Goal: Task Accomplishment & Management: Complete application form

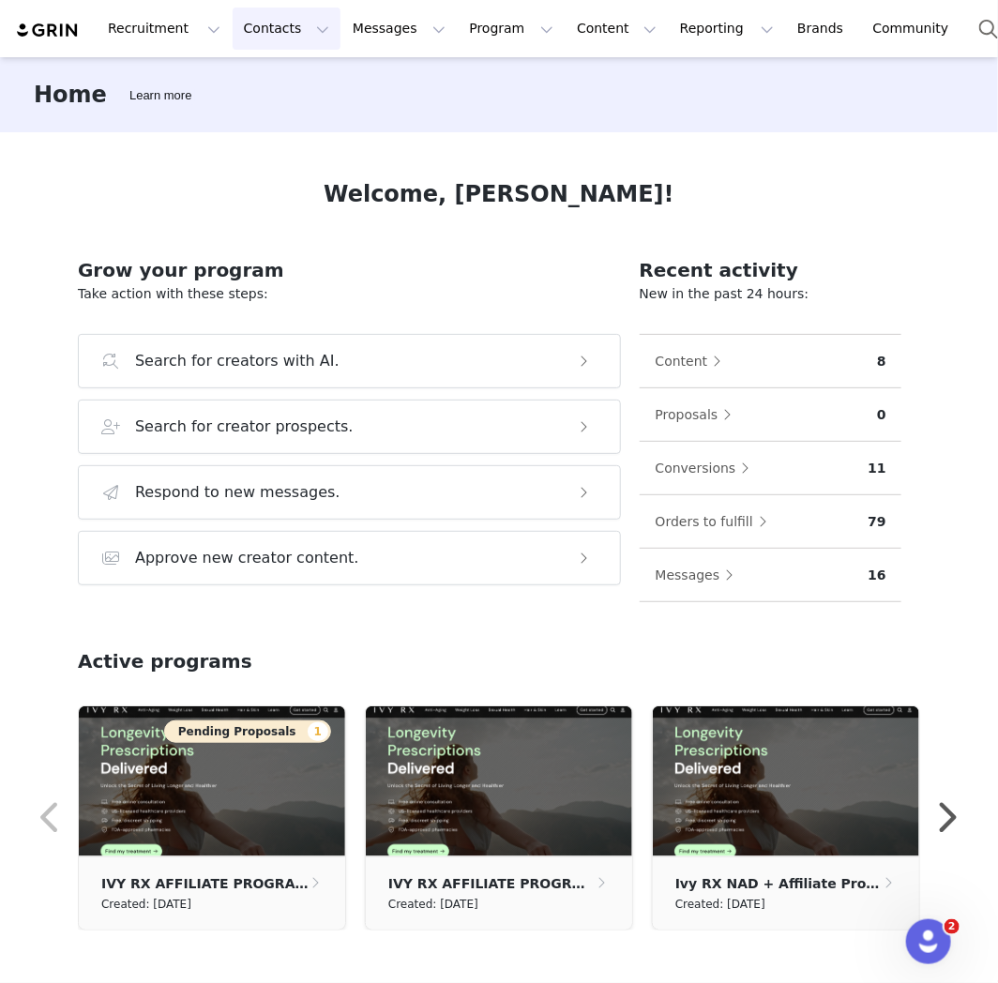
click at [285, 31] on button "Contacts Contacts" at bounding box center [287, 29] width 108 height 42
click at [307, 71] on link "Creators" at bounding box center [289, 83] width 148 height 35
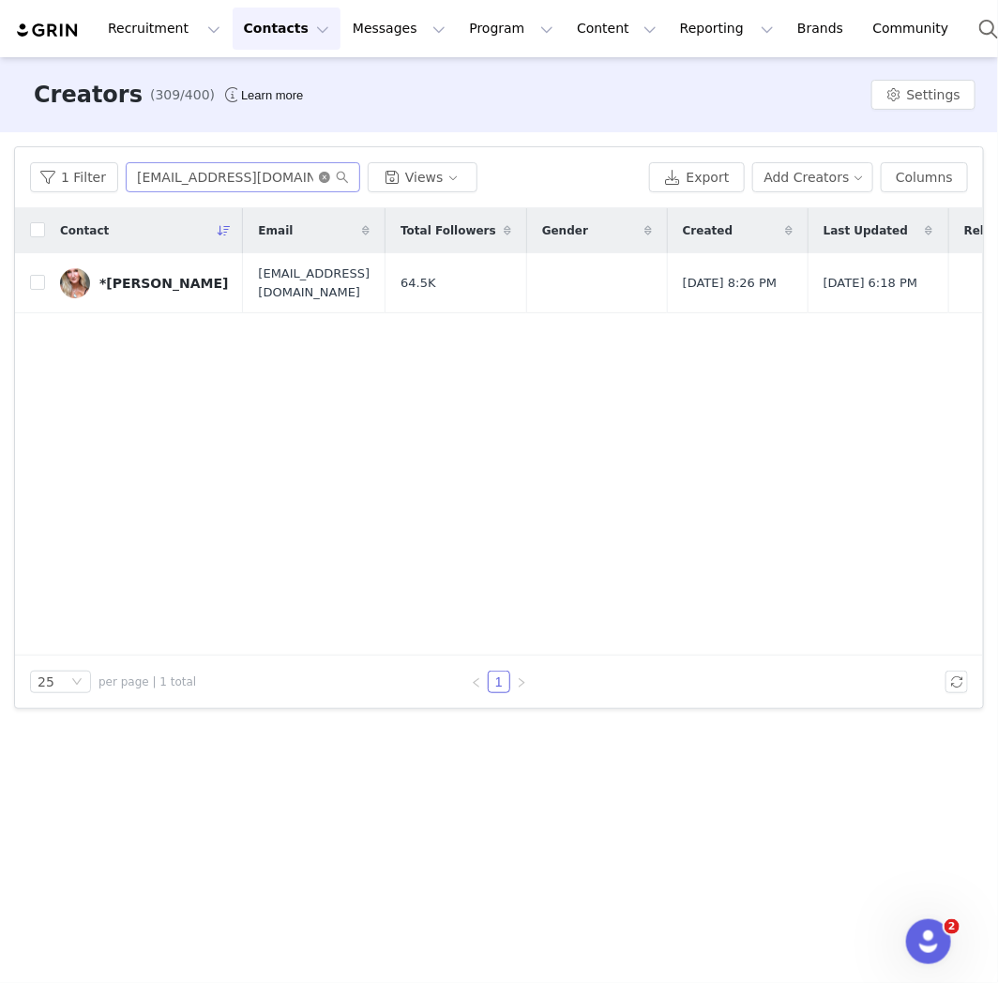
click at [319, 178] on icon "icon: close-circle" at bounding box center [324, 177] width 11 height 11
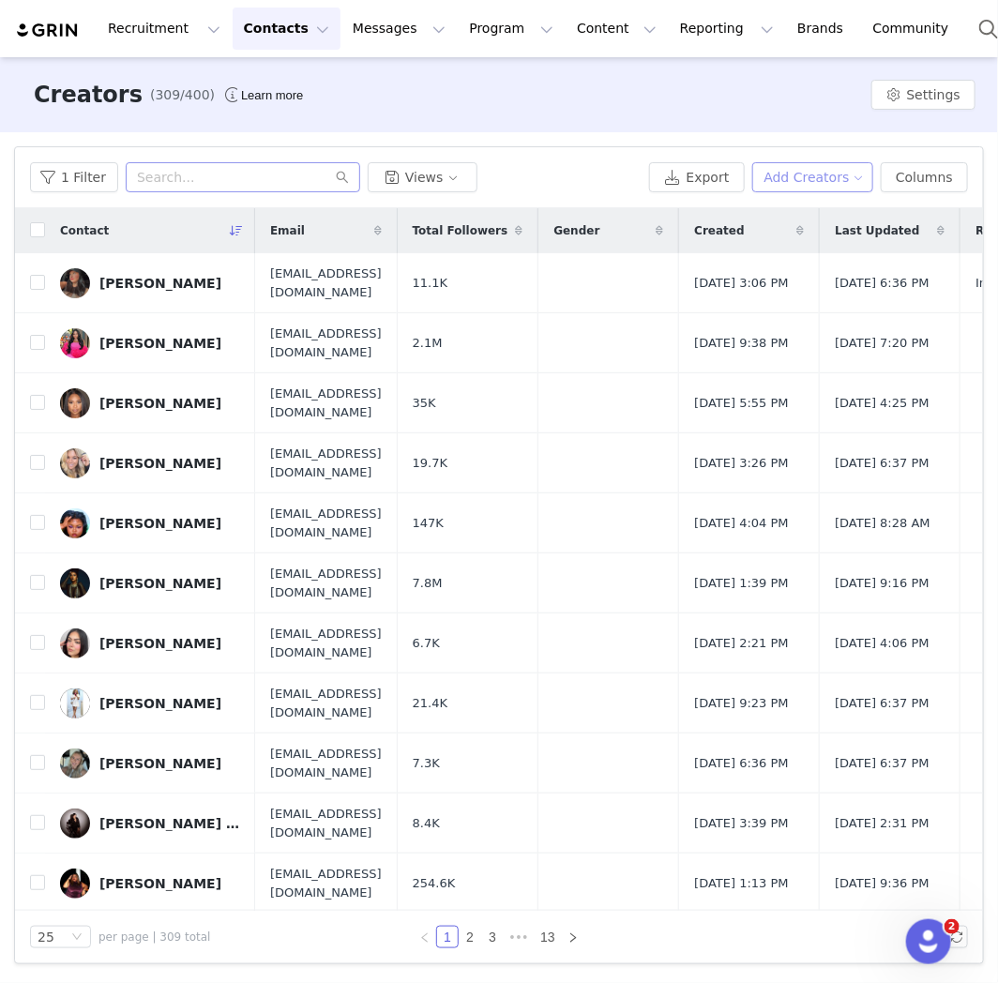
click at [816, 165] on button "Add Creators" at bounding box center [814, 177] width 122 height 30
click at [798, 218] on span "Add a Creator" at bounding box center [823, 215] width 91 height 21
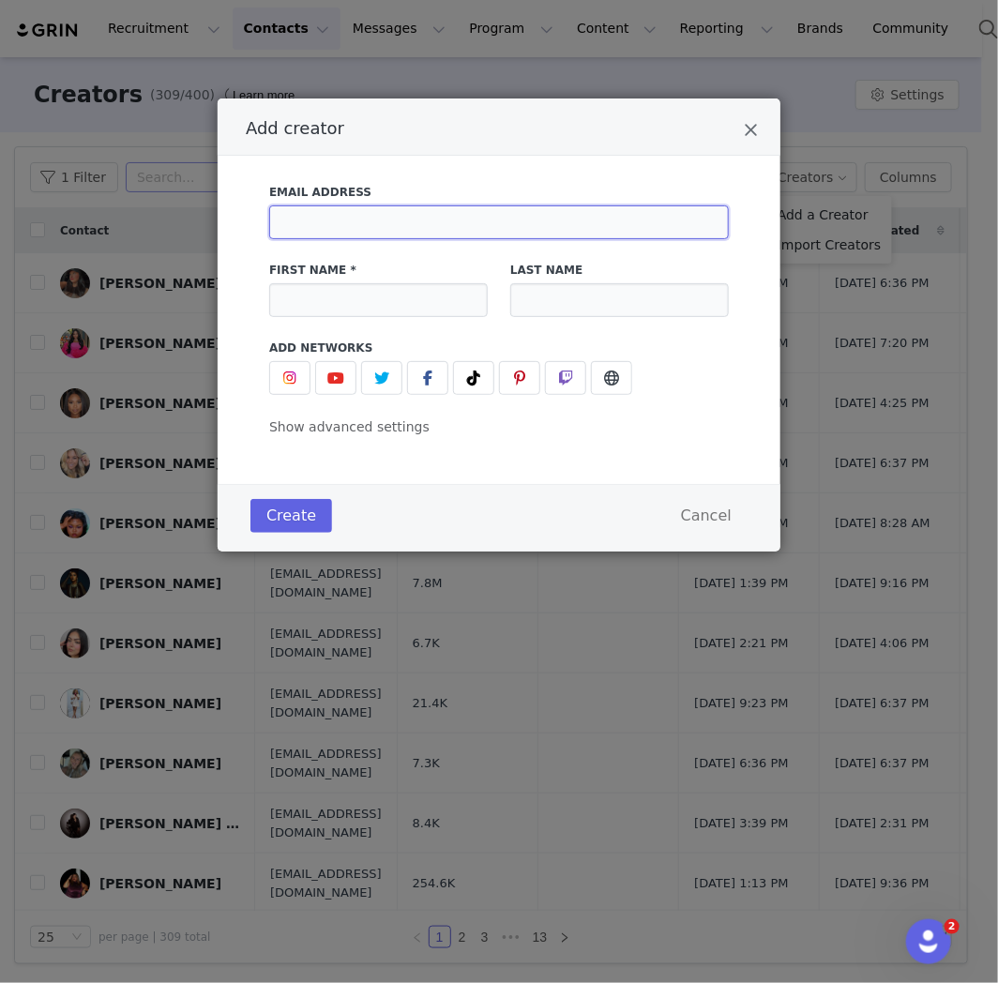
click at [370, 236] on input "Add creator" at bounding box center [499, 223] width 460 height 34
click at [358, 275] on label "First Name *" at bounding box center [378, 270] width 219 height 17
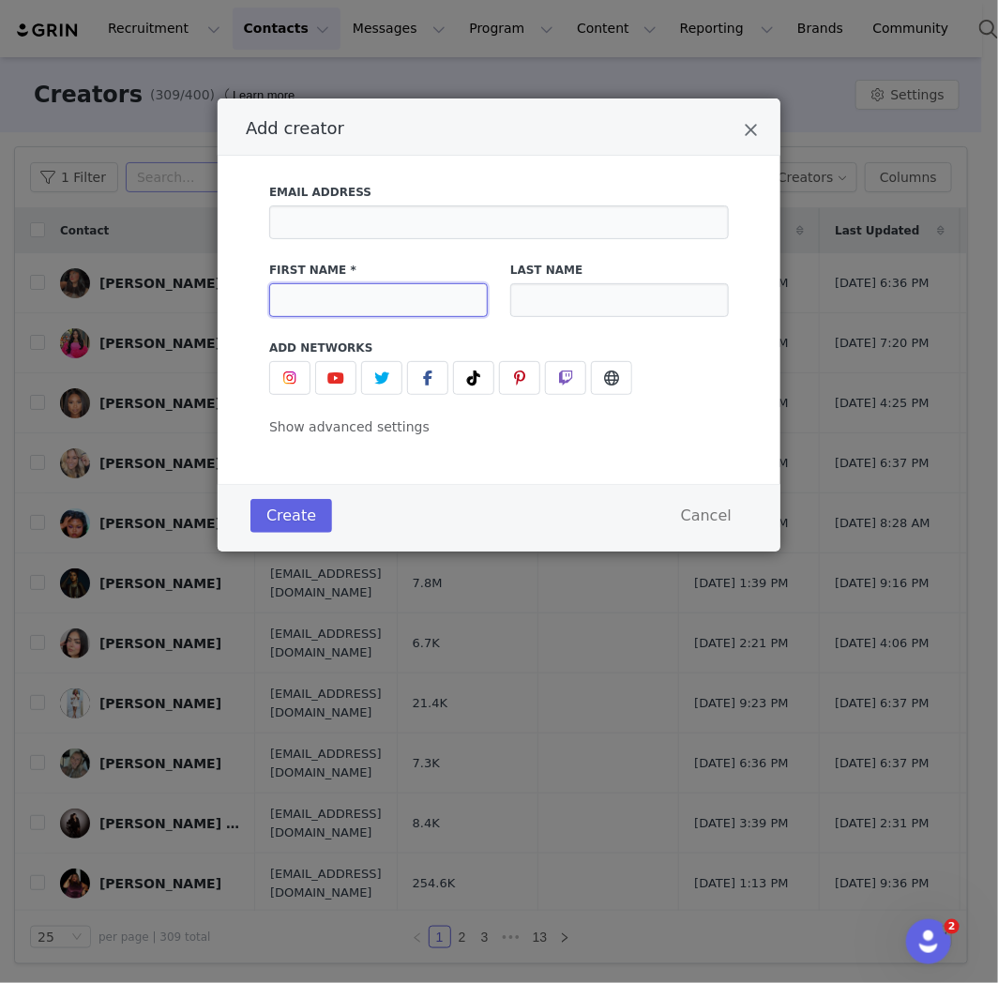
click at [355, 298] on input "Add creator" at bounding box center [378, 300] width 219 height 34
paste input "[PERSON_NAME]"
type input "*[PERSON_NAME]"
click at [550, 294] on input "Add creator" at bounding box center [619, 300] width 219 height 34
click at [653, 303] on input "Add creator" at bounding box center [619, 300] width 219 height 34
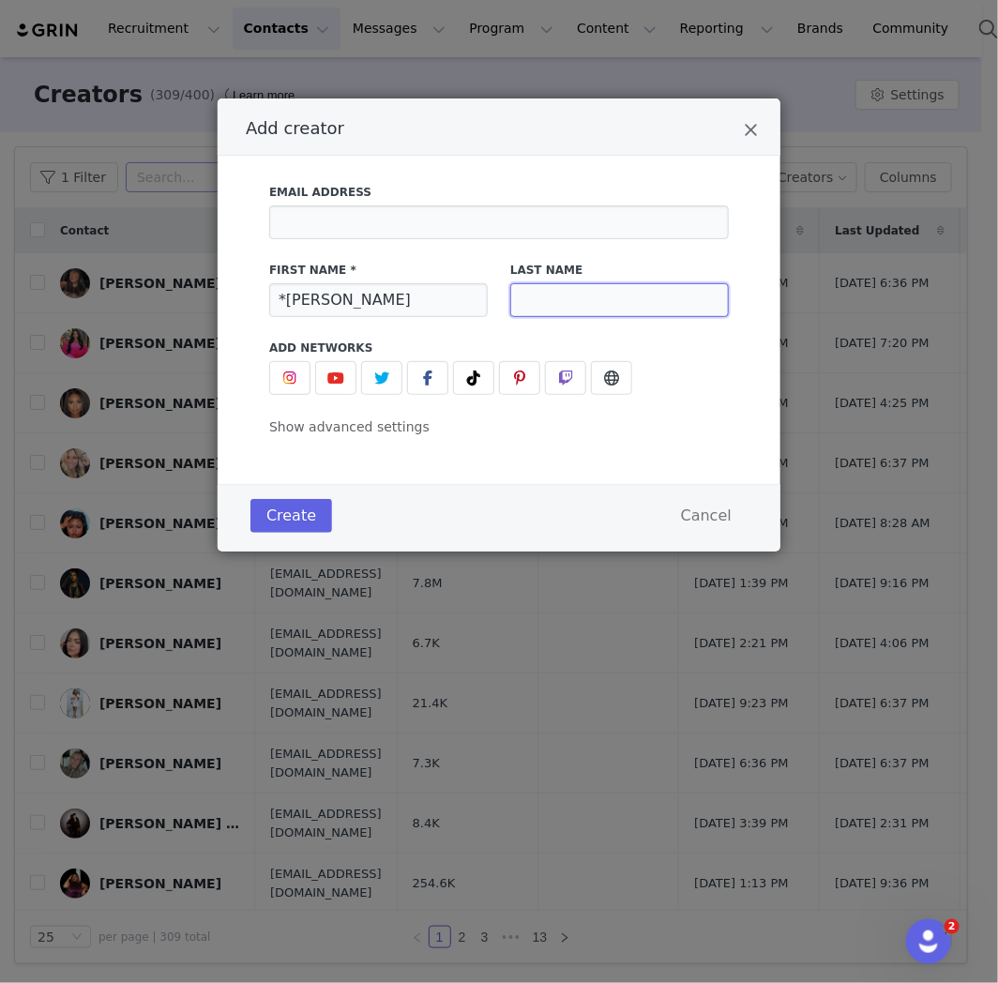
paste input "Vandenber"
type input "Vandenber"
drag, startPoint x: 560, startPoint y: 204, endPoint x: 556, endPoint y: 216, distance: 12.8
click at [560, 204] on div "Email Address" at bounding box center [499, 211] width 460 height 55
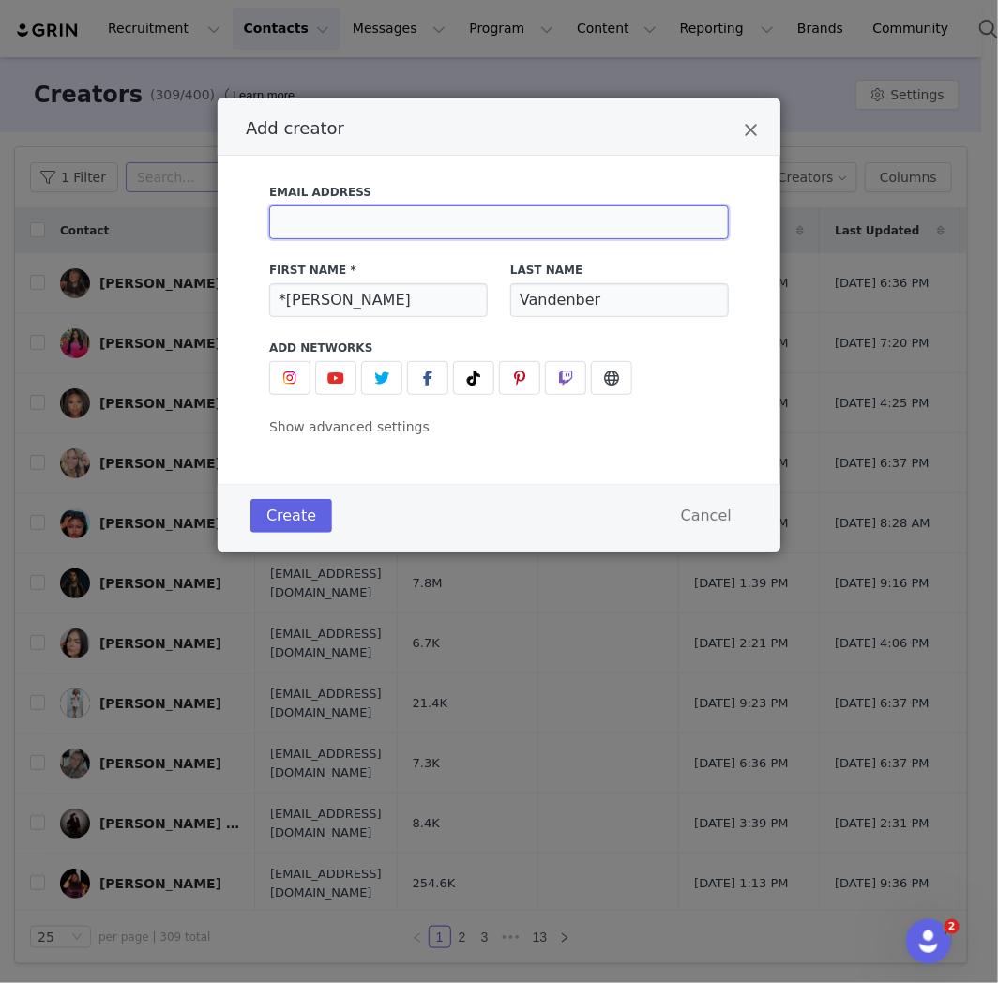
click at [556, 216] on input "Add creator" at bounding box center [499, 223] width 460 height 34
paste input "[PERSON_NAME][EMAIL_ADDRESS][DOMAIN_NAME]"
type input "[PERSON_NAME][EMAIL_ADDRESS][DOMAIN_NAME]"
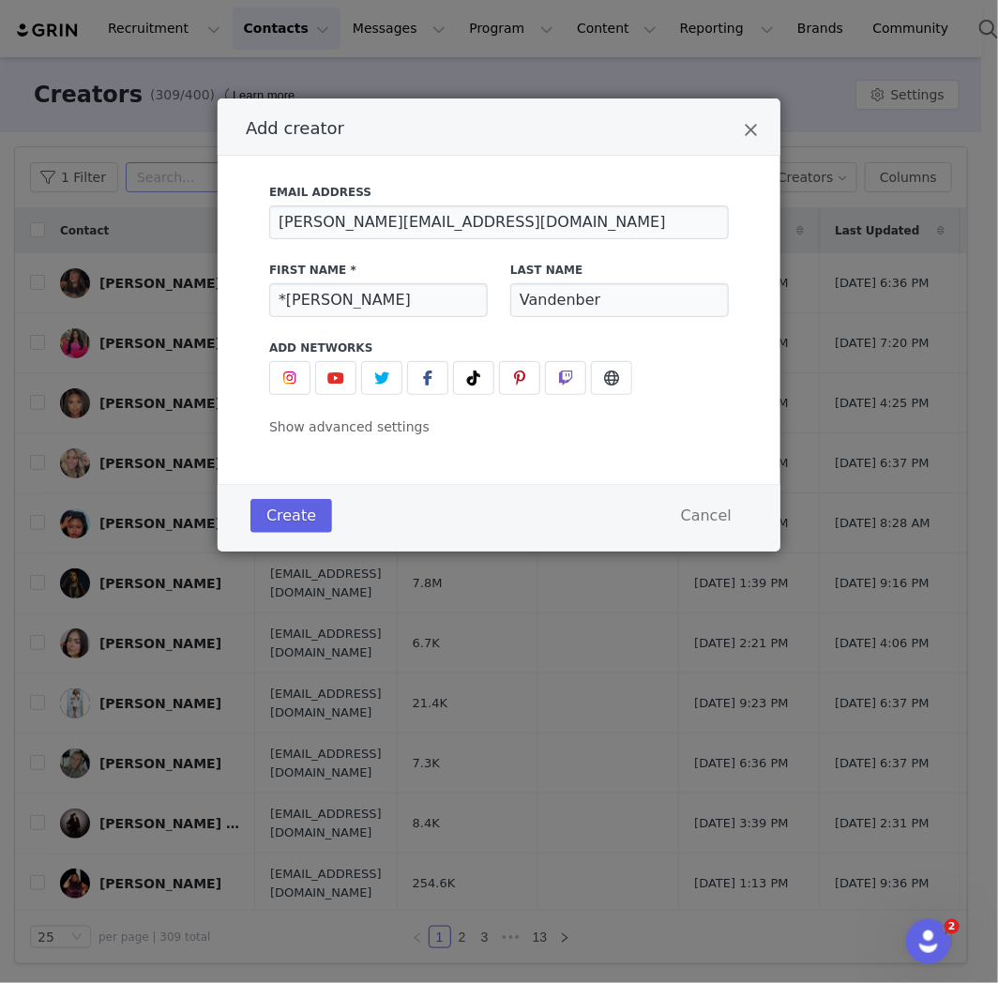
click at [527, 479] on div "Add creator Email Address [PERSON_NAME][EMAIL_ADDRESS][DOMAIN_NAME] First Name …" at bounding box center [499, 325] width 563 height 453
click at [305, 375] on button "Add creator" at bounding box center [289, 378] width 41 height 34
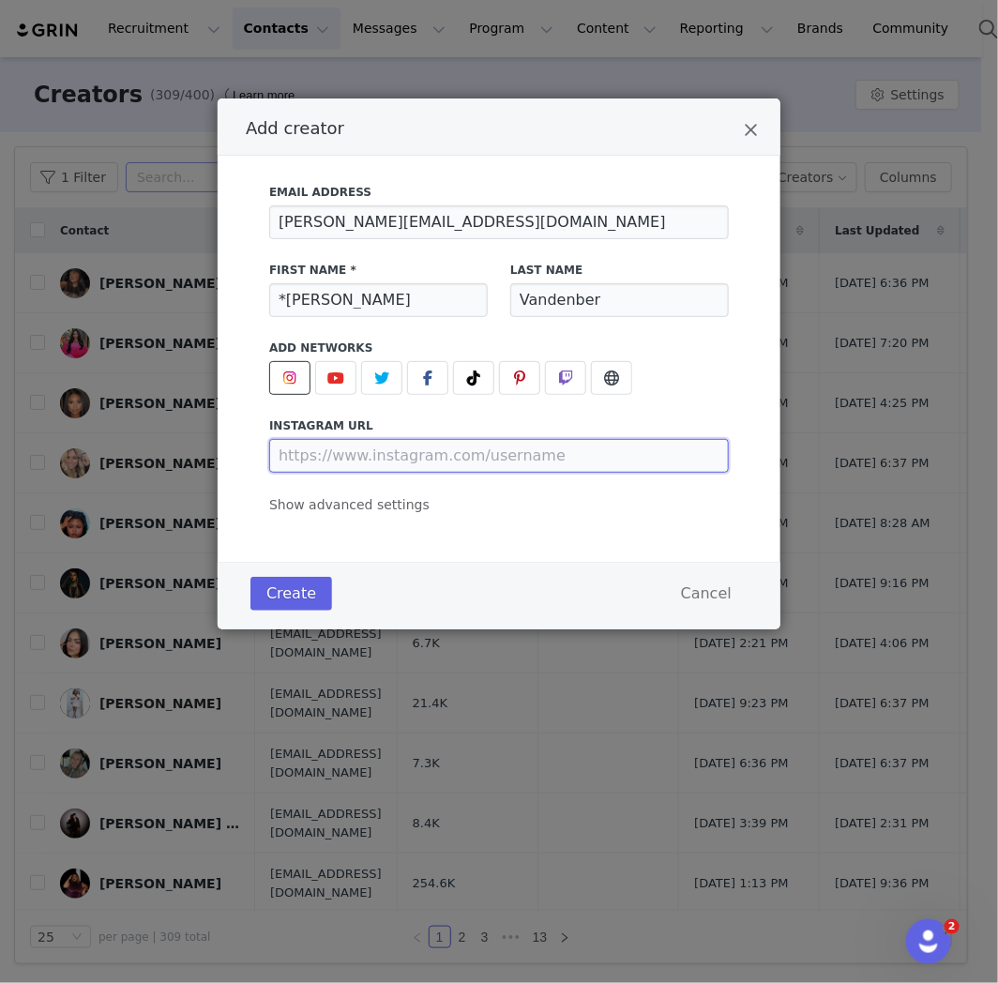
click at [565, 460] on input "Add creator" at bounding box center [499, 456] width 460 height 34
paste input "[URL][DOMAIN_NAME]"
type input "[URL][DOMAIN_NAME]"
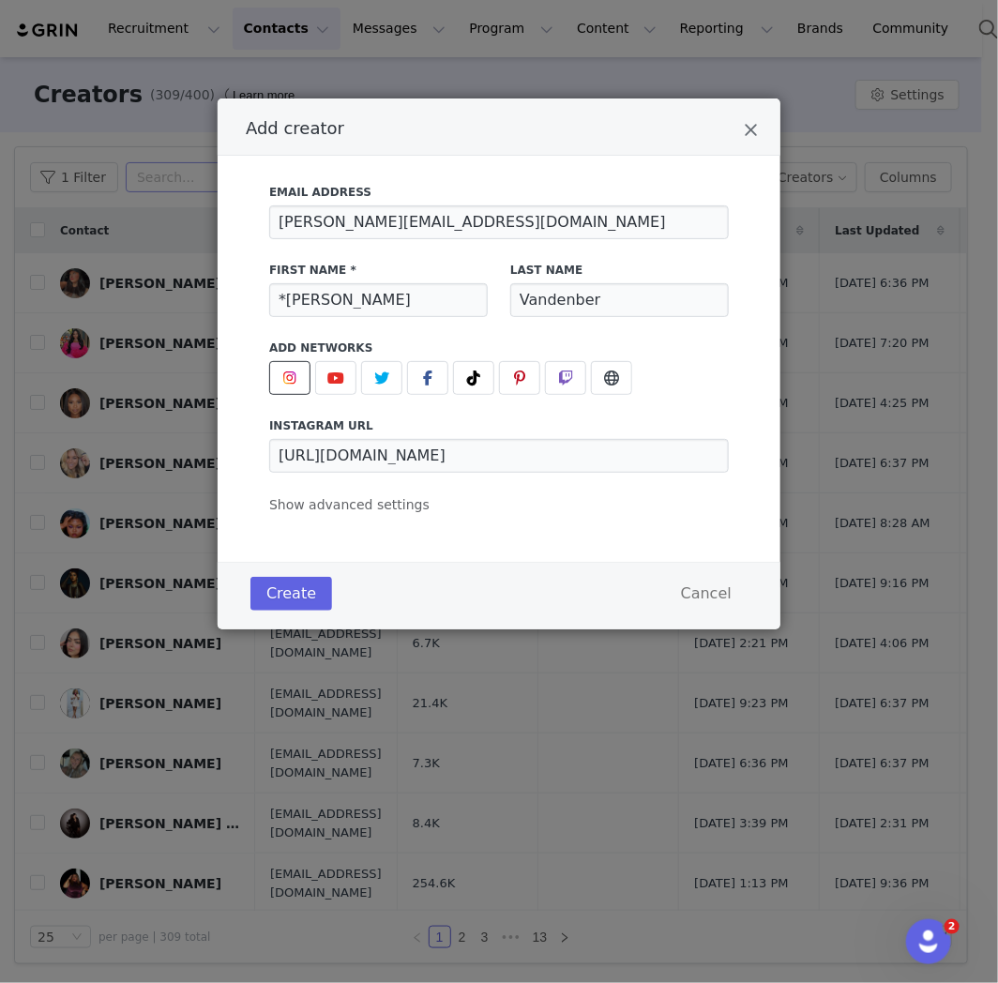
click at [538, 542] on div "Email Address [PERSON_NAME][EMAIL_ADDRESS][DOMAIN_NAME] First Name * *[PERSON_N…" at bounding box center [499, 359] width 563 height 406
click at [443, 522] on div "Email Address [PERSON_NAME][EMAIL_ADDRESS][DOMAIN_NAME] First Name * *[PERSON_N…" at bounding box center [499, 359] width 563 height 406
click at [292, 599] on button "Create" at bounding box center [292, 594] width 82 height 34
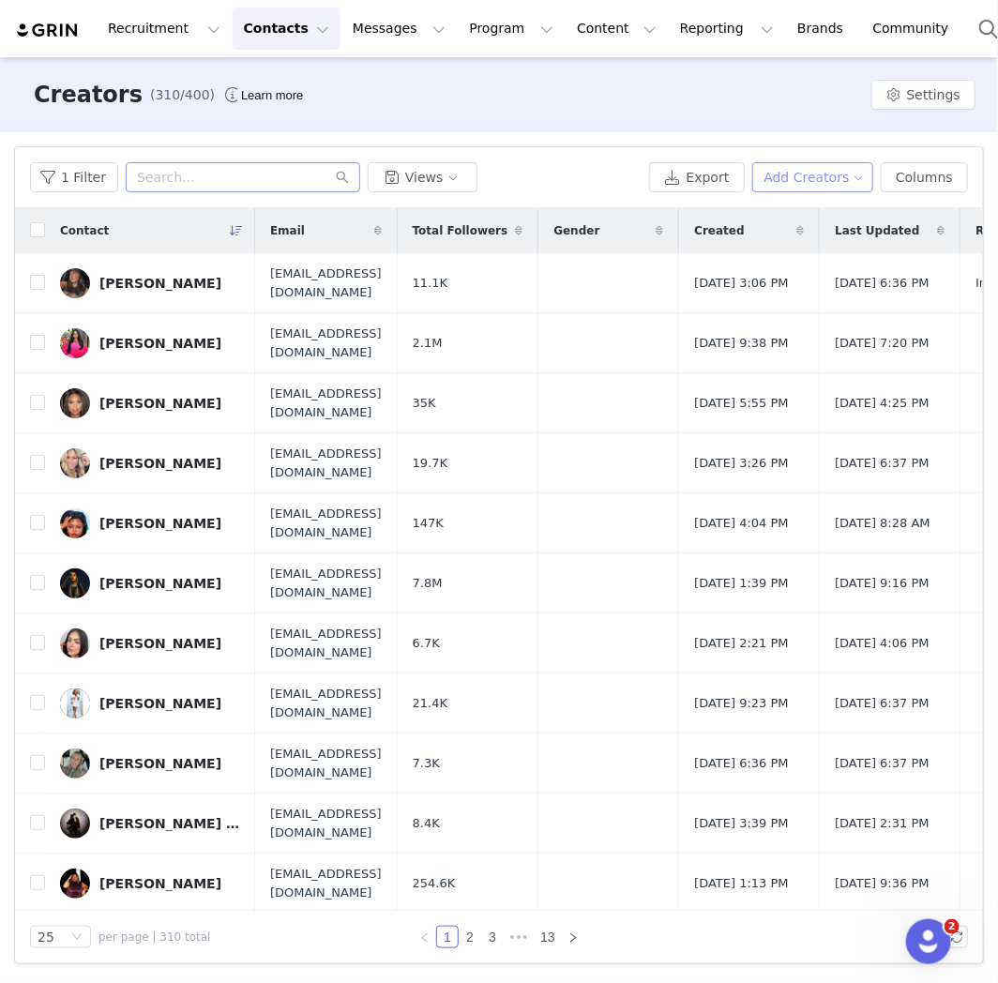
click at [788, 178] on button "Add Creators" at bounding box center [814, 177] width 122 height 30
click at [800, 217] on span "Add a Creator" at bounding box center [823, 215] width 91 height 21
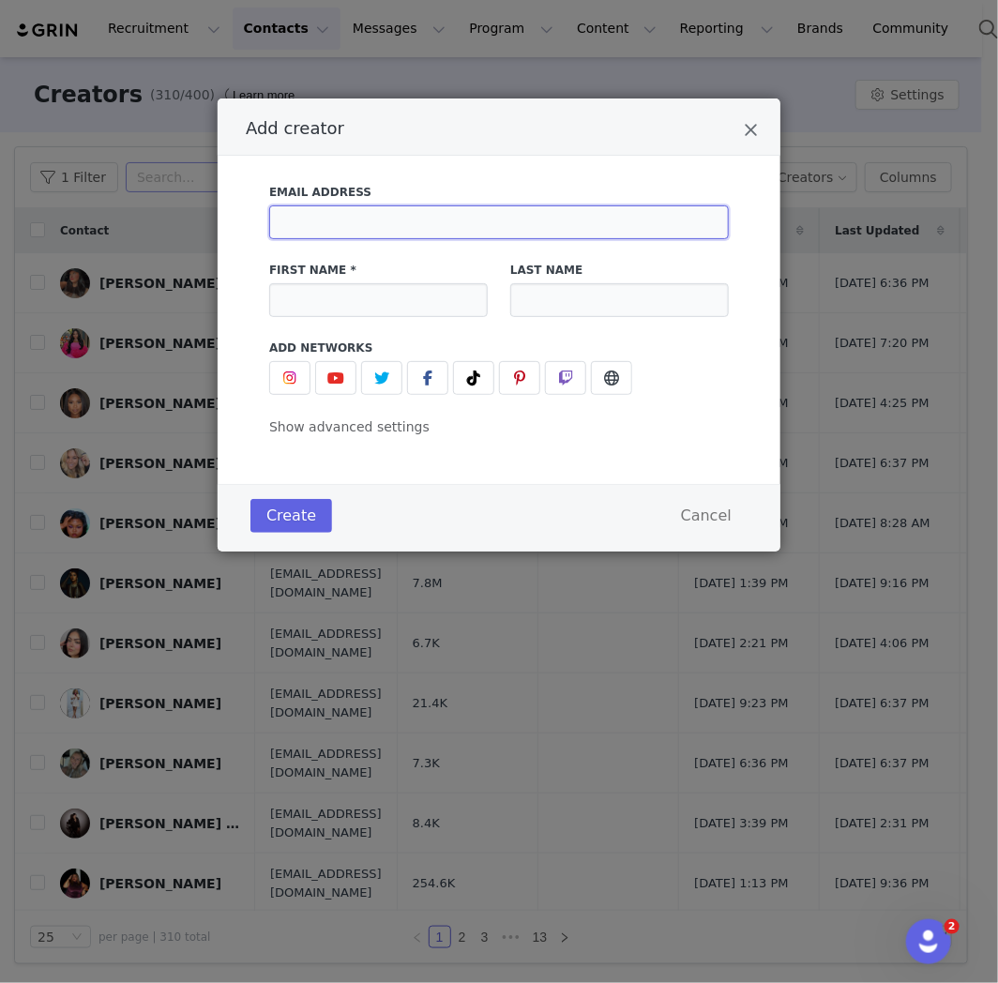
click at [380, 236] on input "Add creator" at bounding box center [499, 223] width 460 height 34
paste input "[EMAIL_ADDRESS][DOMAIN_NAME]"
type input "[EMAIL_ADDRESS][DOMAIN_NAME]"
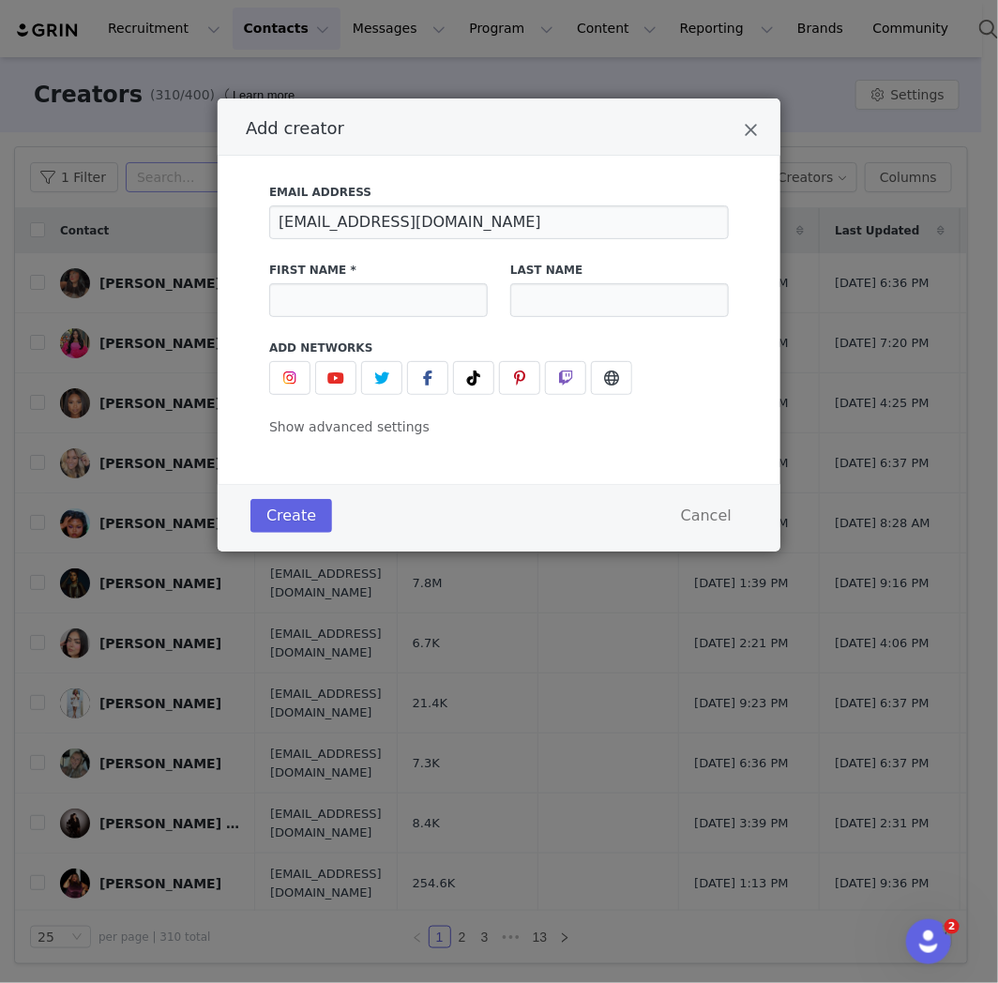
click at [344, 319] on div "First Name *" at bounding box center [378, 290] width 241 height 78
click at [345, 307] on input "Add creator" at bounding box center [378, 300] width 219 height 34
click at [358, 293] on input "Add creator" at bounding box center [378, 300] width 219 height 34
click at [602, 297] on input "Add creator" at bounding box center [619, 300] width 219 height 34
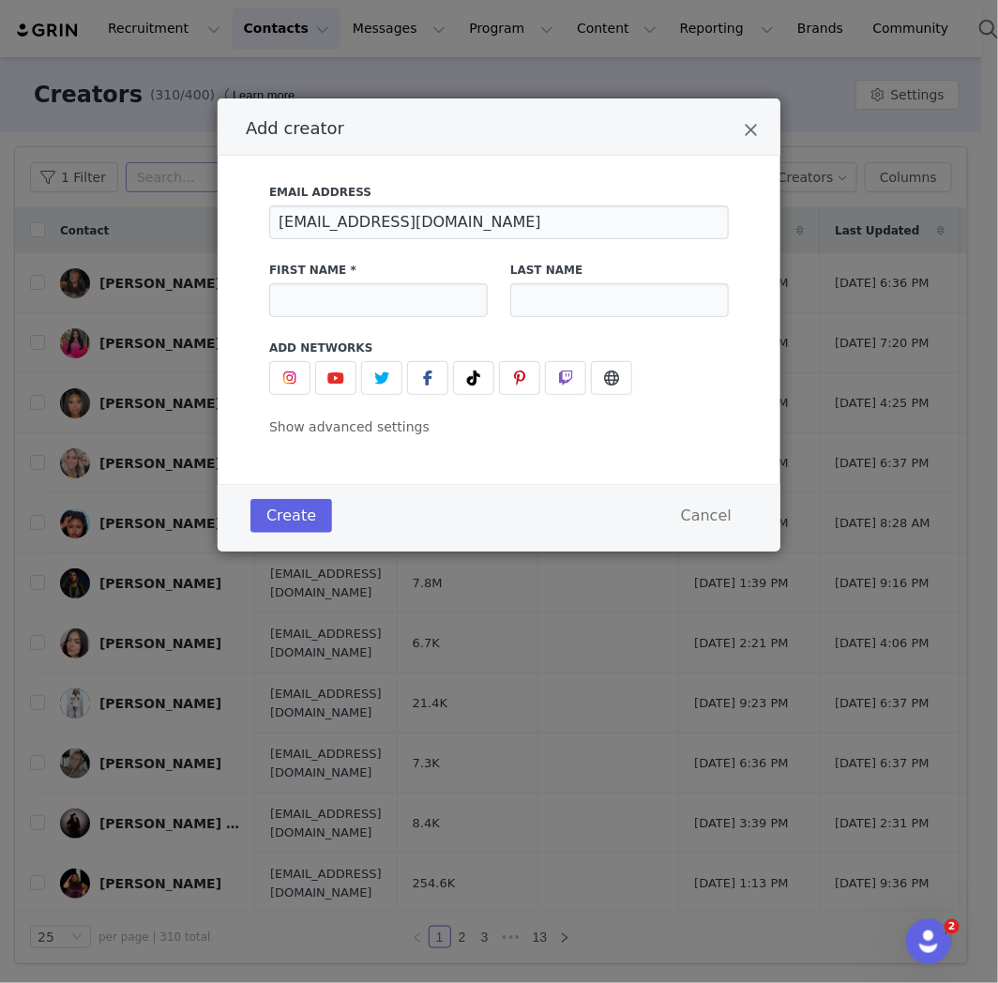
click at [375, 279] on div "First Name *" at bounding box center [378, 289] width 219 height 55
click at [373, 288] on input "Add creator" at bounding box center [378, 300] width 219 height 34
click at [373, 305] on input "Add creator" at bounding box center [378, 300] width 219 height 34
click at [341, 301] on input "*" at bounding box center [378, 300] width 219 height 34
click at [404, 314] on input "*" at bounding box center [378, 300] width 219 height 34
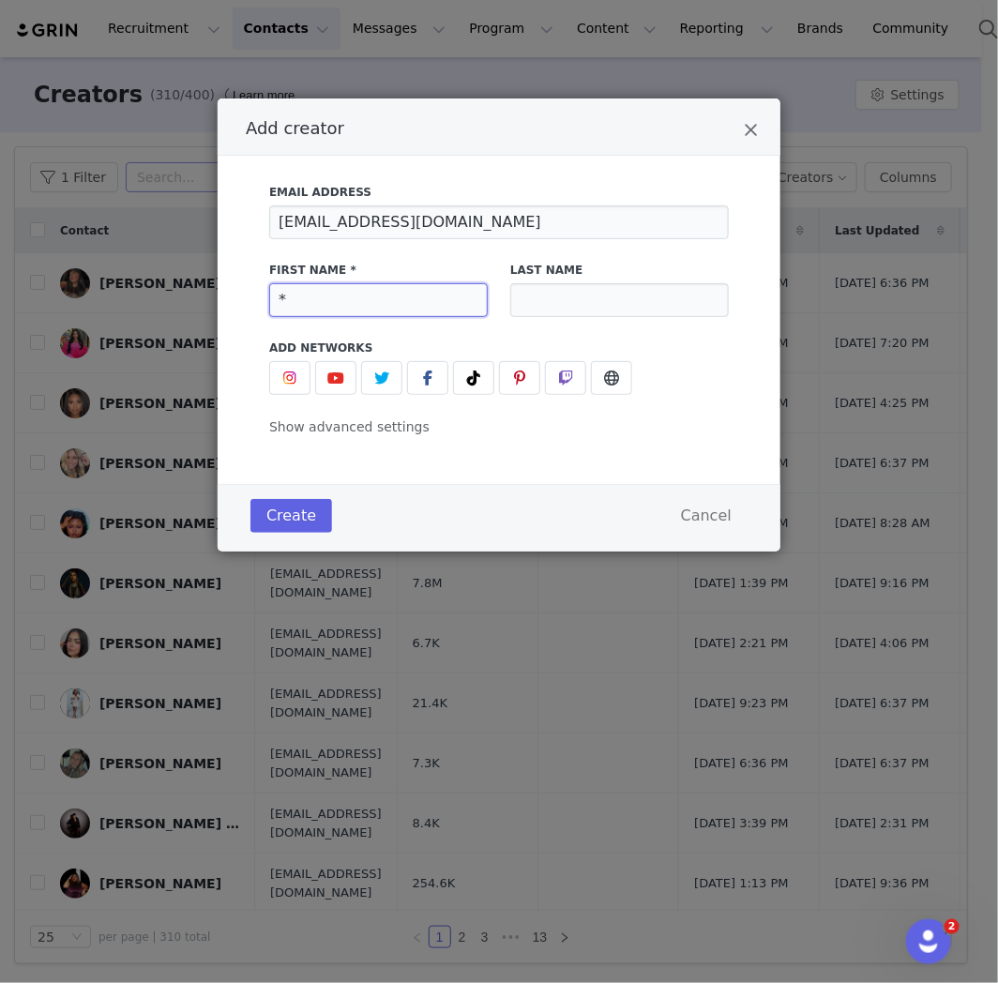
paste input "[PERSON_NAME]"
drag, startPoint x: 282, startPoint y: 304, endPoint x: 292, endPoint y: 304, distance: 10.3
click at [285, 304] on input "*[PERSON_NAME]" at bounding box center [378, 300] width 219 height 34
click at [293, 303] on input "*[PERSON_NAME]" at bounding box center [378, 300] width 219 height 34
type input "*[PERSON_NAME]"
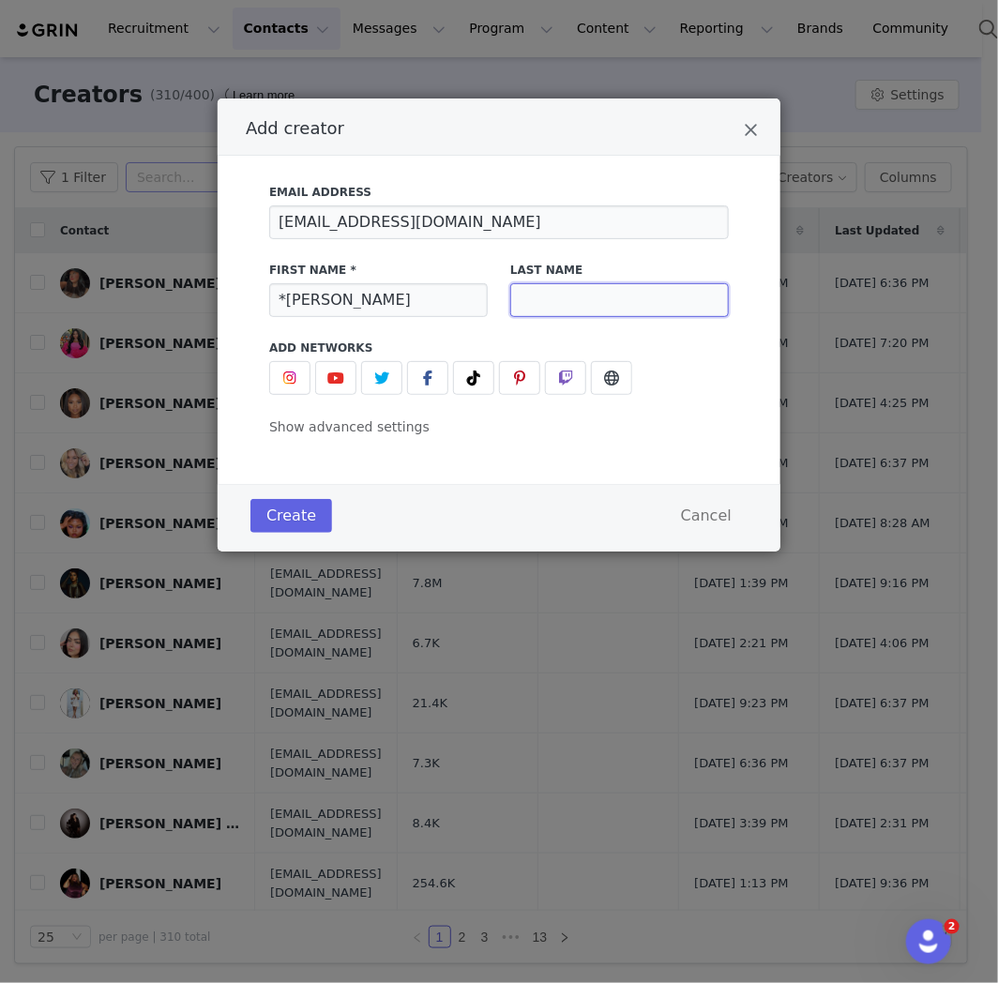
click at [582, 295] on input "Add creator" at bounding box center [619, 300] width 219 height 34
click at [588, 297] on input "Add creator" at bounding box center [619, 300] width 219 height 34
paste input "[PERSON_NAME]"
click at [531, 300] on input "[PERSON_NAME]" at bounding box center [619, 300] width 219 height 34
type input "[PERSON_NAME]"
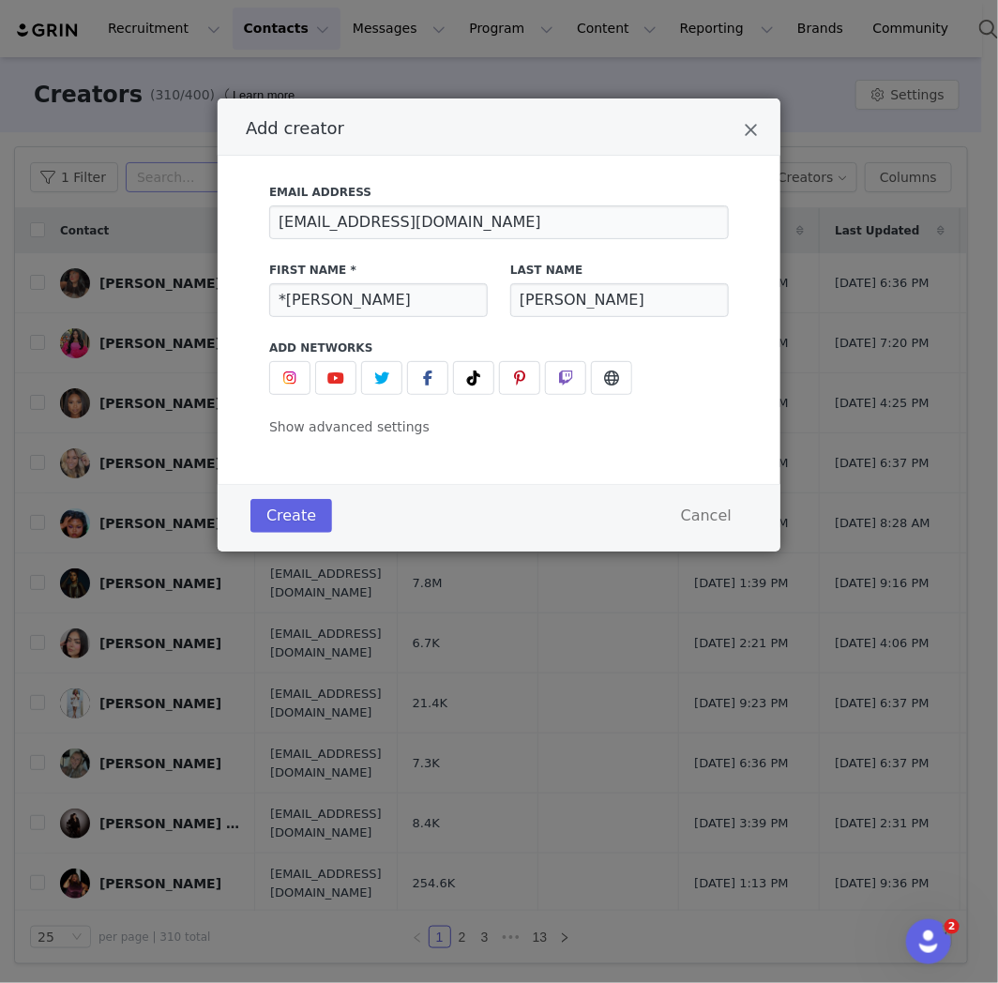
click at [599, 428] on div "Email Address [EMAIL_ADDRESS][DOMAIN_NAME] First Name * *[PERSON_NAME] Last Nam…" at bounding box center [499, 305] width 460 height 265
click at [276, 370] on button "Add creator" at bounding box center [289, 378] width 41 height 34
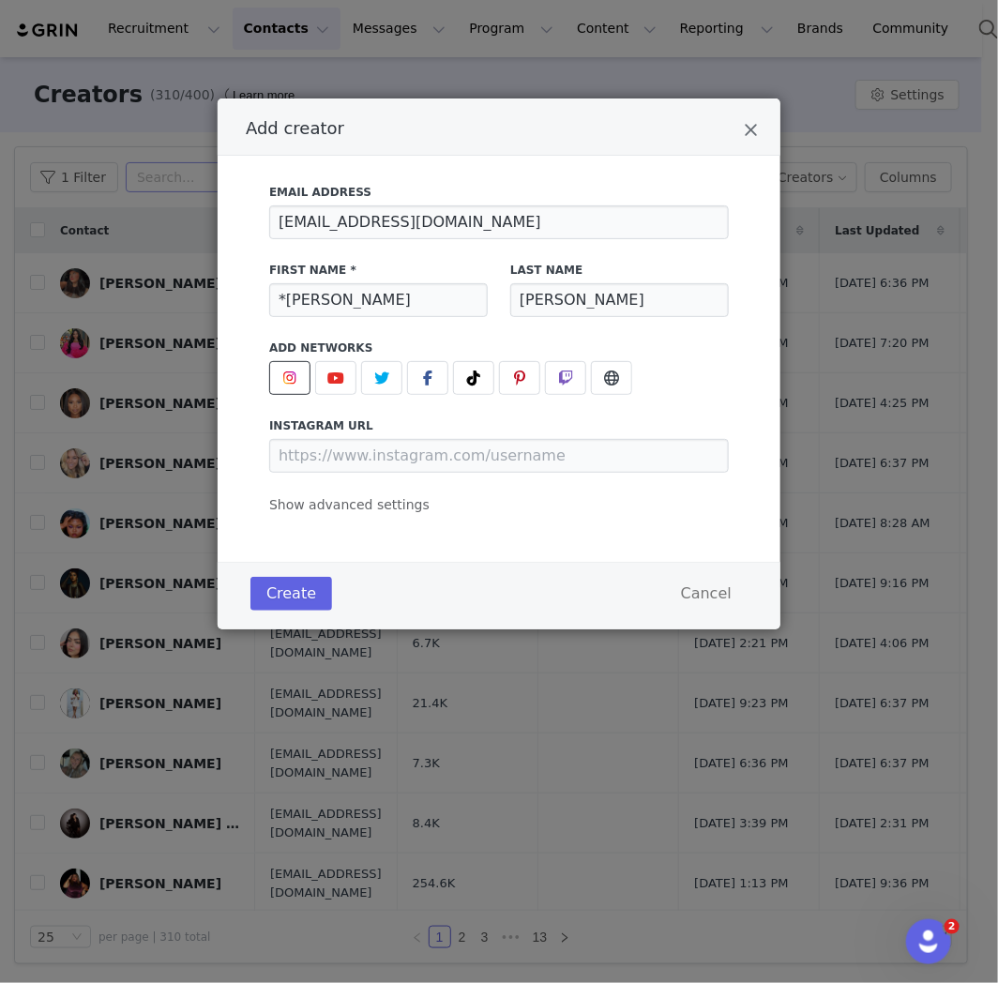
click at [333, 437] on div "instagram URL" at bounding box center [499, 445] width 460 height 55
click at [342, 449] on input "Add creator" at bounding box center [499, 456] width 460 height 34
paste input "[DOMAIN_NAME][URL]"
drag, startPoint x: 386, startPoint y: 568, endPoint x: 333, endPoint y: 601, distance: 62.0
click at [386, 569] on div "Create Cancel" at bounding box center [499, 596] width 563 height 68
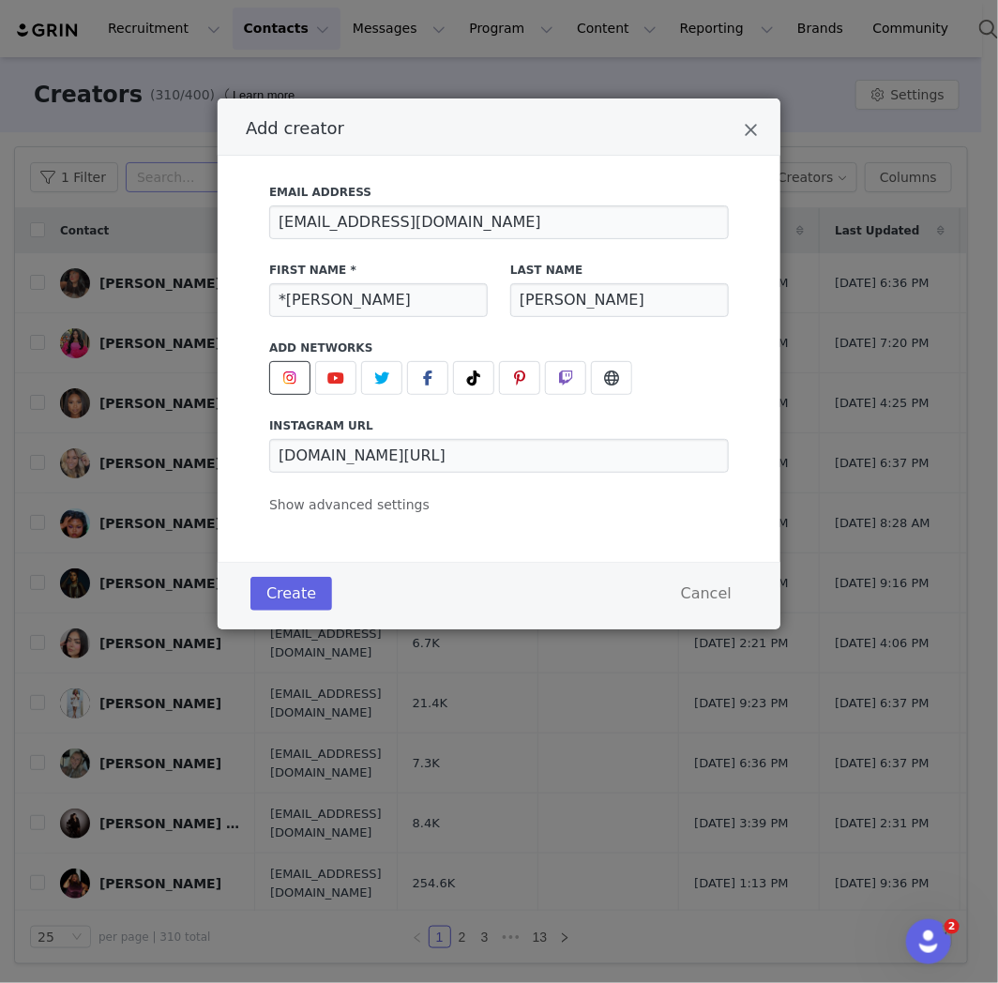
type input "[URL][DOMAIN_NAME]"
click at [298, 601] on button "Create" at bounding box center [292, 594] width 82 height 34
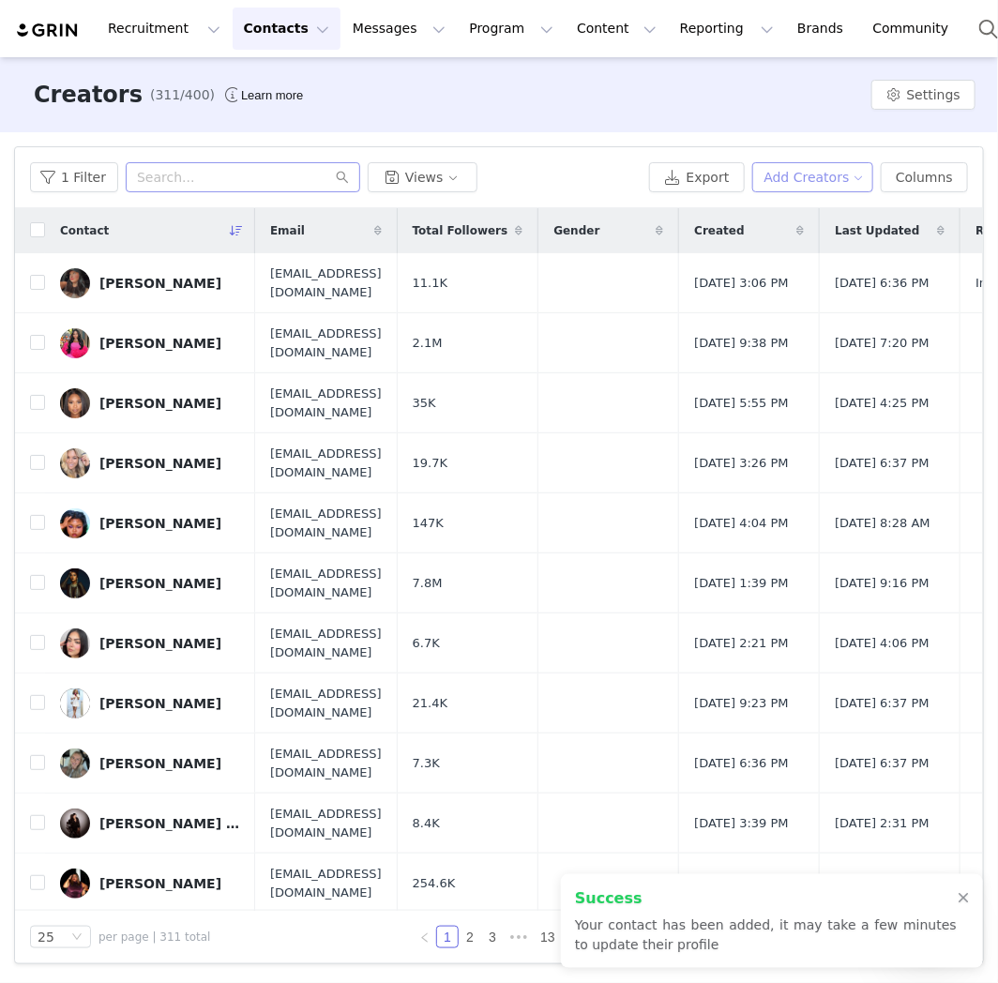
drag, startPoint x: 861, startPoint y: 179, endPoint x: 850, endPoint y: 199, distance: 22.7
click at [861, 179] on button "Add Creators" at bounding box center [814, 177] width 122 height 30
click at [831, 220] on span "Add a Creator" at bounding box center [823, 215] width 91 height 21
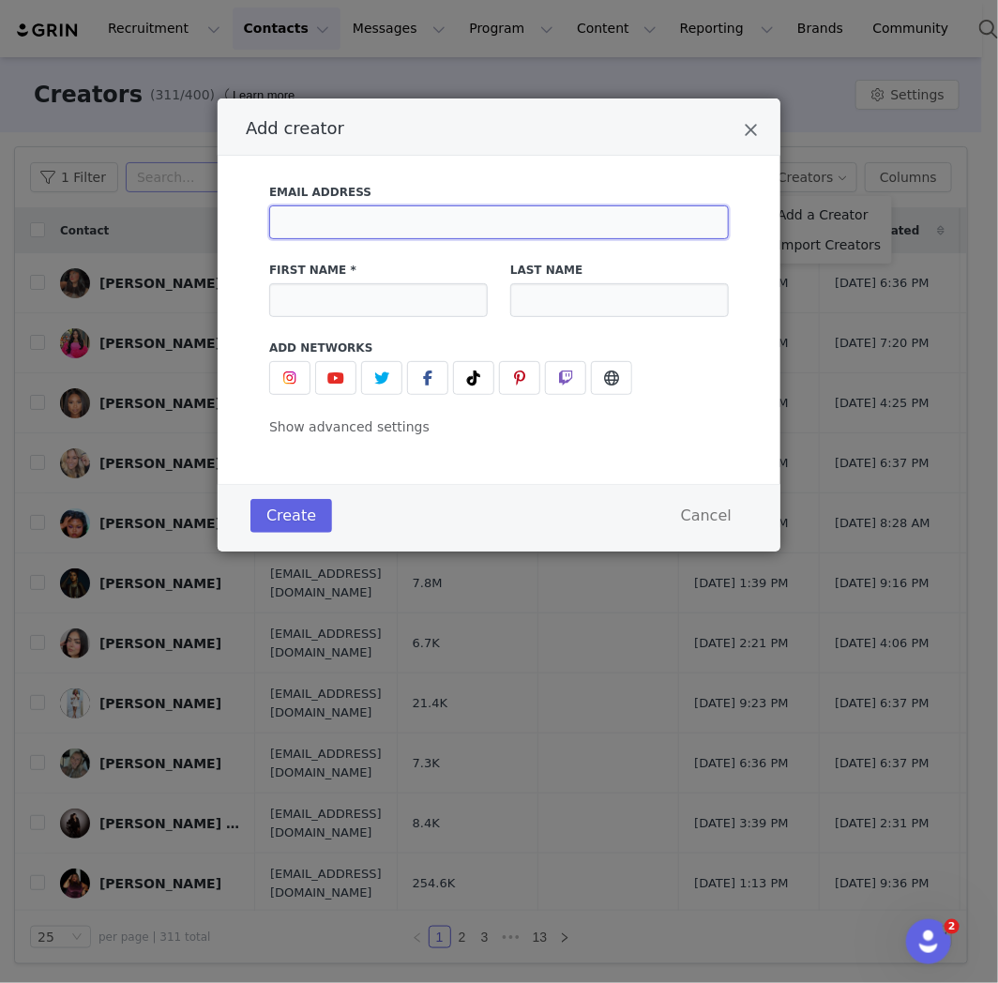
click at [331, 217] on input "Add creator" at bounding box center [499, 223] width 460 height 34
paste input "[PERSON_NAME][EMAIL_ADDRESS][DOMAIN_NAME]"
type input "[PERSON_NAME][EMAIL_ADDRESS][DOMAIN_NAME]"
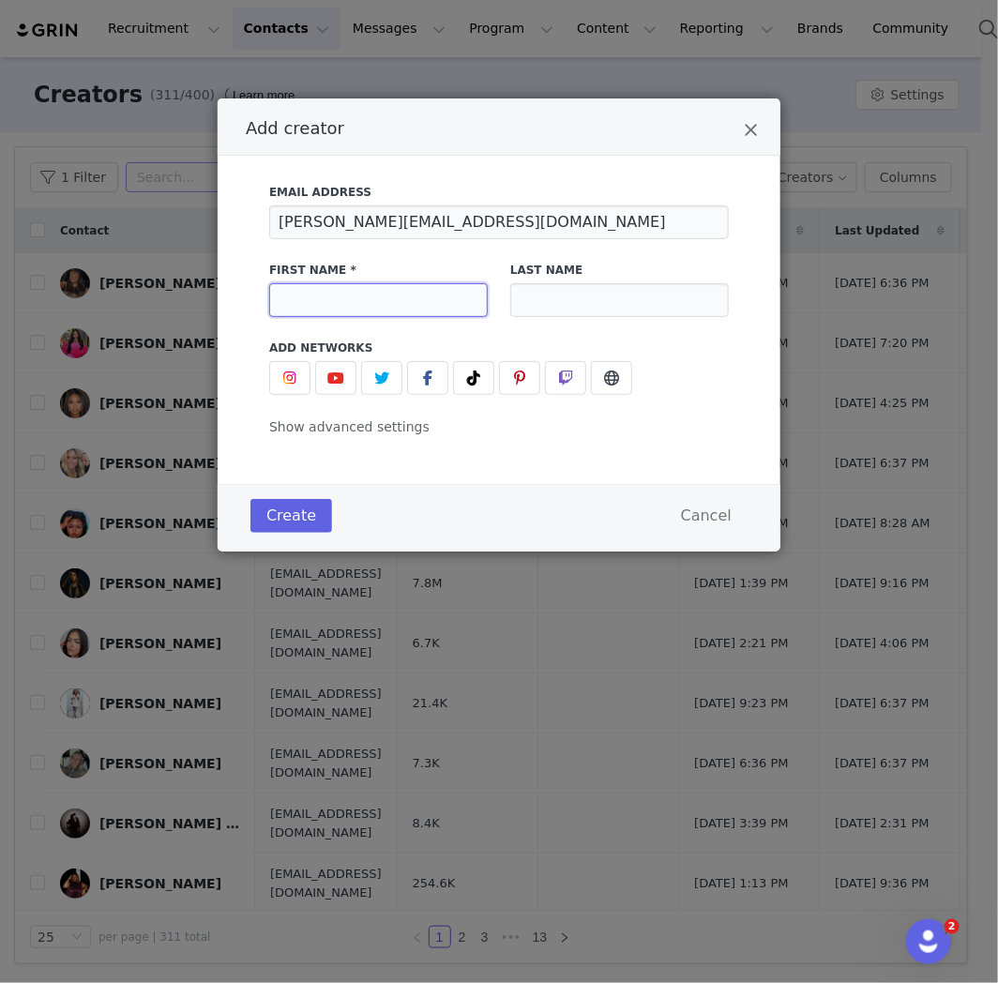
click at [344, 287] on input "Add creator" at bounding box center [378, 300] width 219 height 34
paste input "[PERSON_NAME]"
click at [279, 301] on input "[PERSON_NAME]" at bounding box center [378, 300] width 219 height 34
type input "*[PERSON_NAME]"
click at [536, 294] on input "Add creator" at bounding box center [619, 300] width 219 height 34
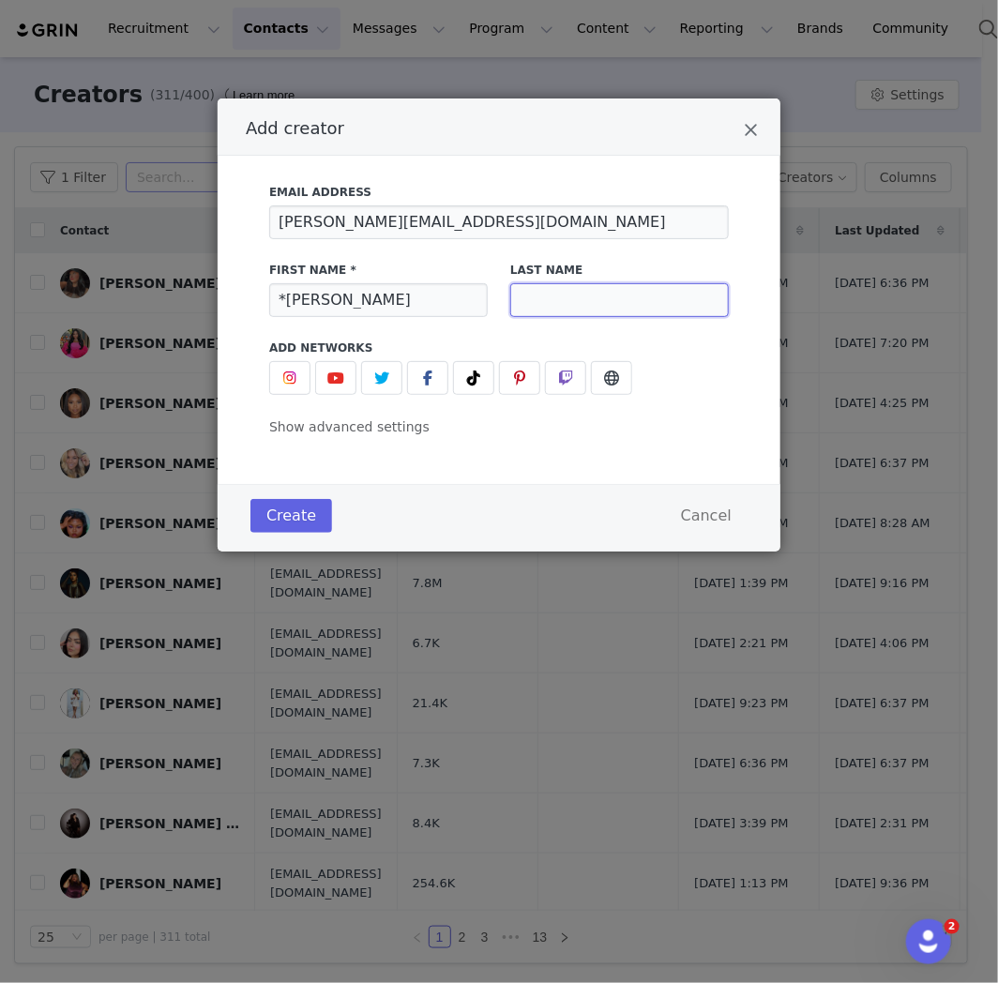
click at [583, 302] on input "Add creator" at bounding box center [619, 300] width 219 height 34
paste input "[PERSON_NAME]"
type input "[PERSON_NAME]"
click at [577, 449] on div "Email Address [PERSON_NAME][EMAIL_ADDRESS][DOMAIN_NAME] First Name * *[PERSON_N…" at bounding box center [499, 320] width 563 height 328
drag, startPoint x: 300, startPoint y: 372, endPoint x: 306, endPoint y: 380, distance: 10.2
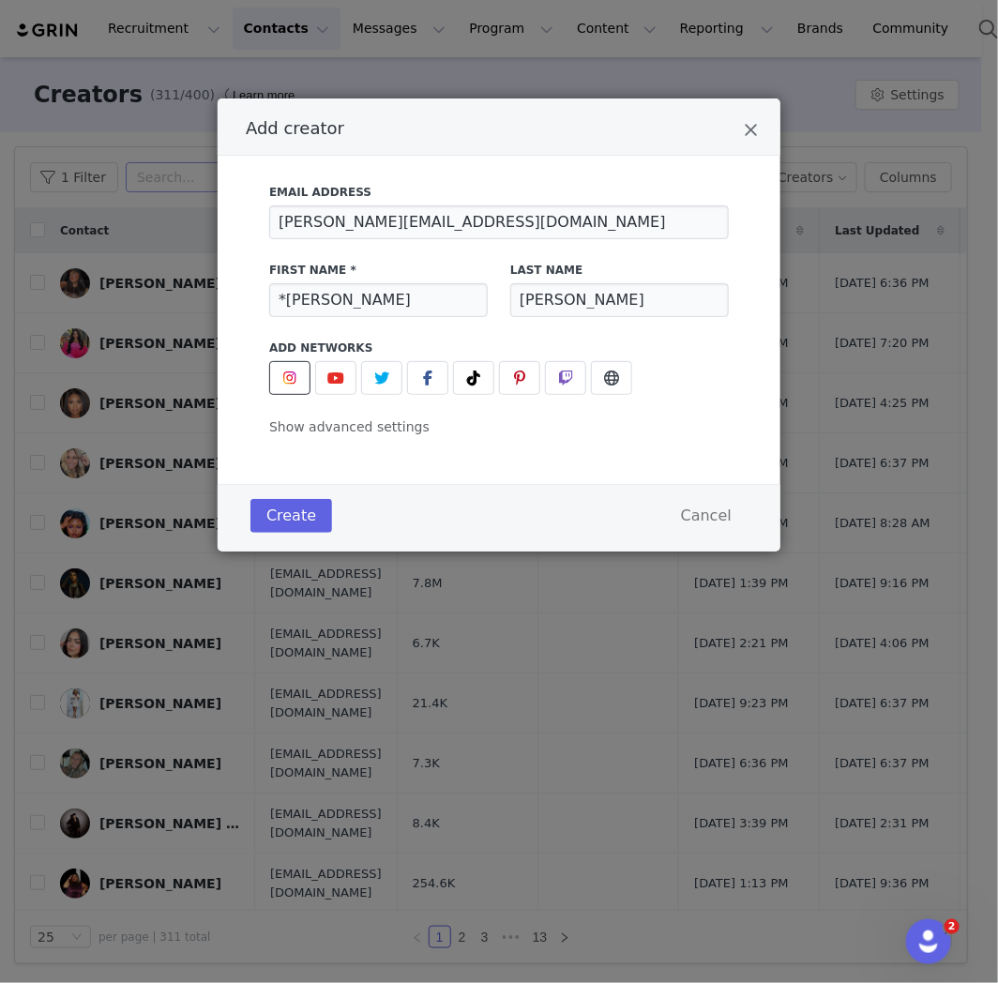
click at [300, 372] on span "Add creator" at bounding box center [290, 378] width 23 height 23
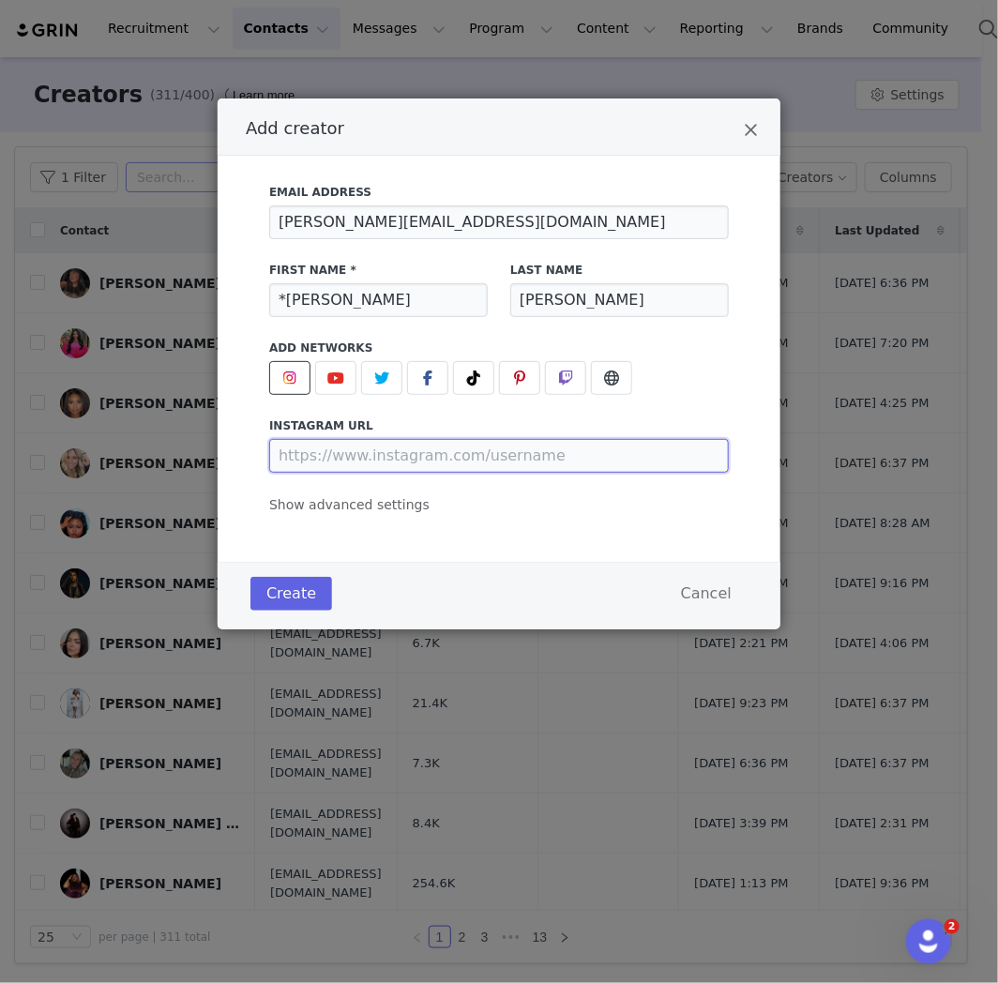
click at [363, 461] on input "Add creator" at bounding box center [499, 456] width 460 height 34
paste input "[URL][DOMAIN_NAME]"
type input "[URL][DOMAIN_NAME]"
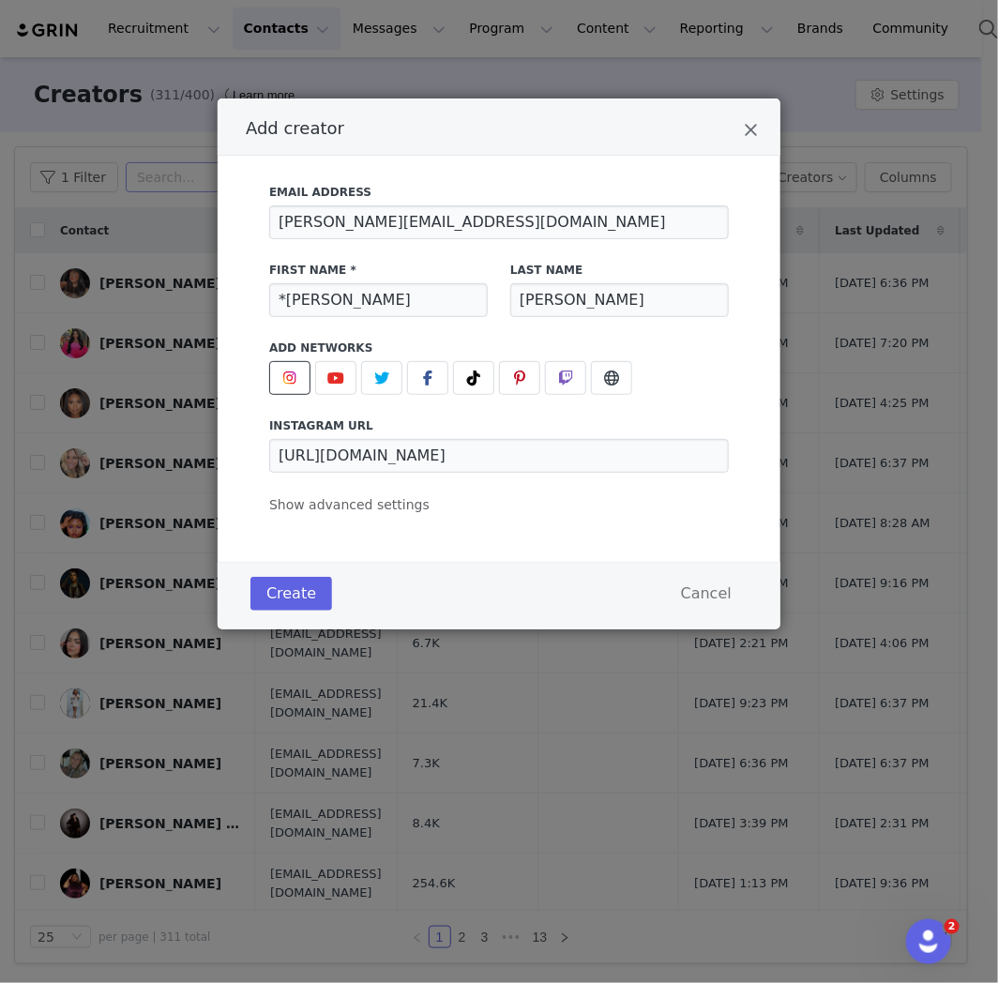
click at [408, 535] on div "Email Address [PERSON_NAME][EMAIL_ADDRESS][DOMAIN_NAME] First Name * *[PERSON_N…" at bounding box center [499, 359] width 563 height 406
click at [289, 593] on button "Create" at bounding box center [292, 594] width 82 height 34
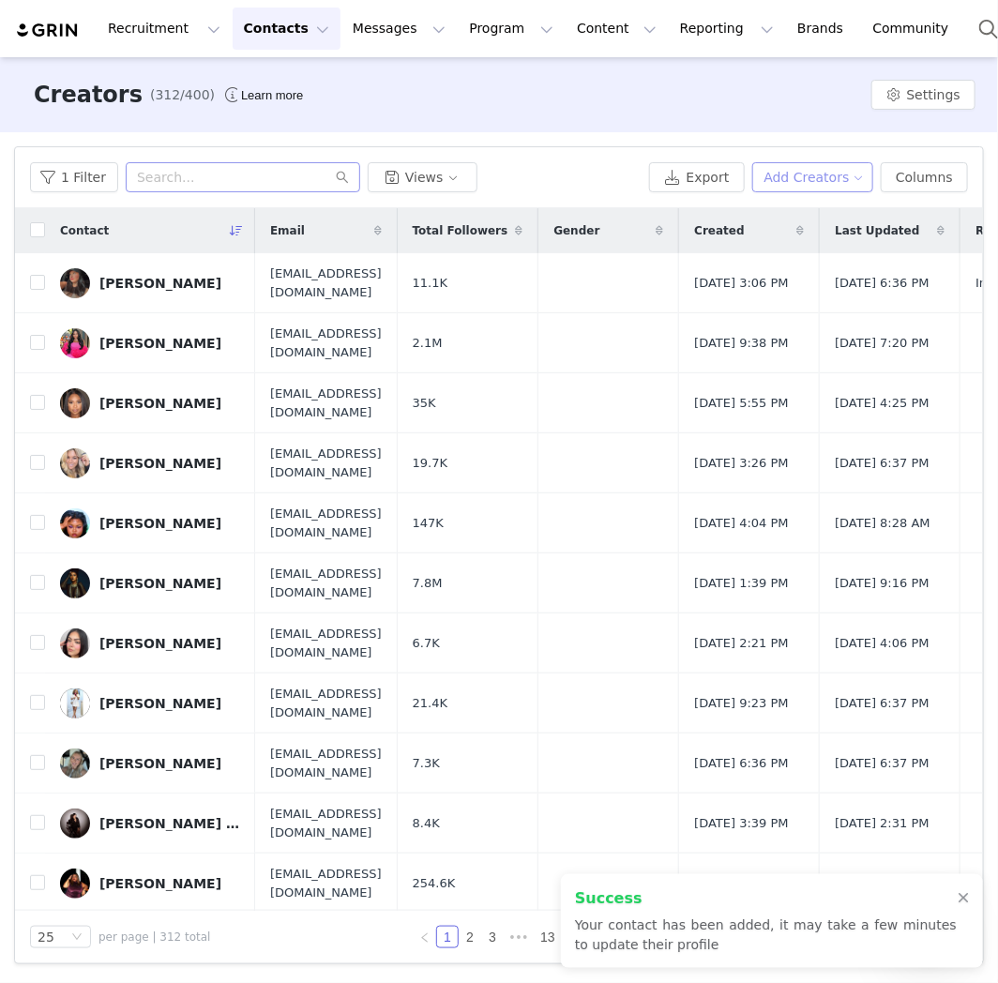
click at [871, 180] on button "Add Creators" at bounding box center [814, 177] width 122 height 30
click at [775, 216] on div "Add a Creator" at bounding box center [818, 215] width 126 height 21
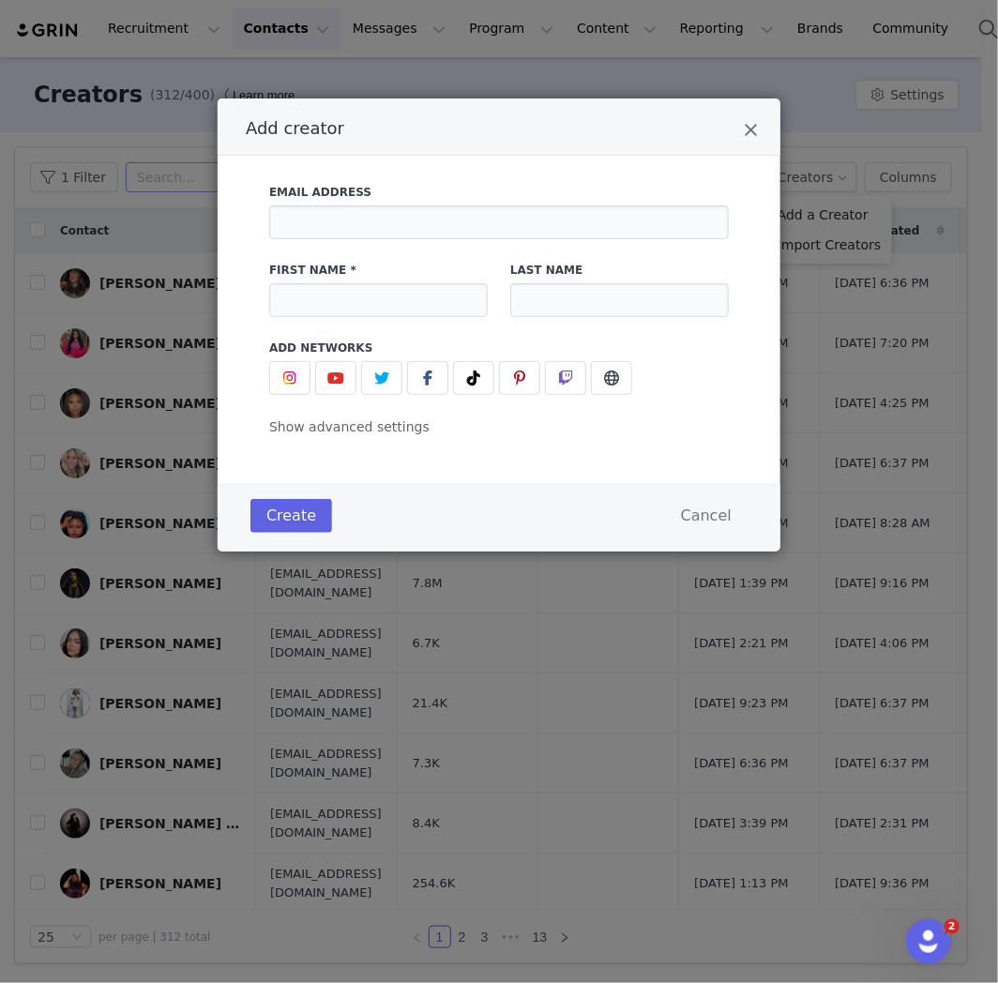
click at [375, 201] on div "Email Address" at bounding box center [499, 211] width 460 height 55
drag, startPoint x: 376, startPoint y: 216, endPoint x: 368, endPoint y: 247, distance: 32.1
click at [376, 217] on input "Add creator" at bounding box center [499, 223] width 460 height 34
paste input "[EMAIL_ADDRESS][DOMAIN_NAME]"
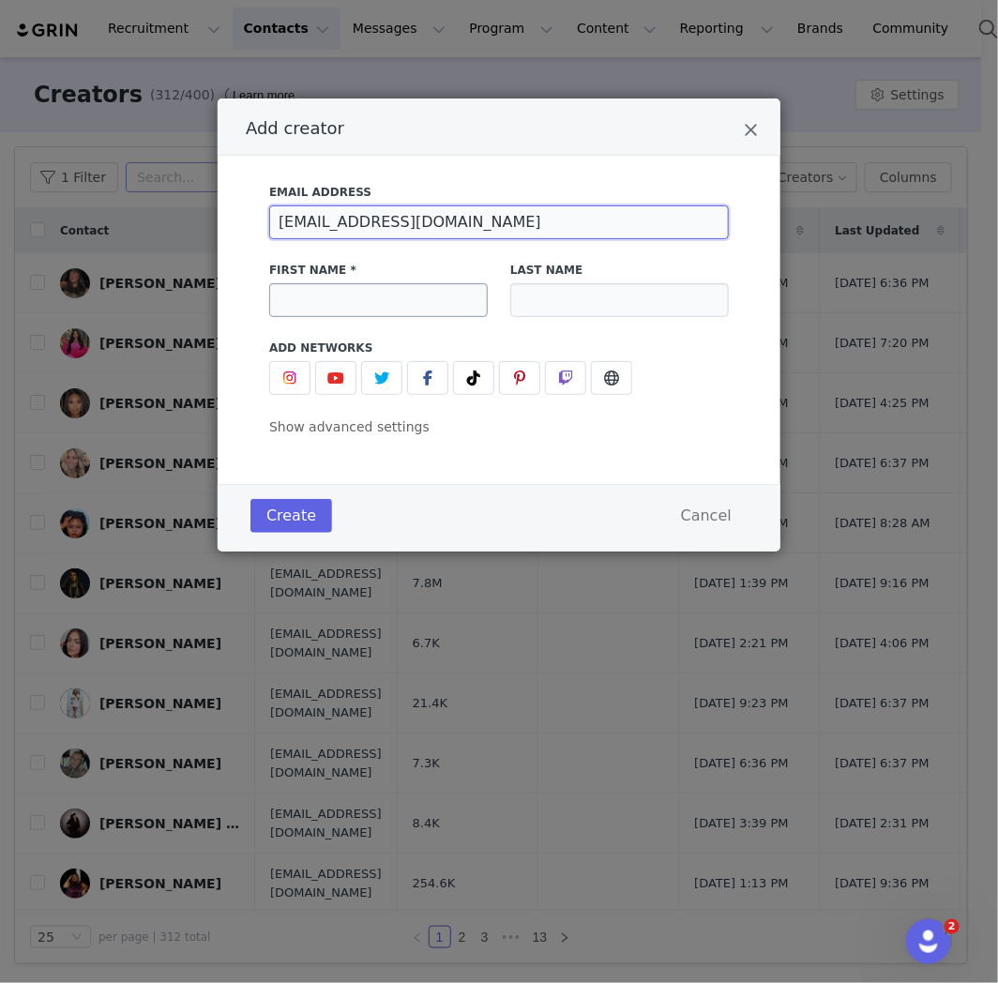
type input "[EMAIL_ADDRESS][DOMAIN_NAME]"
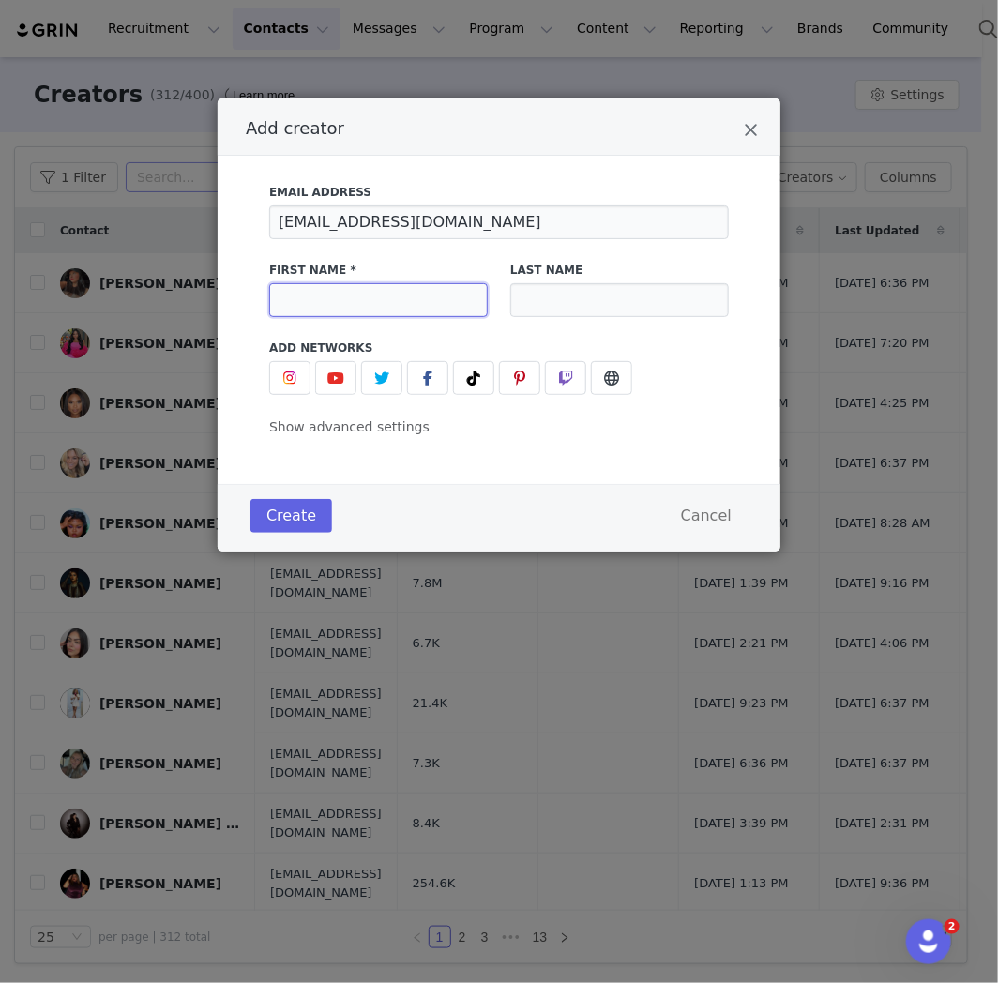
click at [359, 285] on input "Add creator" at bounding box center [378, 300] width 219 height 34
click at [401, 305] on input "*" at bounding box center [378, 300] width 219 height 34
paste input "[PERSON_NAME]"
type input "*[PERSON_NAME]"
click at [578, 301] on input "Add creator" at bounding box center [619, 300] width 219 height 34
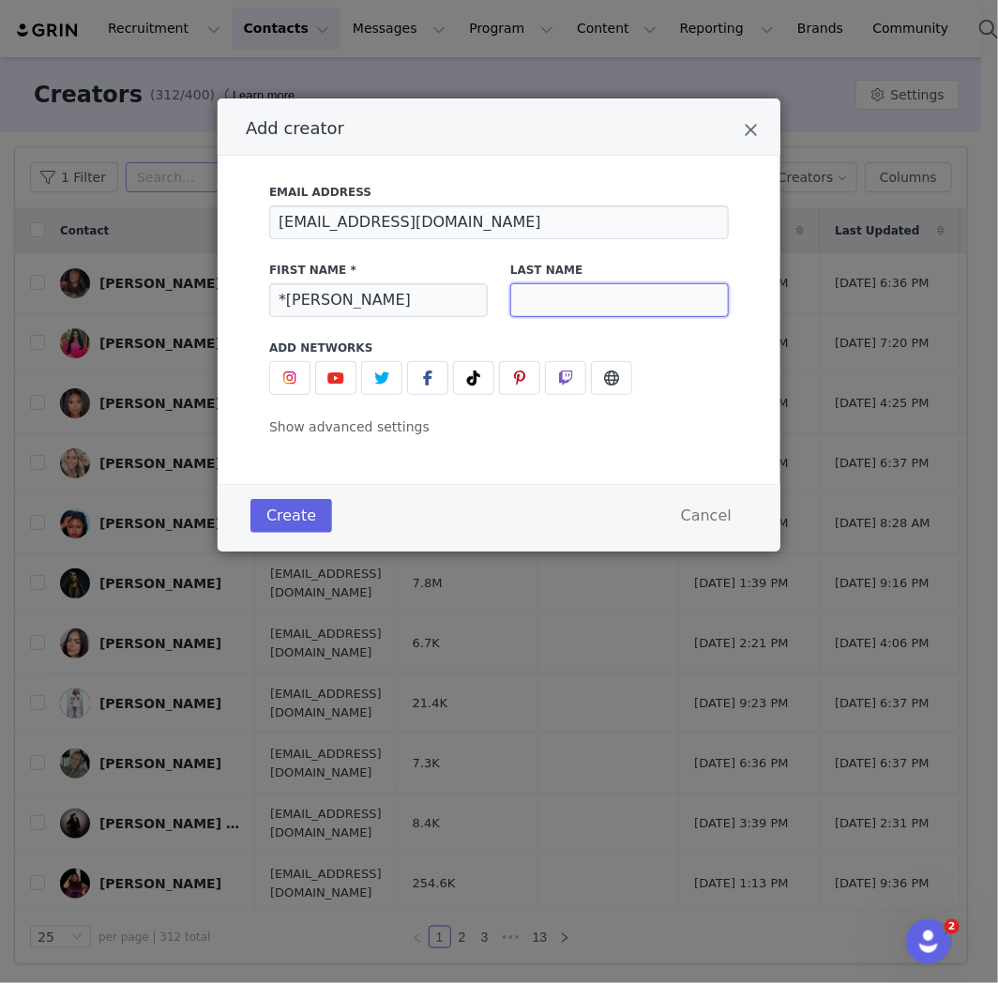
click at [571, 302] on input "Add creator" at bounding box center [619, 300] width 219 height 34
paste input "[PERSON_NAME]"
type input "[PERSON_NAME]"
click at [469, 372] on icon "Add creator" at bounding box center [473, 378] width 13 height 15
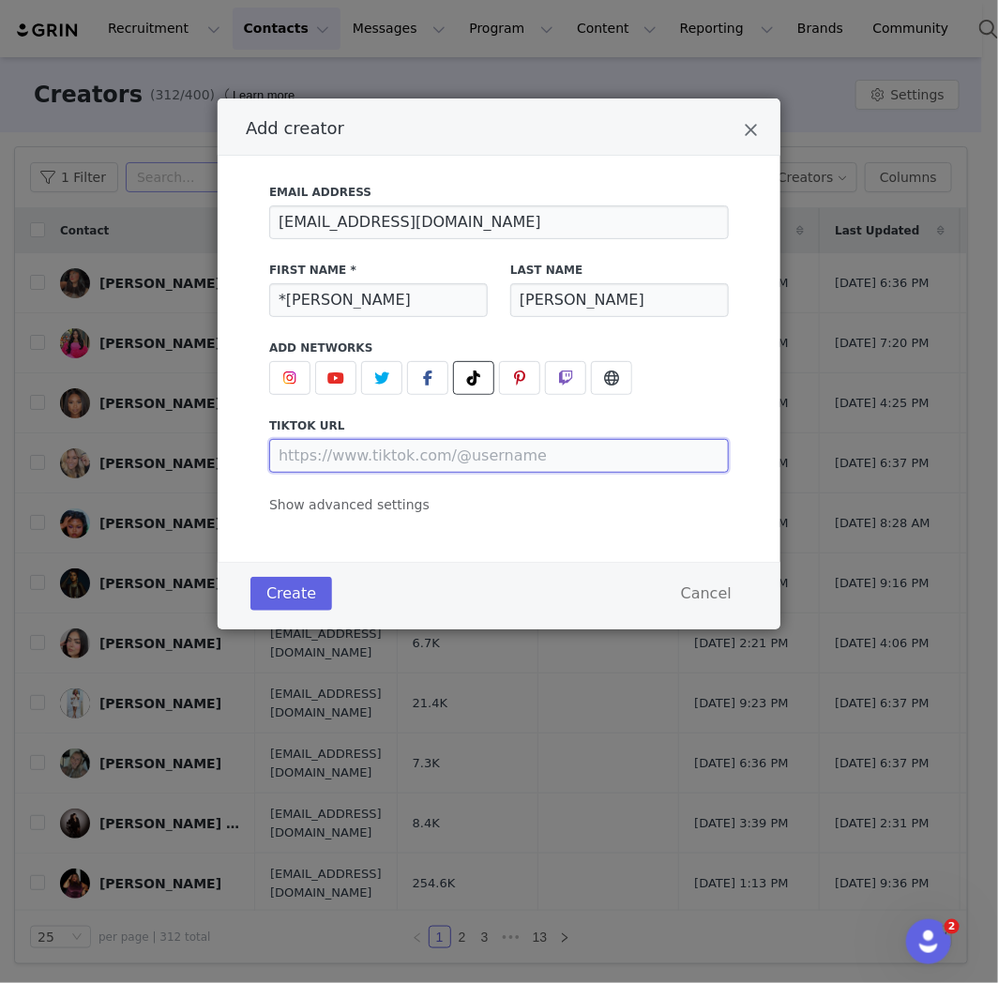
click at [280, 450] on input "Add creator" at bounding box center [499, 456] width 460 height 34
click at [345, 437] on div "tiktok URL" at bounding box center [499, 445] width 460 height 55
click at [352, 452] on input "Add creator" at bounding box center [499, 456] width 460 height 34
paste input "[URL][DOMAIN_NAME]"
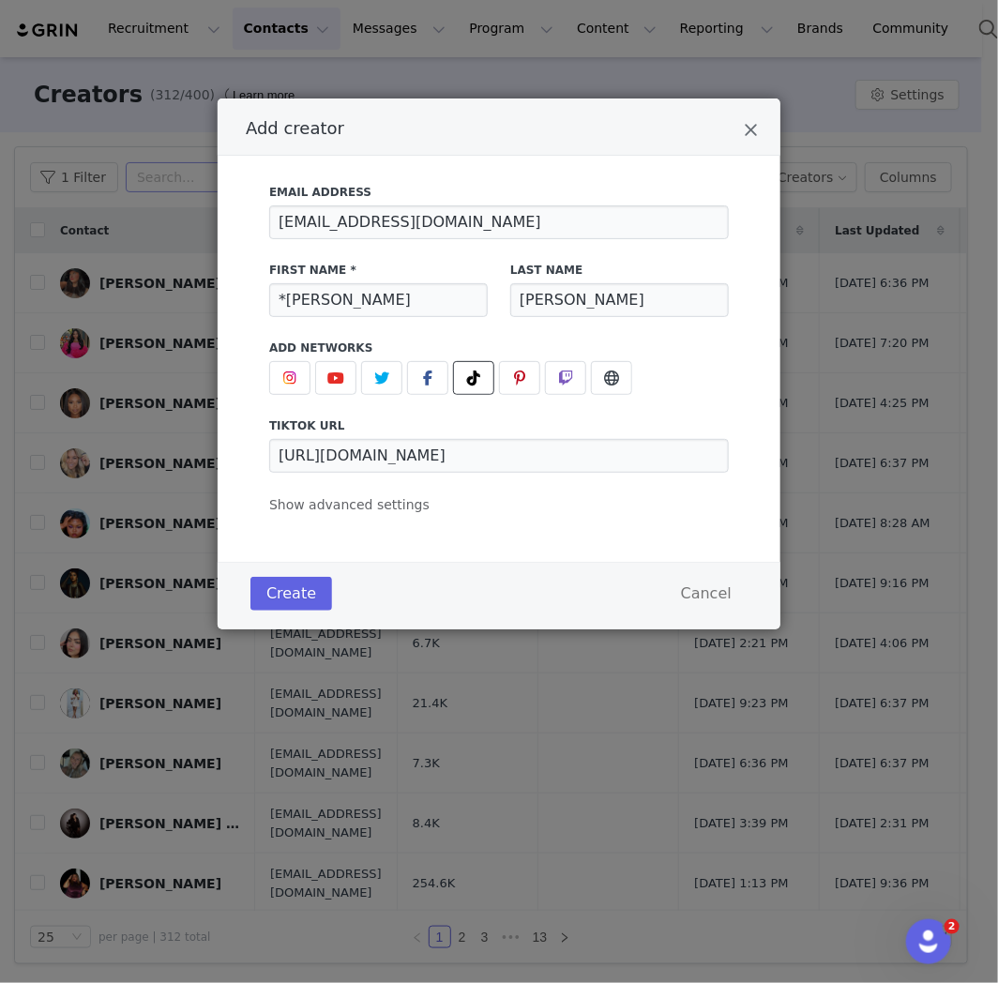
click at [480, 533] on div "Email Address [EMAIL_ADDRESS][DOMAIN_NAME] First Name * *[PERSON_NAME] Last Nam…" at bounding box center [499, 359] width 563 height 406
type input "[URL][DOMAIN_NAME]"
click at [301, 579] on button "Create" at bounding box center [292, 594] width 82 height 34
click at [312, 586] on button "Create" at bounding box center [292, 594] width 82 height 34
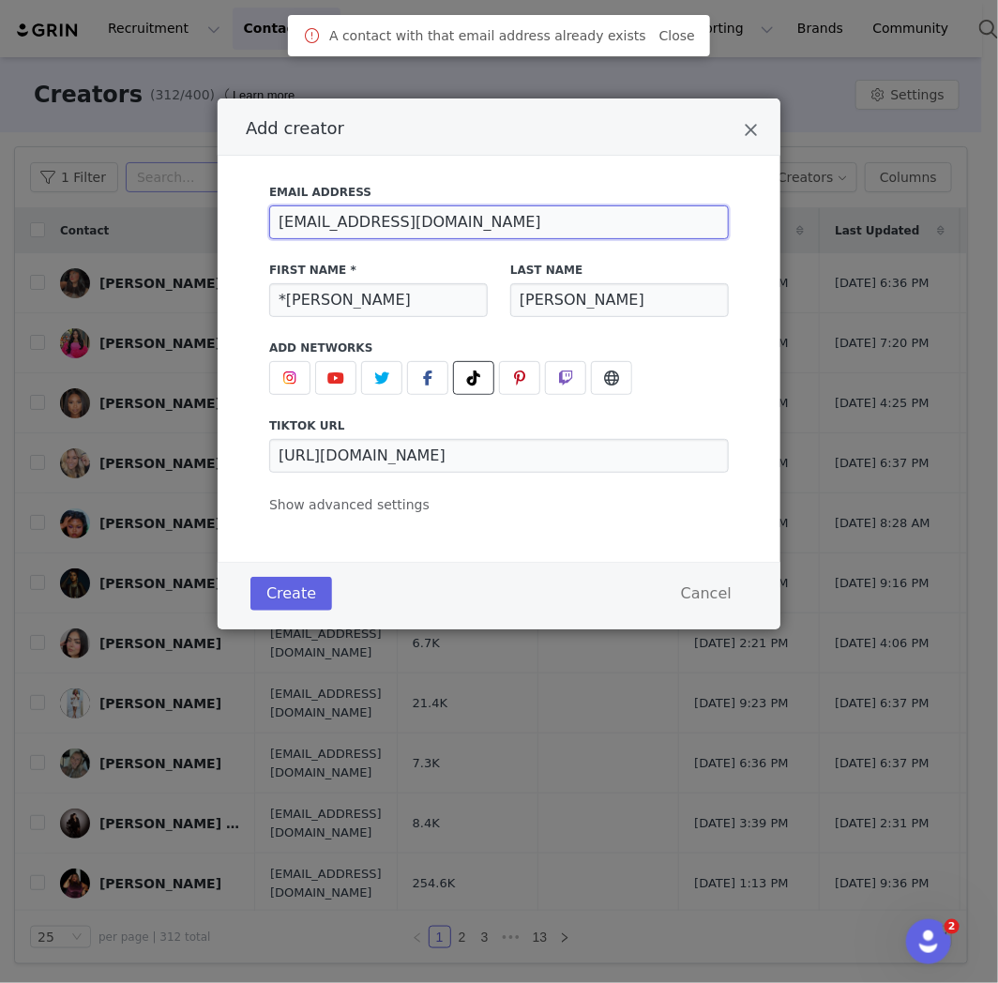
click at [285, 212] on input "[EMAIL_ADDRESS][DOMAIN_NAME]" at bounding box center [499, 223] width 460 height 34
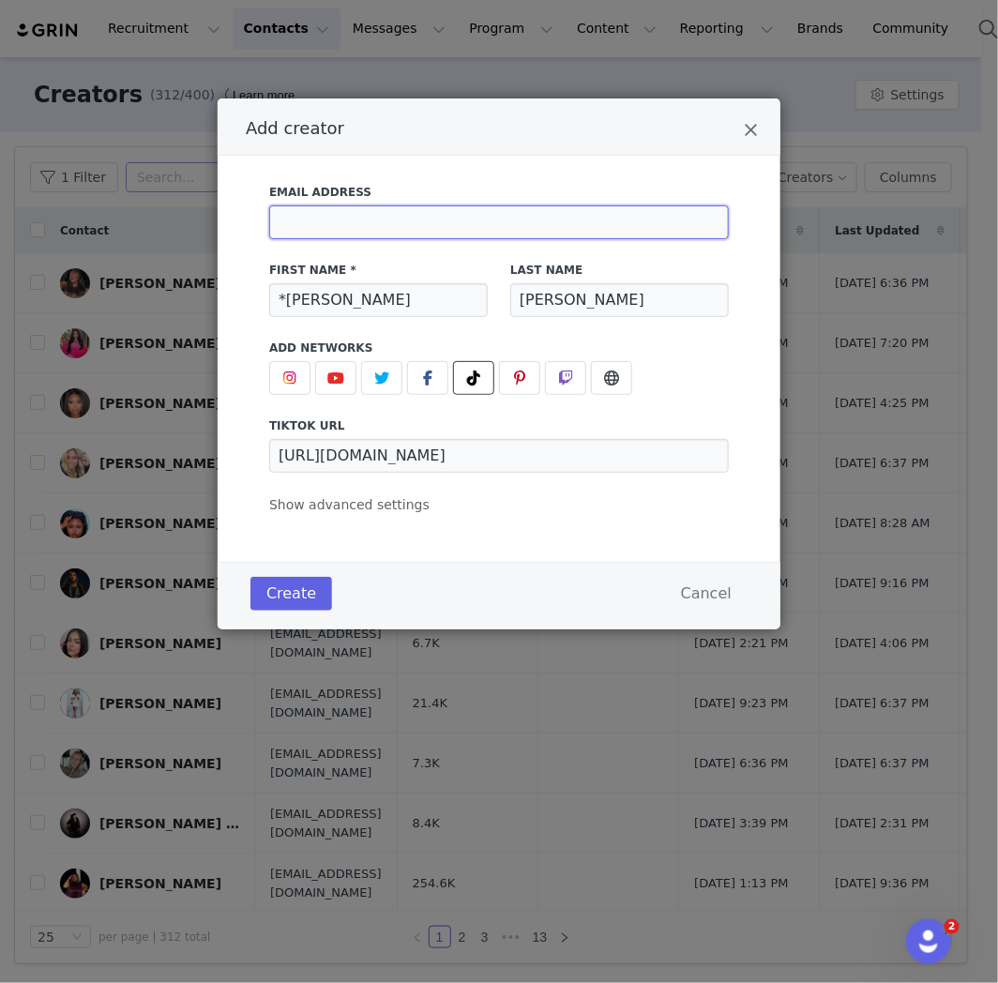
click at [433, 225] on input "Add creator" at bounding box center [499, 223] width 460 height 34
paste input "[EMAIL_ADDRESS][DOMAIN_NAME]"
type input "[EMAIL_ADDRESS][DOMAIN_NAME]"
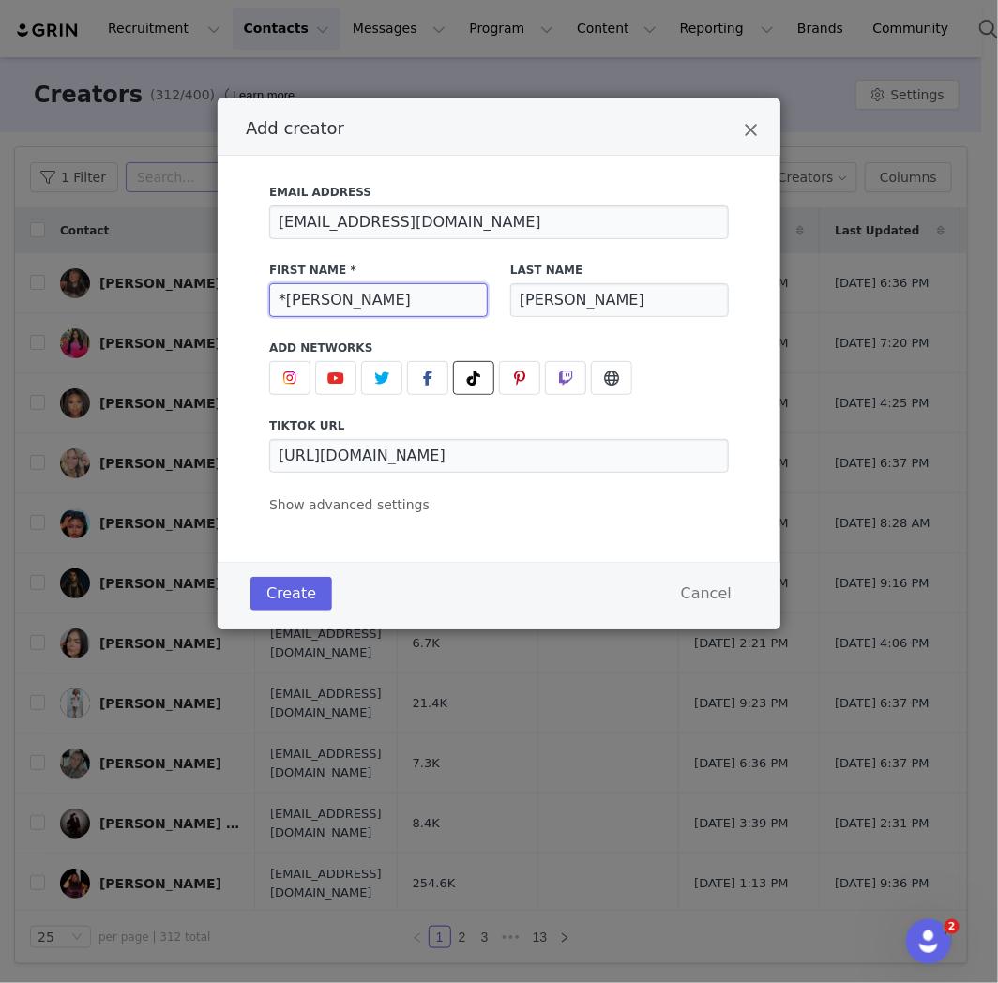
drag, startPoint x: 293, startPoint y: 301, endPoint x: 350, endPoint y: 300, distance: 57.2
click at [350, 300] on input "*[PERSON_NAME]" at bounding box center [378, 300] width 219 height 34
click at [388, 315] on input "*H" at bounding box center [378, 300] width 219 height 34
paste input "Amber"
click at [297, 298] on input "*HAmber" at bounding box center [378, 300] width 219 height 34
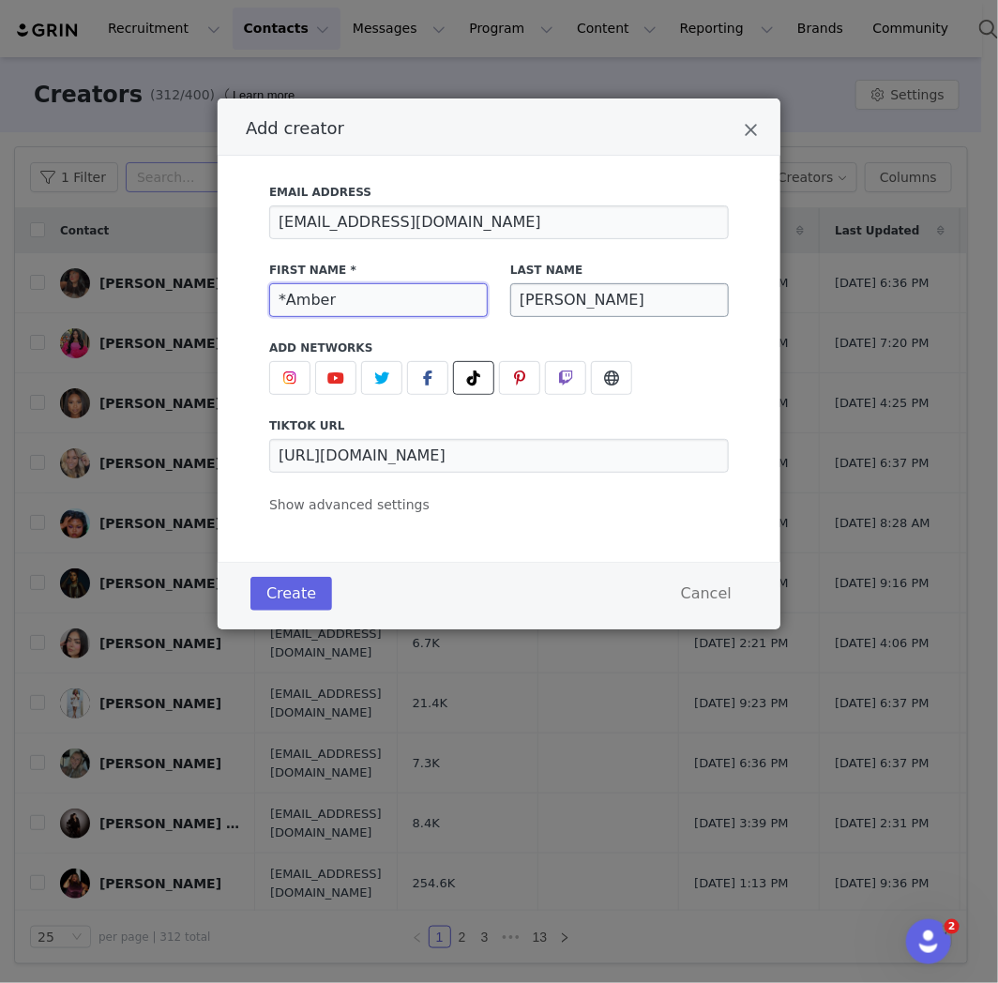
type input "*Amber"
click at [668, 292] on input "[PERSON_NAME]" at bounding box center [619, 300] width 219 height 34
click at [564, 300] on input "Add creator" at bounding box center [619, 300] width 219 height 34
paste input "[PERSON_NAME]"
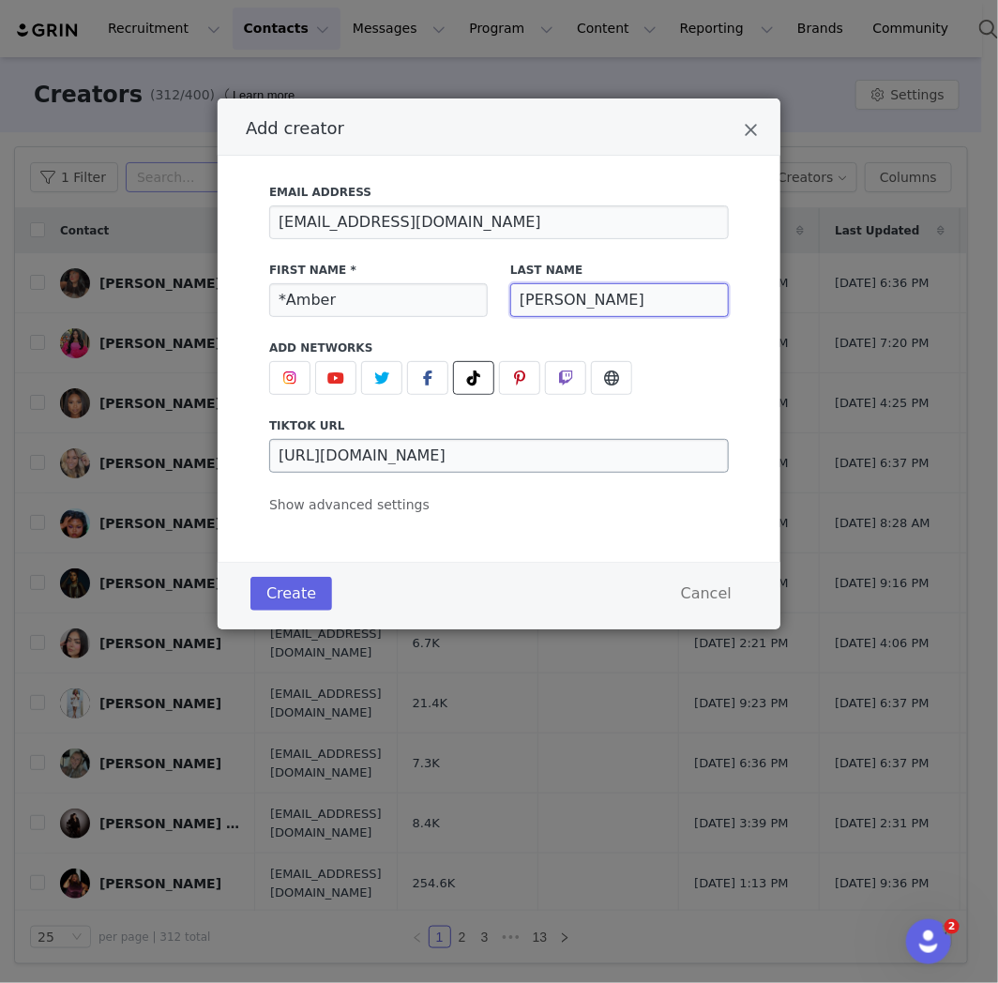
type input "[PERSON_NAME]"
click at [605, 456] on input "[URL][DOMAIN_NAME]" at bounding box center [499, 456] width 460 height 34
click at [480, 382] on icon "Add creator" at bounding box center [473, 378] width 13 height 15
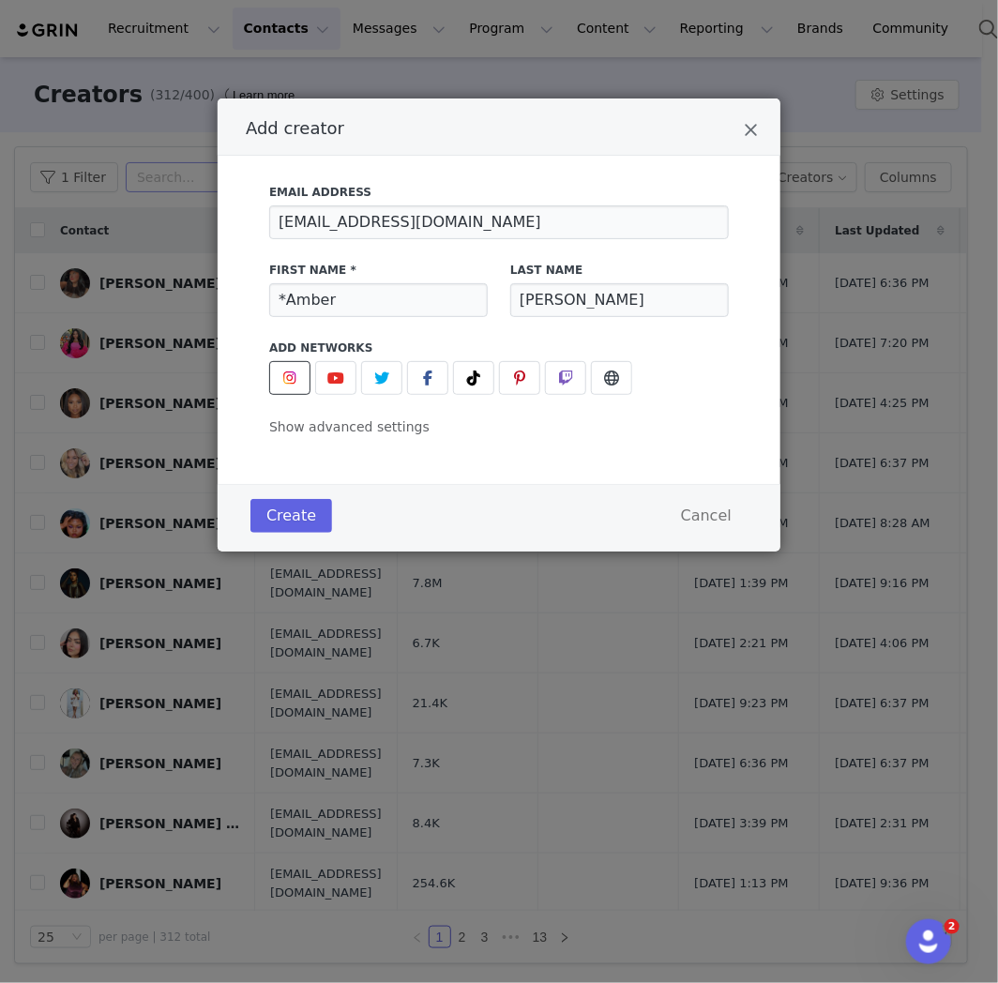
click at [292, 383] on img "Add creator" at bounding box center [289, 378] width 15 height 15
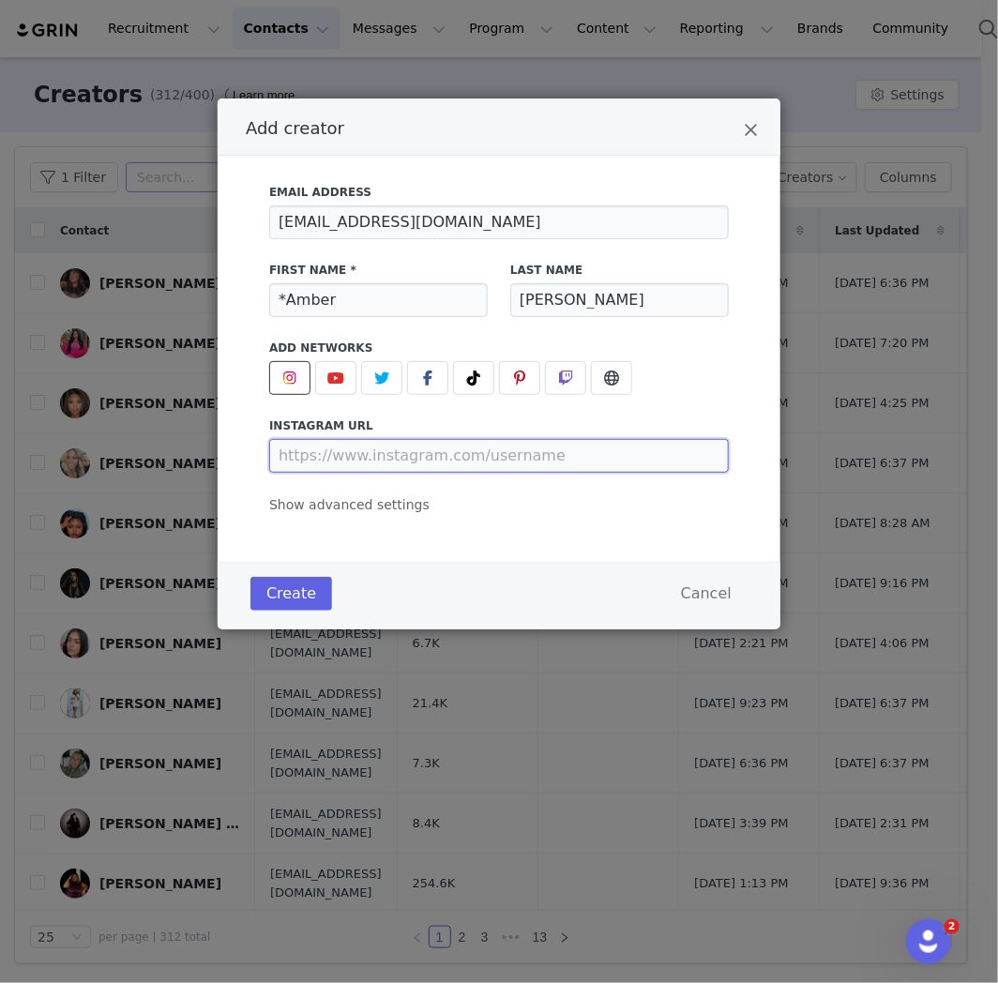
click at [350, 461] on input "Add creator" at bounding box center [499, 456] width 460 height 34
paste input "[URL][DOMAIN_NAME]"
type input "[URL][DOMAIN_NAME]"
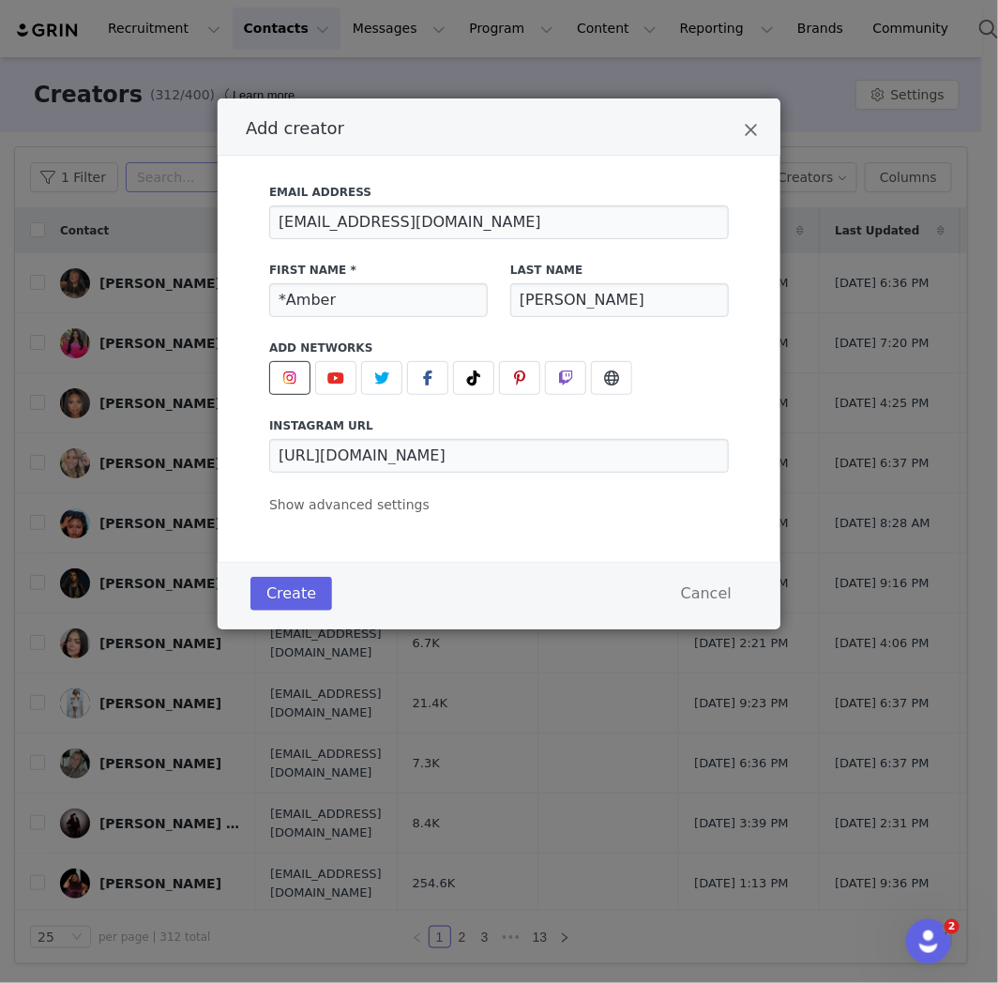
click at [382, 586] on div "Create Cancel" at bounding box center [499, 593] width 507 height 43
click at [269, 604] on button "Create" at bounding box center [292, 594] width 82 height 34
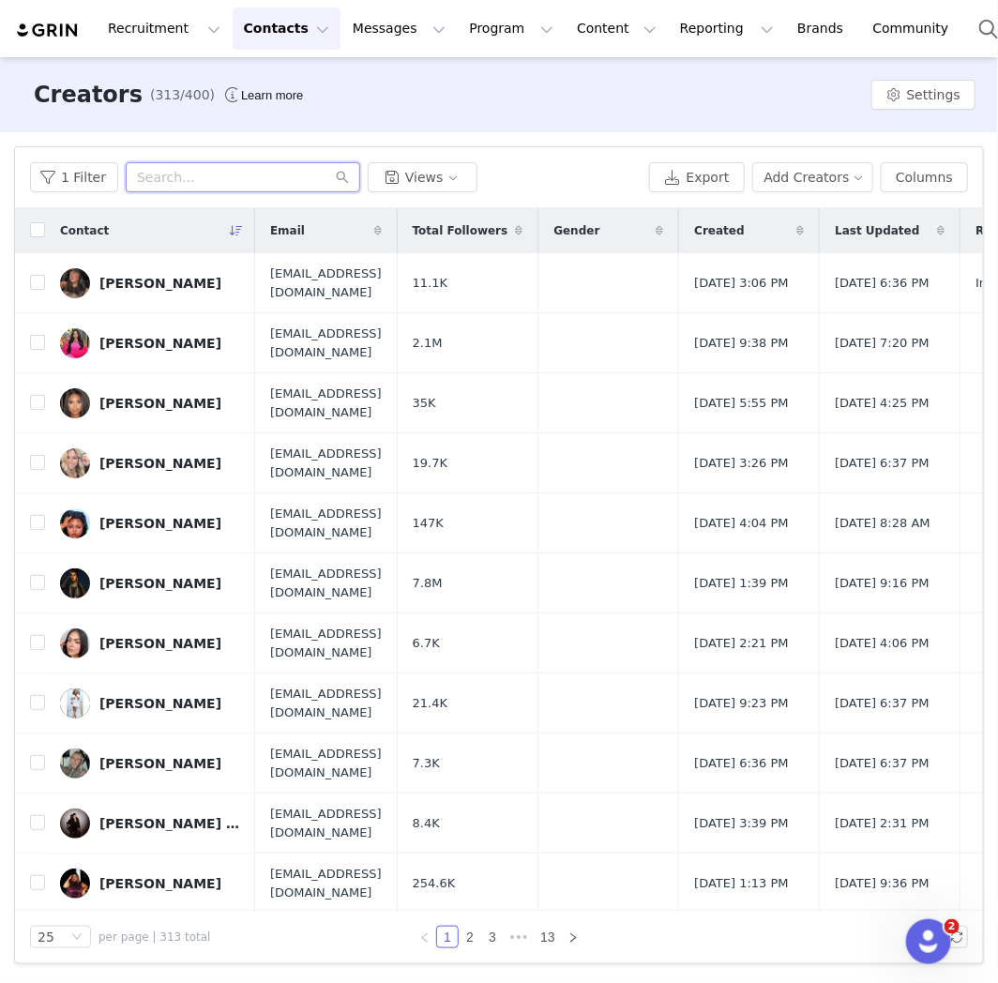
click at [199, 181] on input "text" at bounding box center [243, 177] width 235 height 30
paste input "Vandenber"
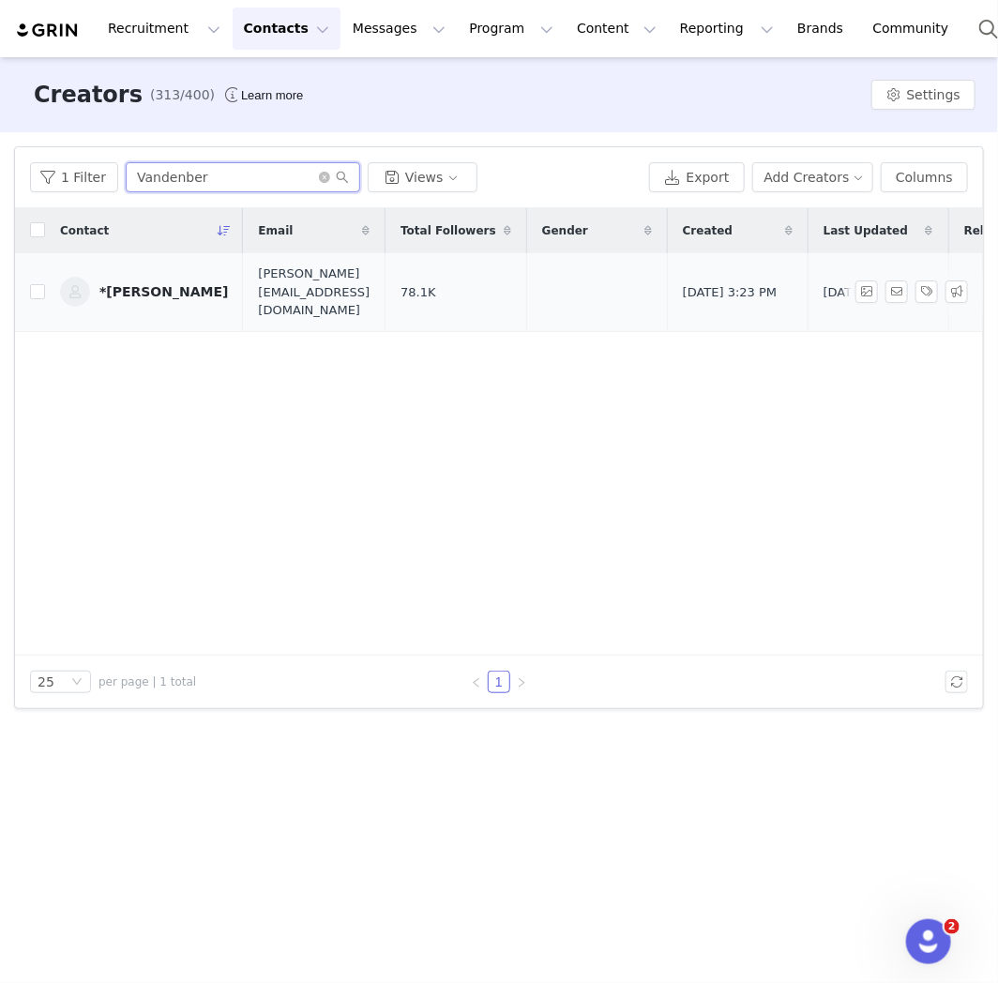
type input "Vandenber"
click at [183, 291] on link "*[PERSON_NAME]" at bounding box center [144, 292] width 168 height 30
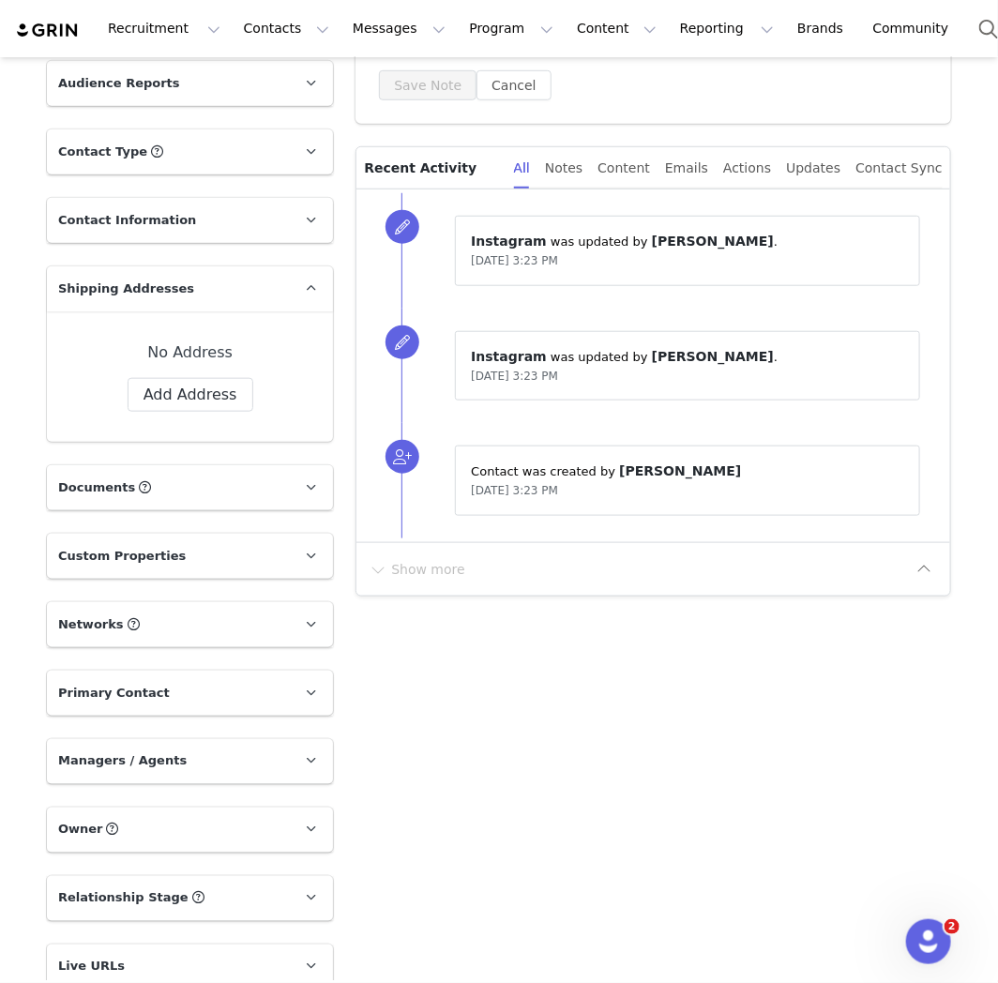
scroll to position [521, 0]
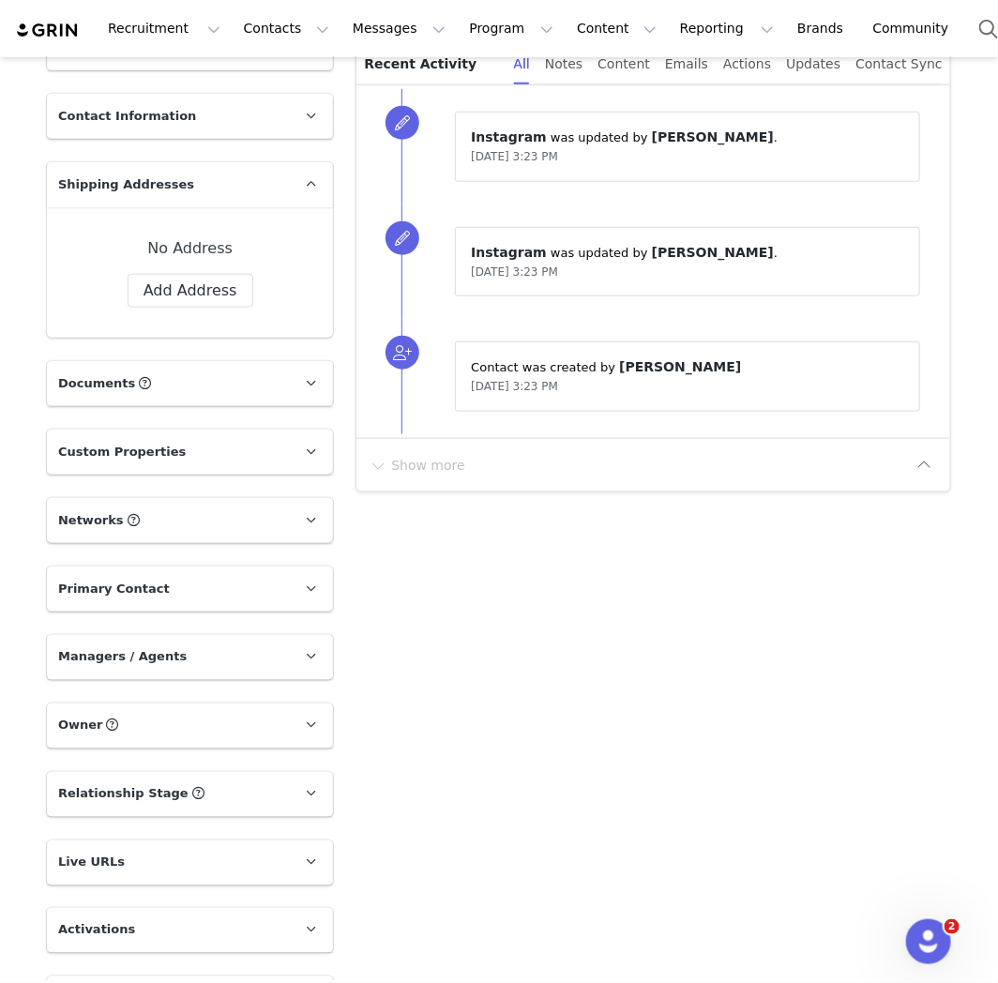
click at [218, 648] on p "Managers / Agents" at bounding box center [167, 657] width 241 height 45
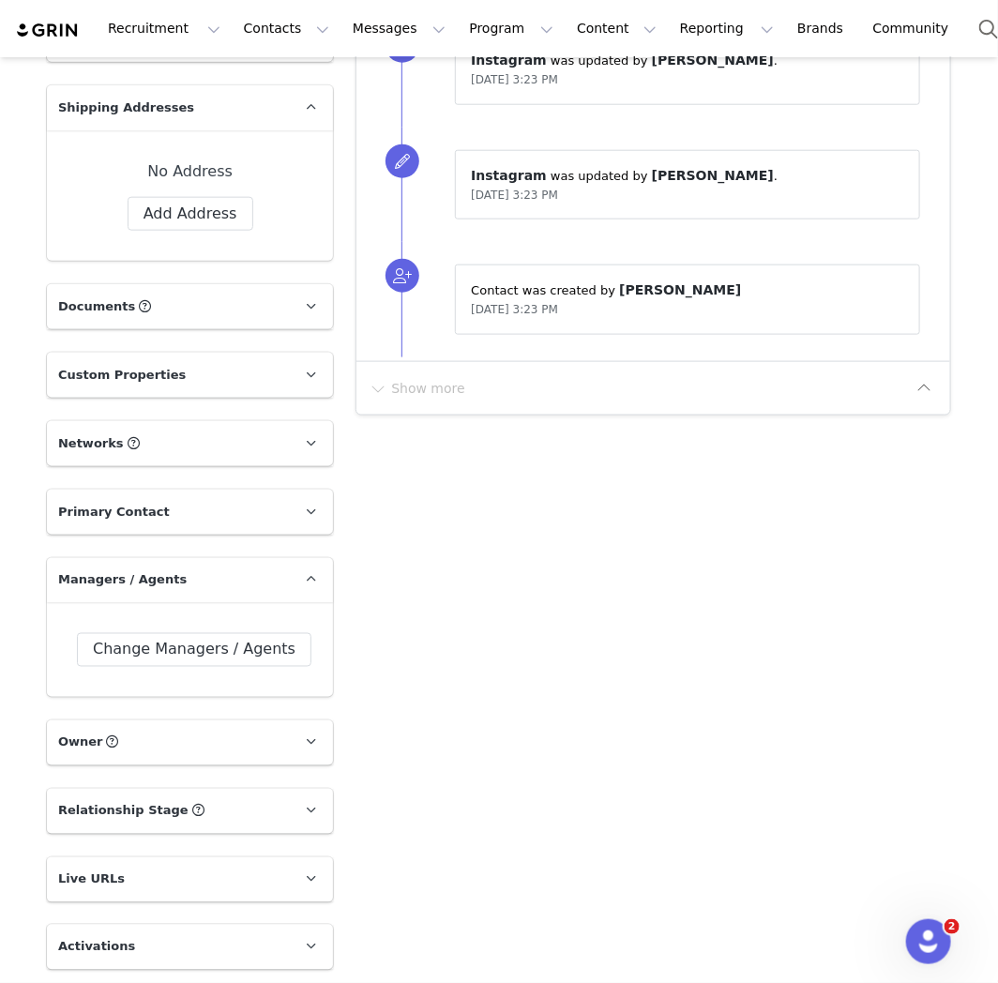
scroll to position [729, 0]
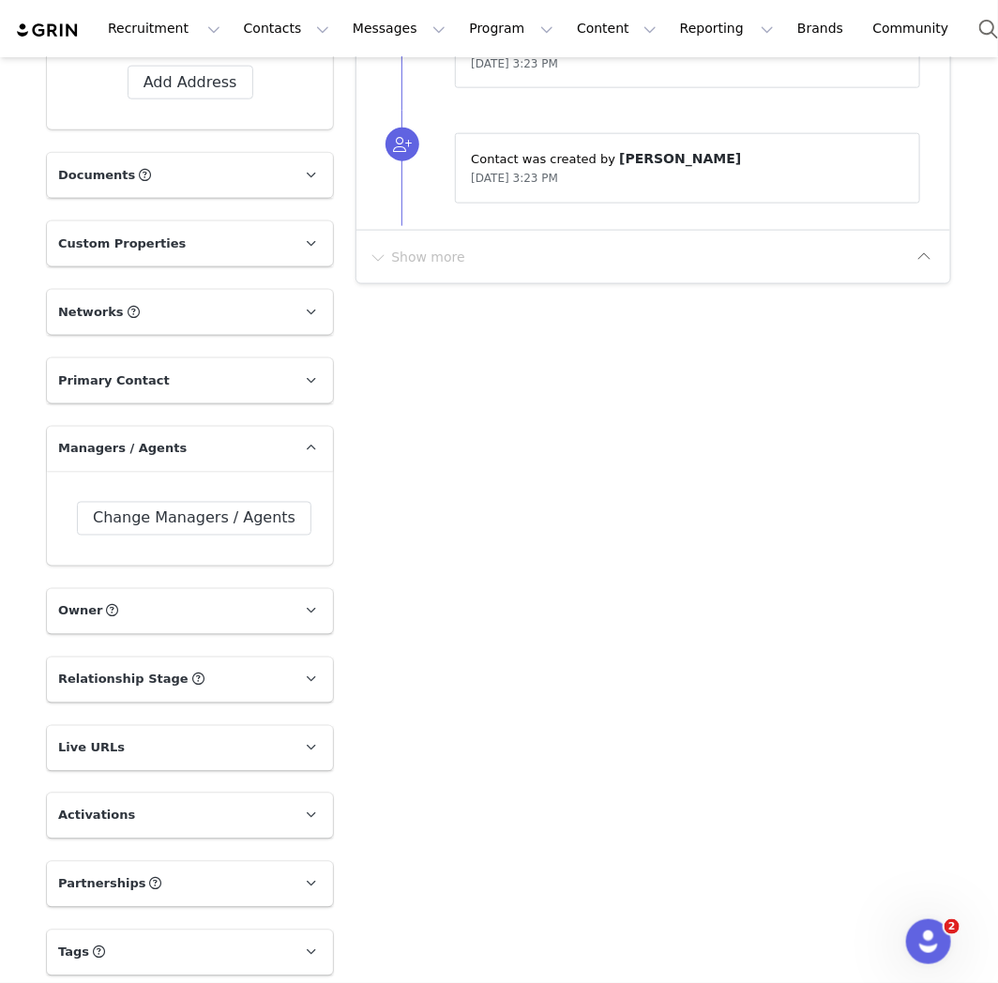
click at [229, 538] on div "Change Managers / Agents" at bounding box center [190, 519] width 286 height 94
click at [231, 529] on button "Change Managers / Agents" at bounding box center [194, 519] width 235 height 34
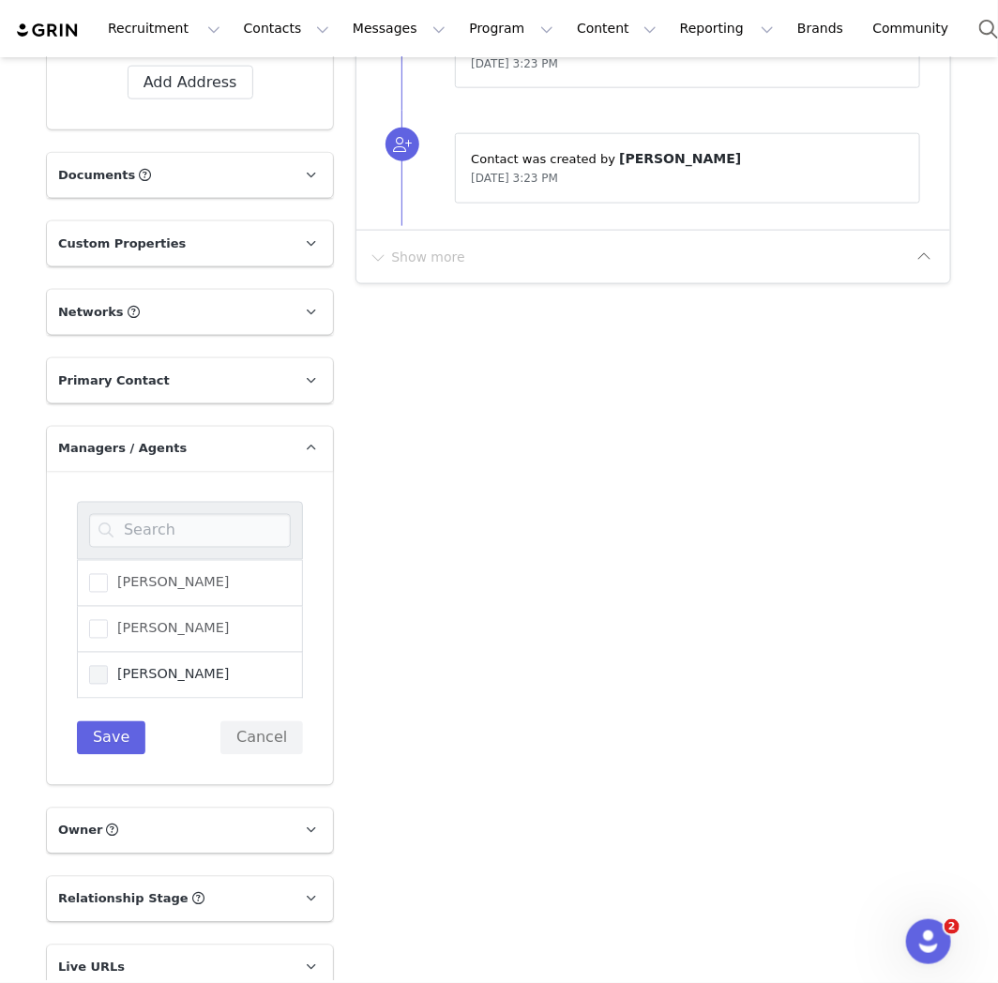
click at [176, 666] on span "[PERSON_NAME]" at bounding box center [169, 675] width 122 height 18
click at [108, 666] on input "[PERSON_NAME]" at bounding box center [108, 666] width 0 height 0
click at [98, 739] on button "Save" at bounding box center [111, 739] width 69 height 34
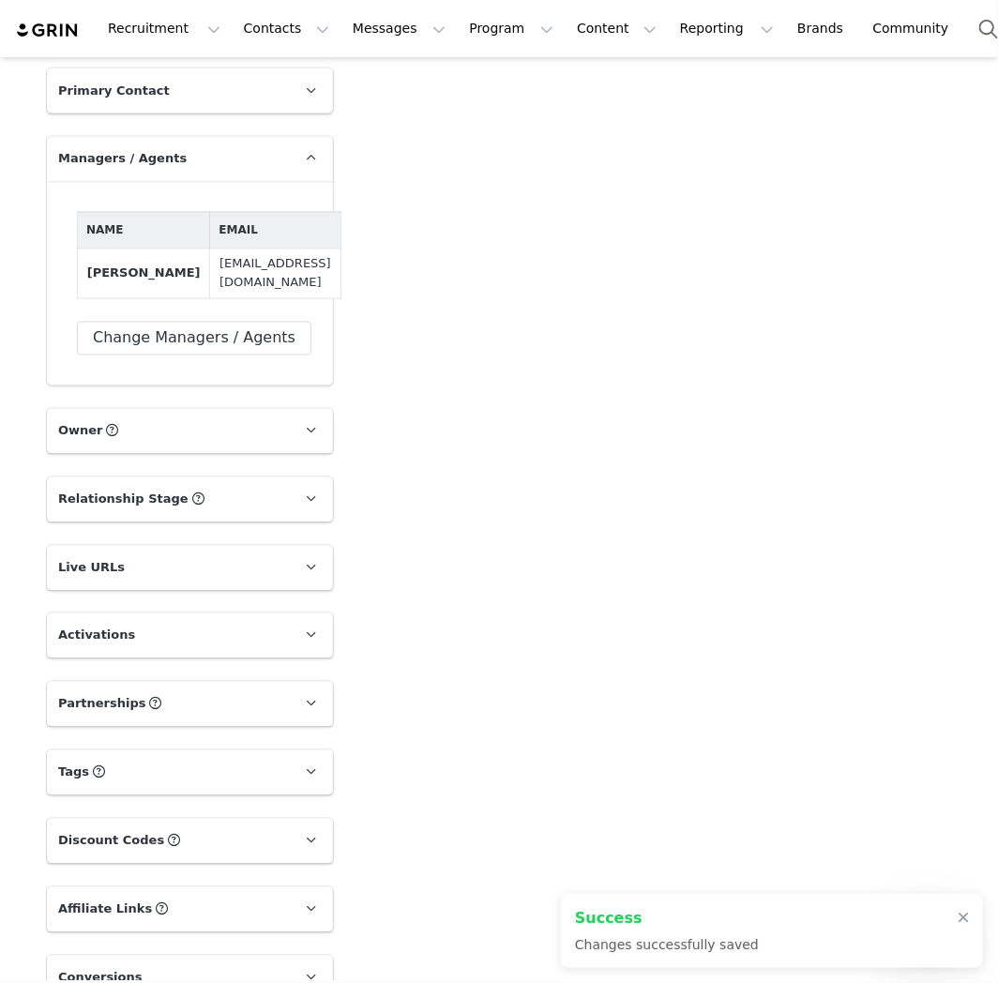
scroll to position [1120, 0]
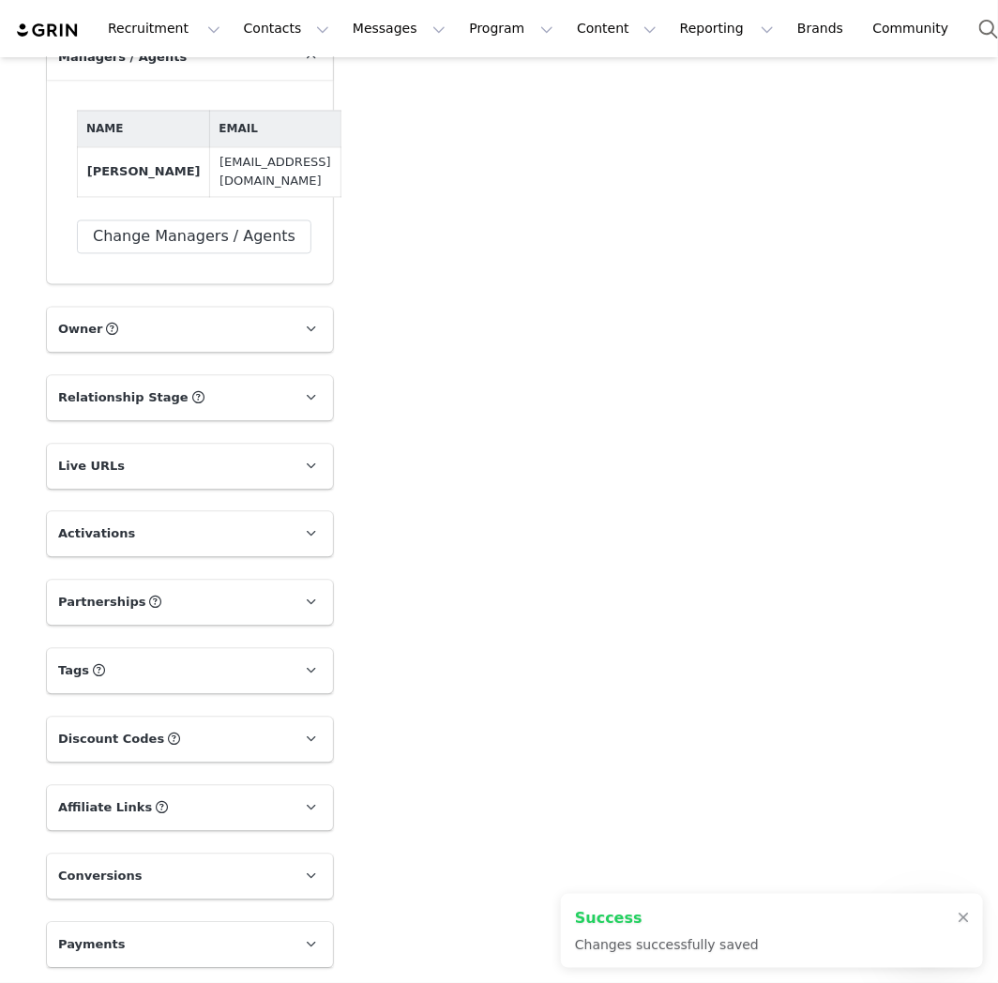
click at [175, 466] on p "Live URLs" at bounding box center [167, 467] width 241 height 45
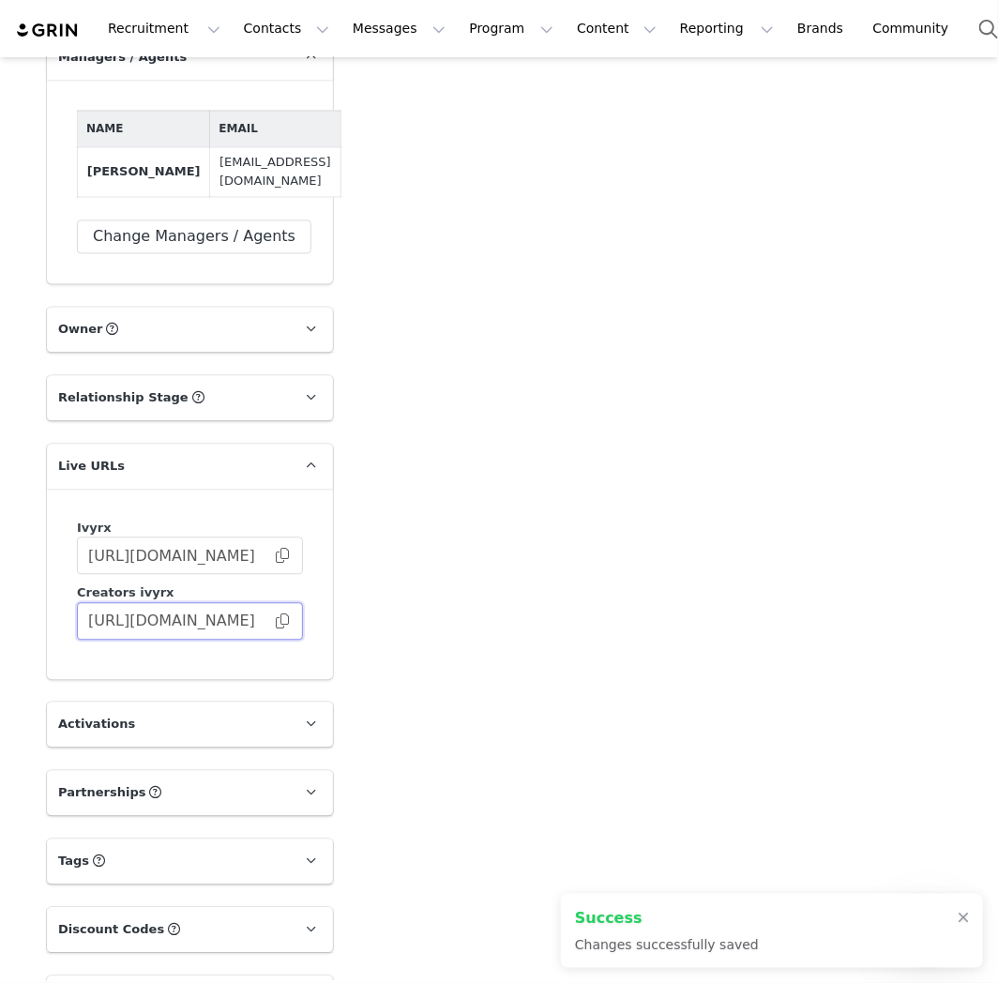
click at [282, 621] on input "[URL][DOMAIN_NAME]" at bounding box center [190, 622] width 226 height 38
click at [275, 622] on span at bounding box center [282, 622] width 19 height 0
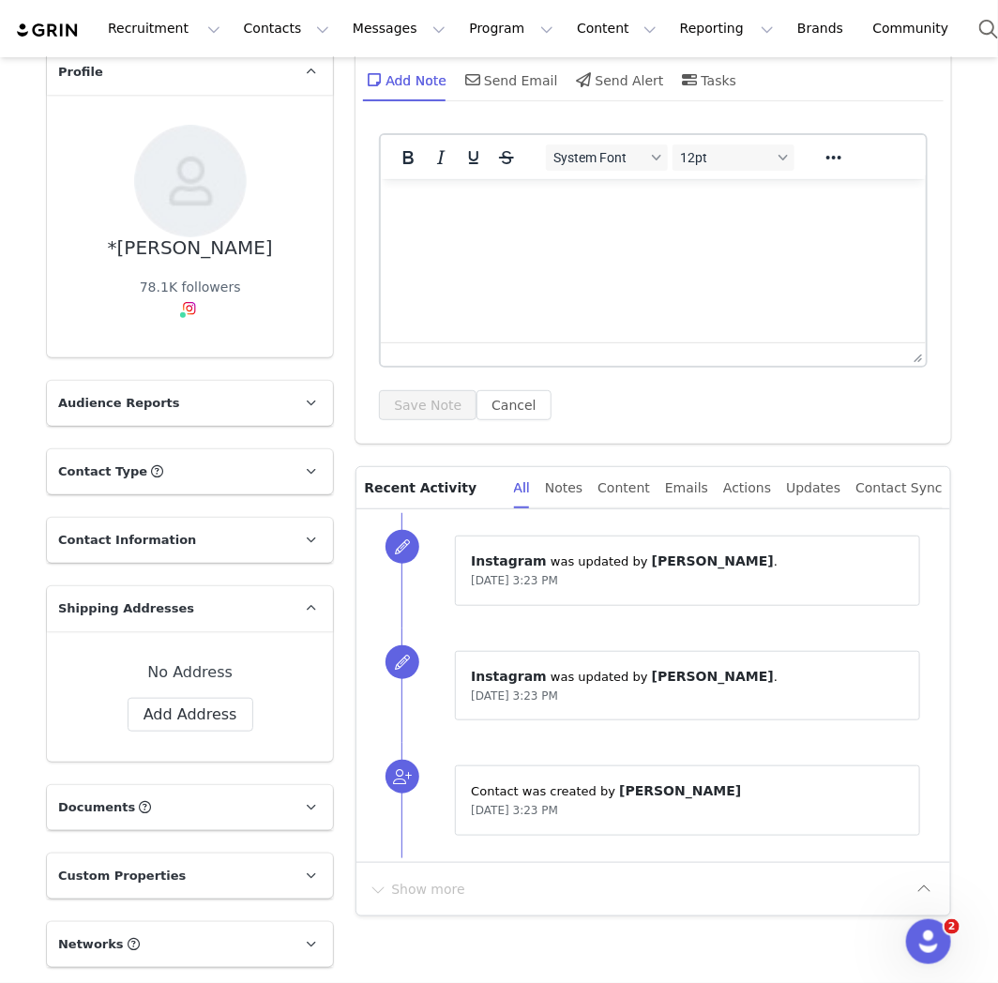
scroll to position [0, 0]
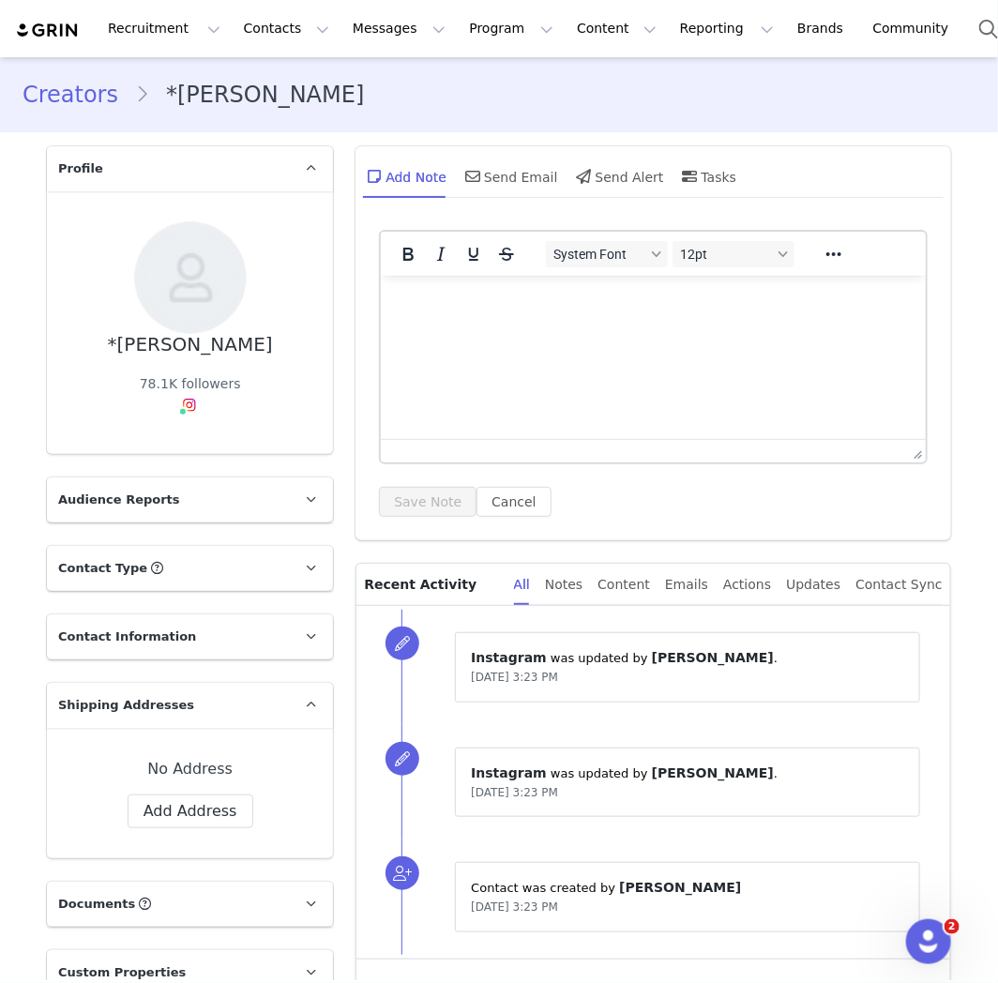
click at [70, 88] on link "Creators" at bounding box center [79, 95] width 113 height 34
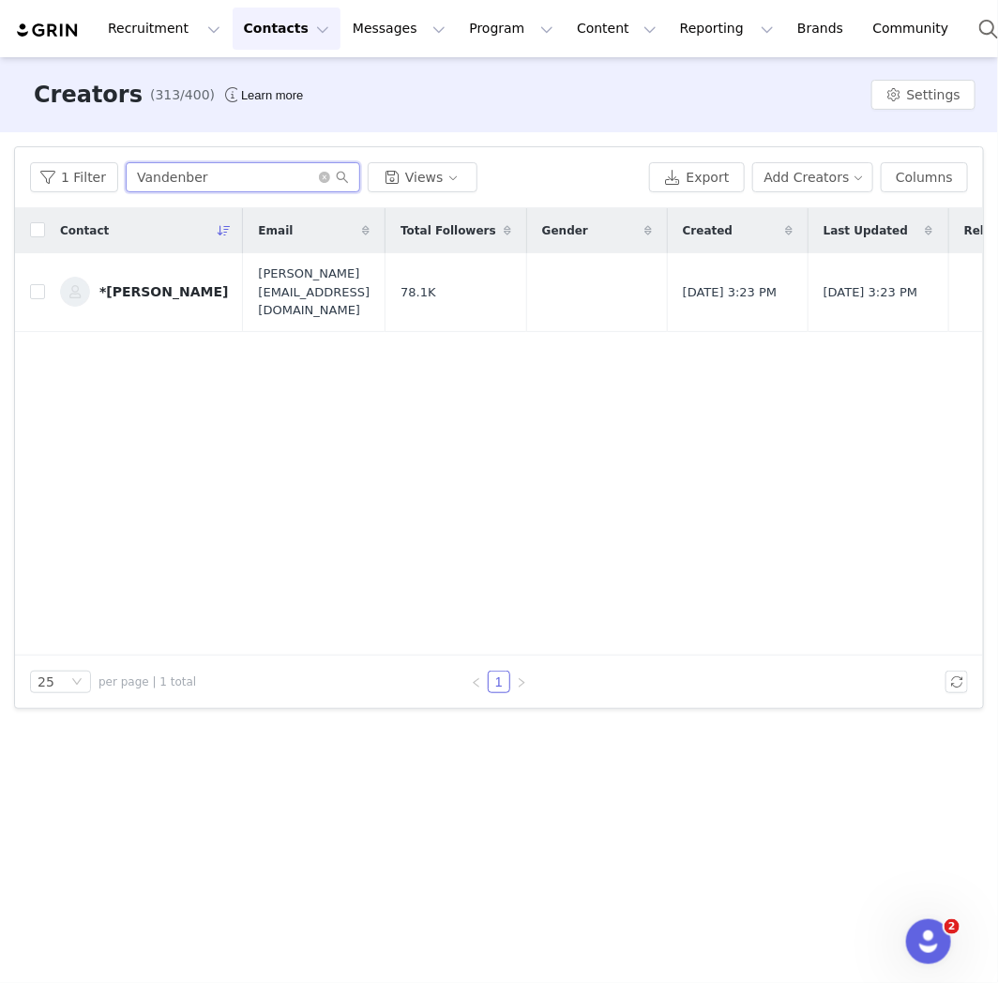
click at [205, 175] on input "Vandenber" at bounding box center [243, 177] width 235 height 30
paste input "[PERSON_NAME]"
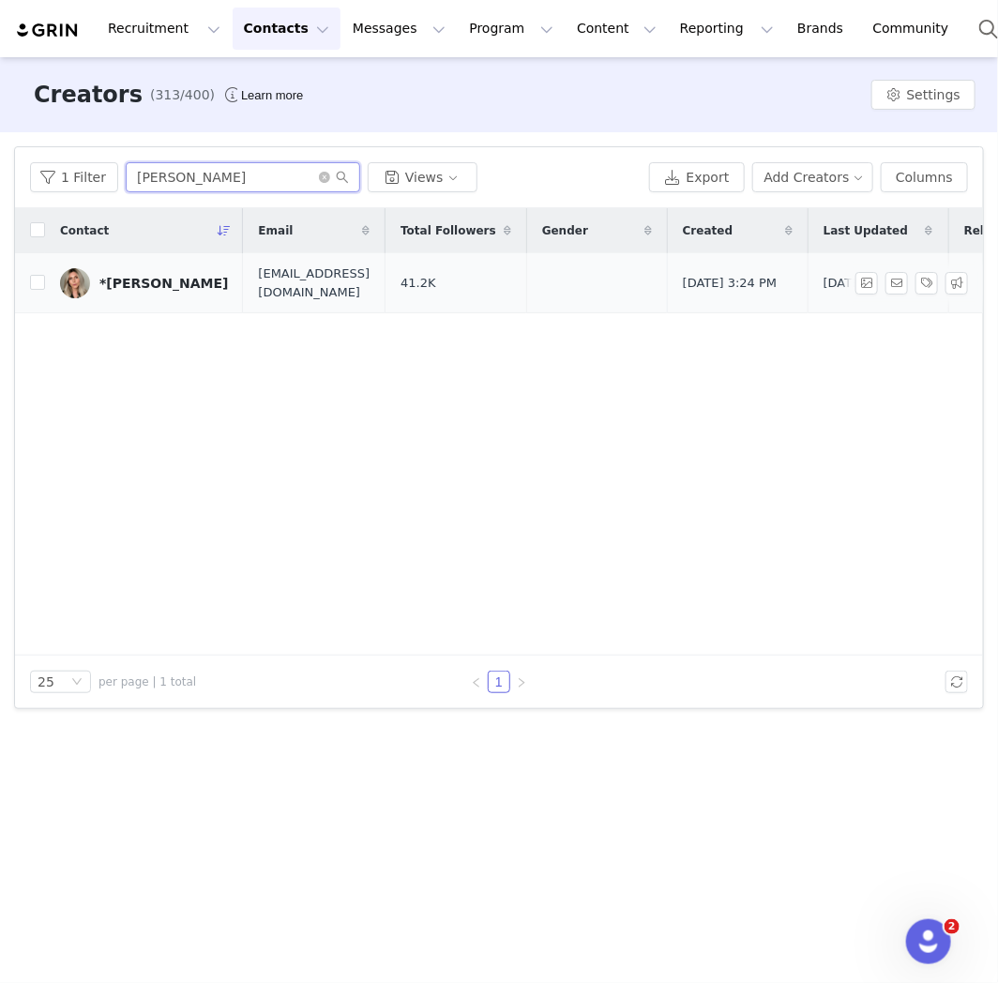
type input "[PERSON_NAME]"
click at [166, 285] on div "*[PERSON_NAME]" at bounding box center [163, 283] width 129 height 15
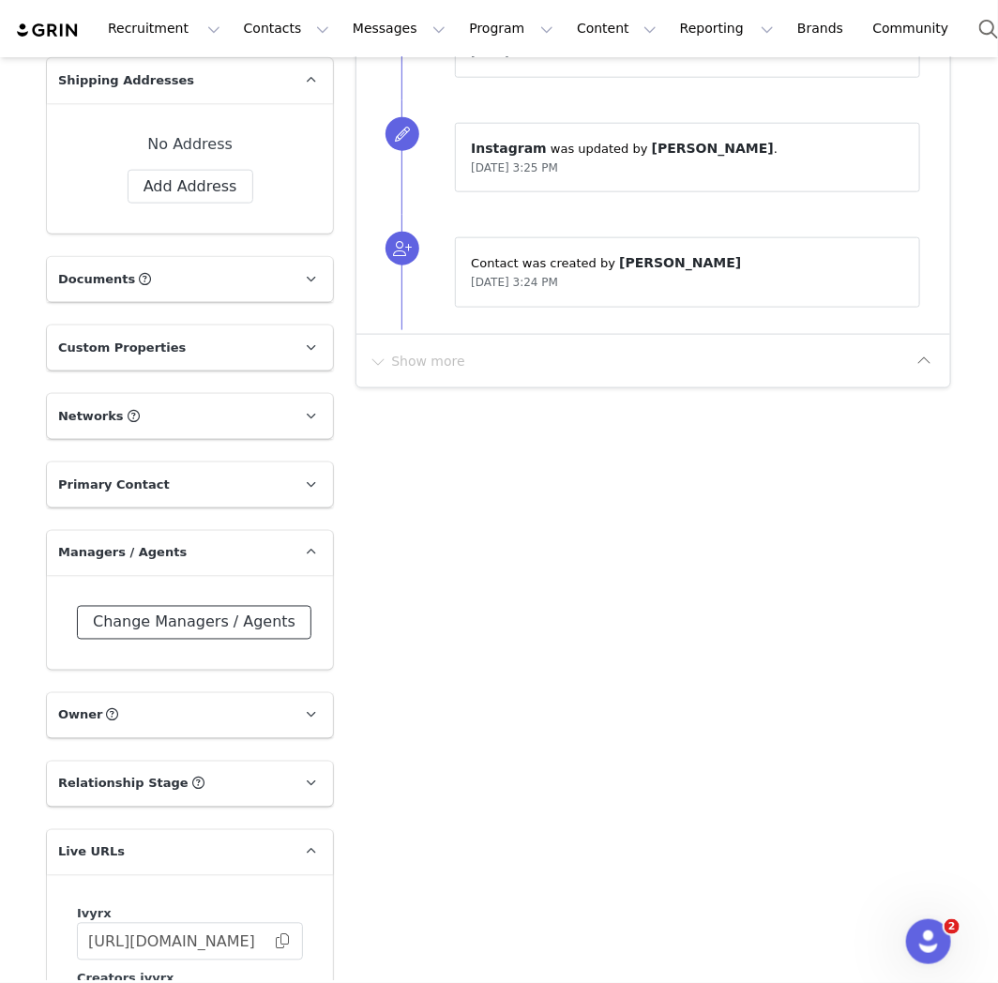
click at [199, 608] on button "Change Managers / Agents" at bounding box center [194, 623] width 235 height 34
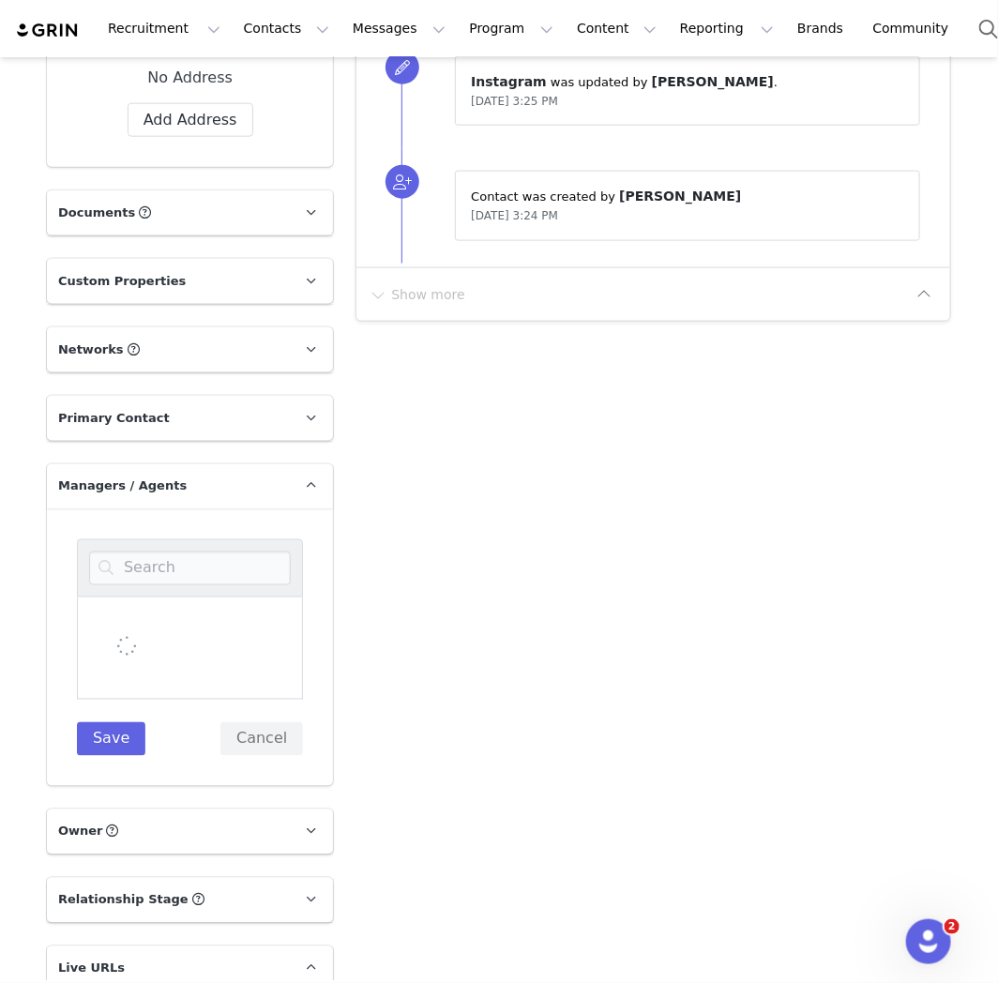
scroll to position [729, 0]
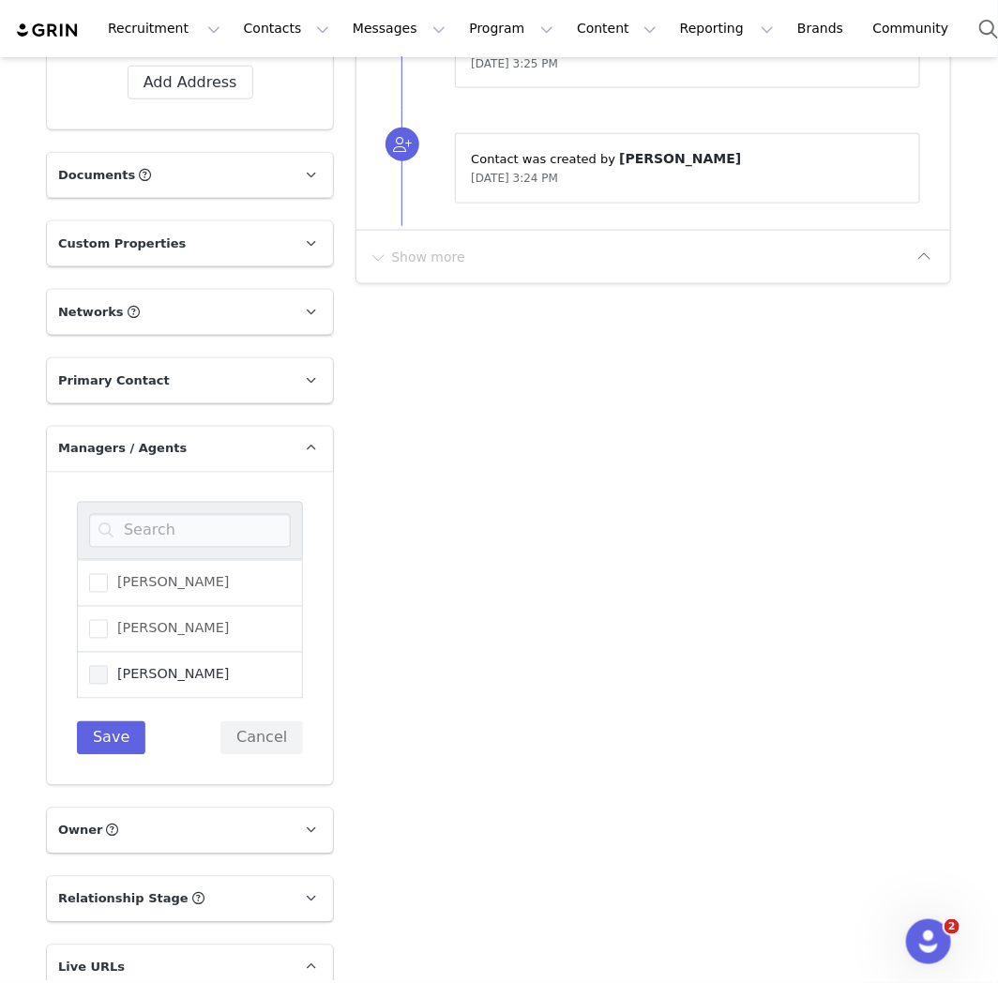
click at [154, 680] on span "[PERSON_NAME]" at bounding box center [169, 675] width 122 height 18
click at [108, 666] on input "[PERSON_NAME]" at bounding box center [108, 666] width 0 height 0
click at [101, 757] on div "[PERSON_NAME] [PERSON_NAME] [PERSON_NAME] Save Cancel" at bounding box center [190, 628] width 286 height 313
click at [108, 742] on button "Save" at bounding box center [111, 739] width 69 height 34
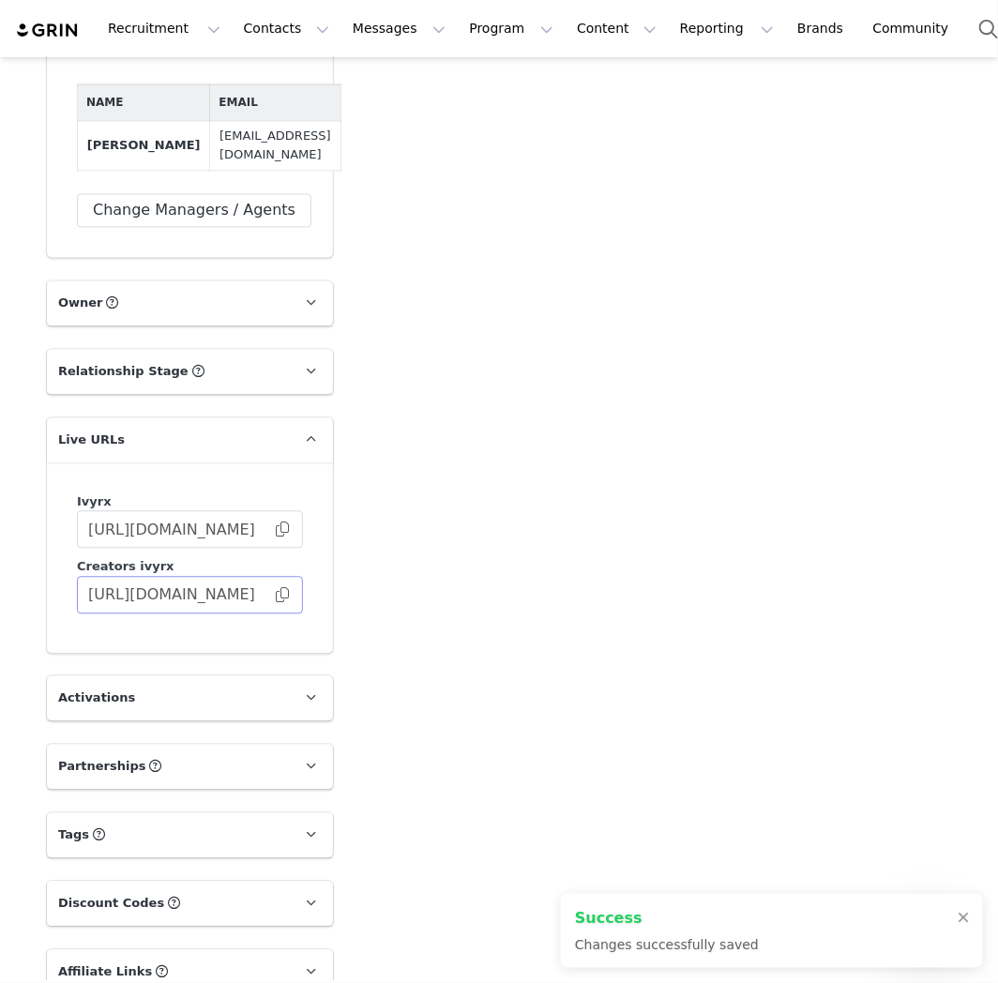
click at [273, 596] on span at bounding box center [282, 596] width 19 height 0
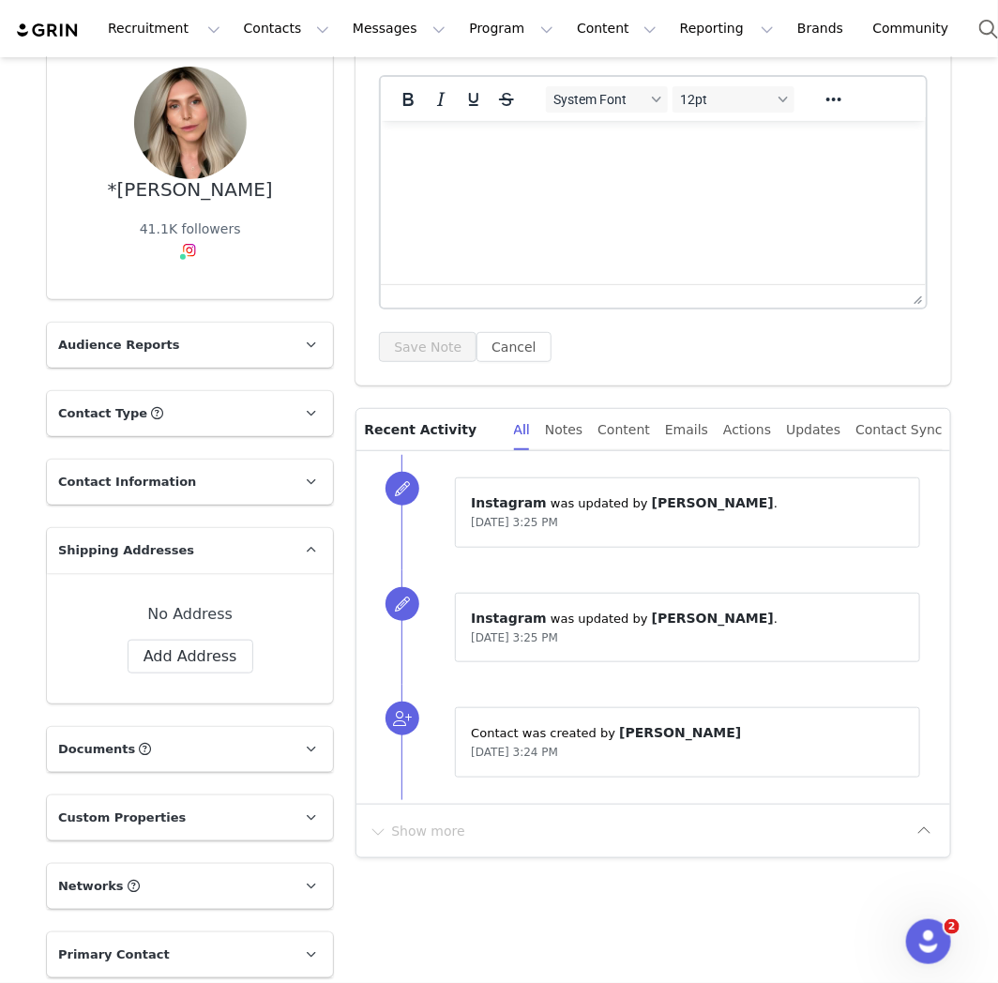
scroll to position [0, 0]
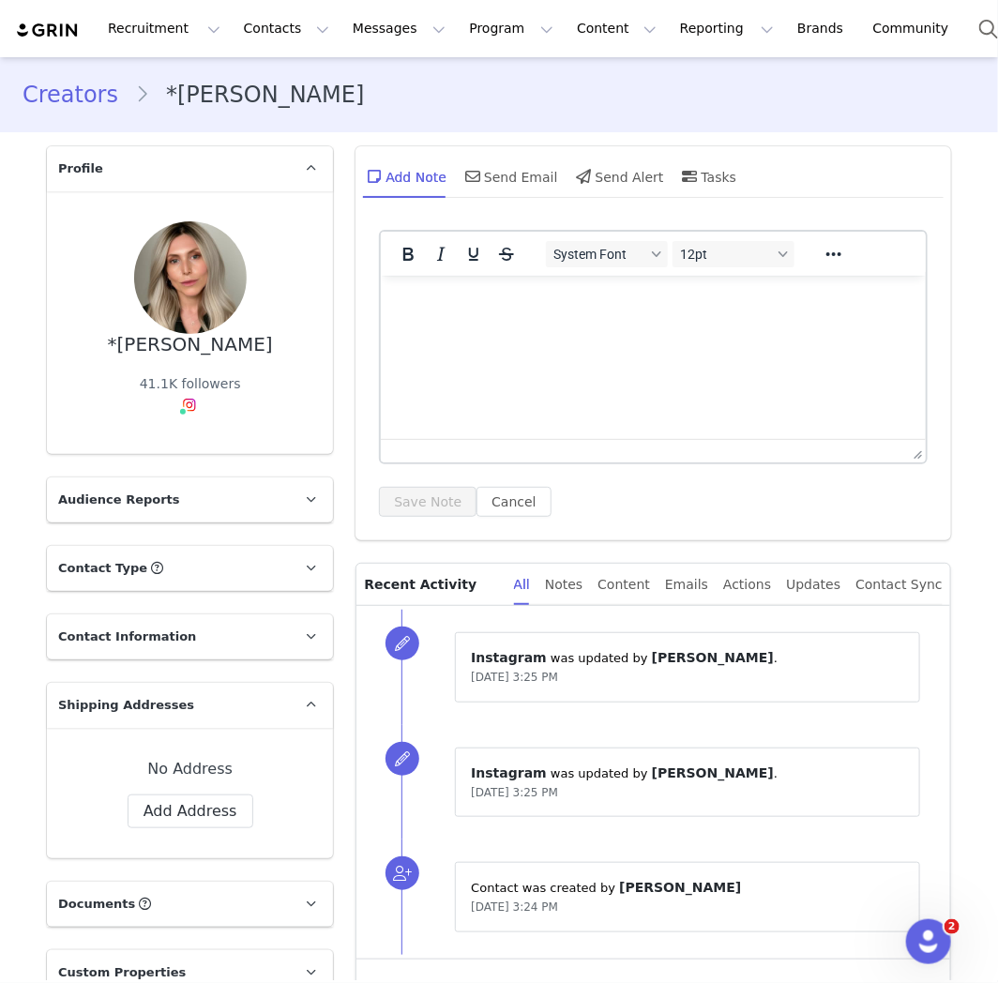
click at [58, 113] on div "Creators *[PERSON_NAME]" at bounding box center [499, 95] width 998 height 64
click at [61, 95] on link "Creators" at bounding box center [79, 95] width 113 height 34
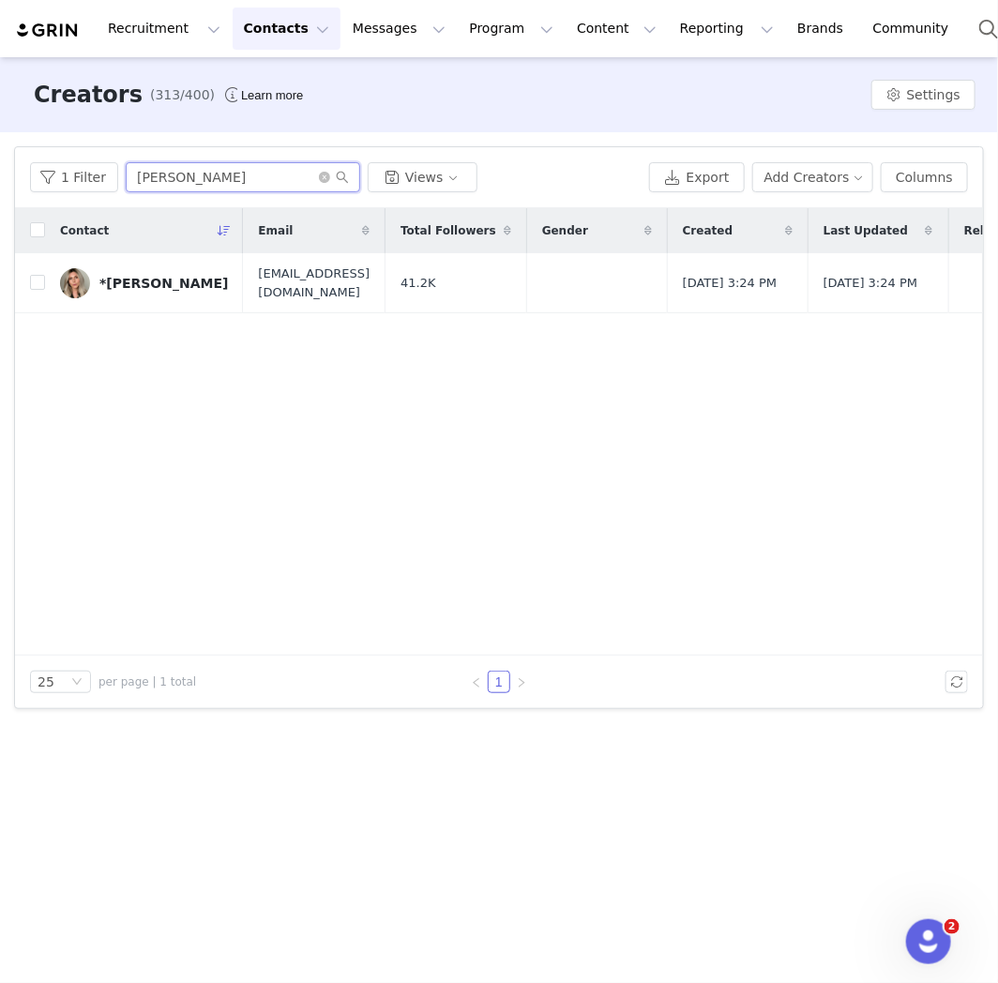
click at [190, 190] on input "[PERSON_NAME]" at bounding box center [243, 177] width 235 height 30
paste input "[PERSON_NAME]"
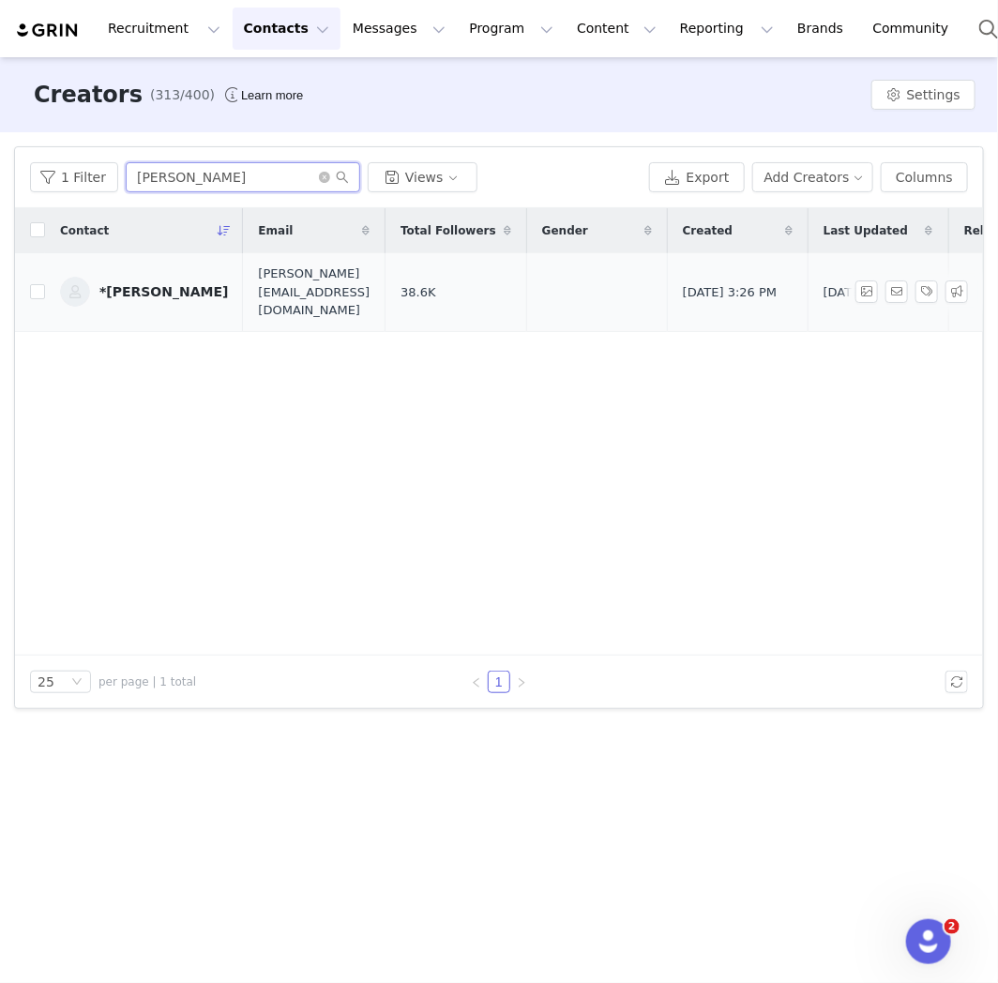
type input "[PERSON_NAME]"
click at [158, 284] on div "*[PERSON_NAME]" at bounding box center [163, 291] width 129 height 15
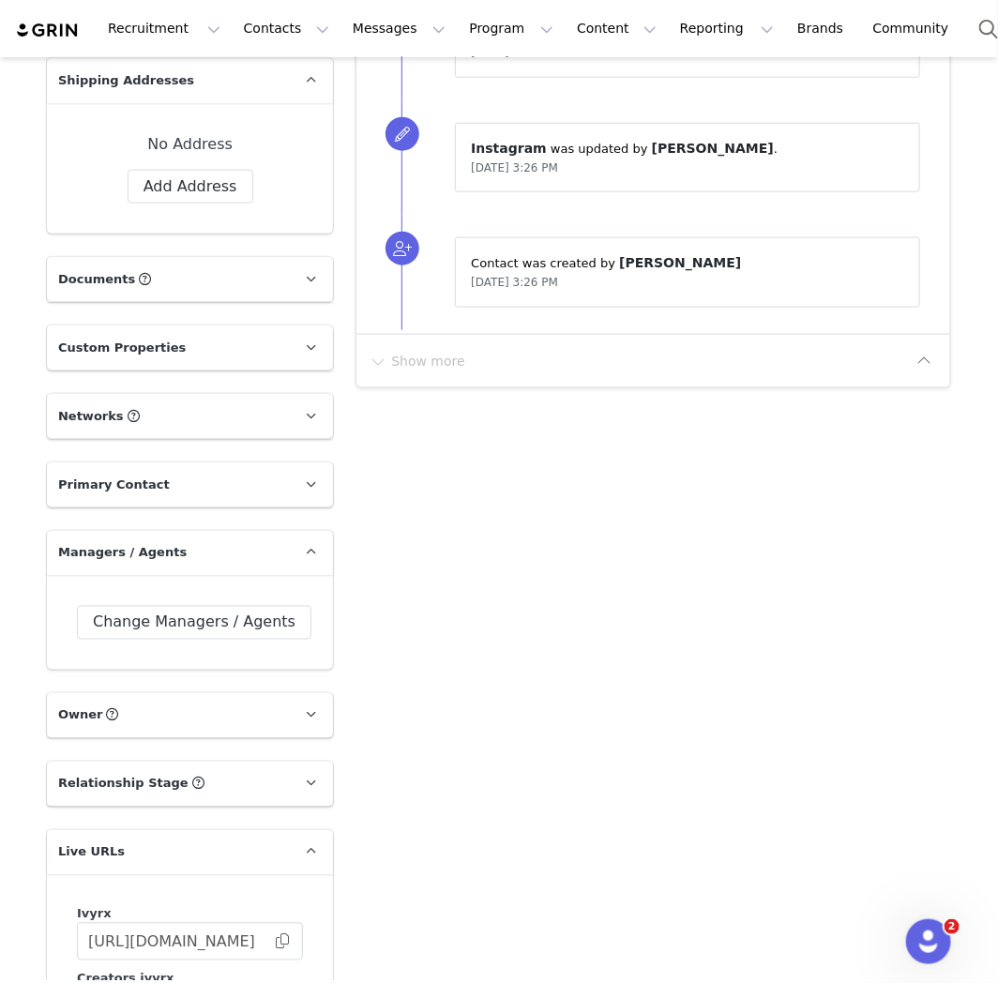
click at [210, 602] on div "Change Managers / Agents" at bounding box center [190, 623] width 286 height 94
click at [211, 606] on button "Change Managers / Agents" at bounding box center [194, 623] width 235 height 34
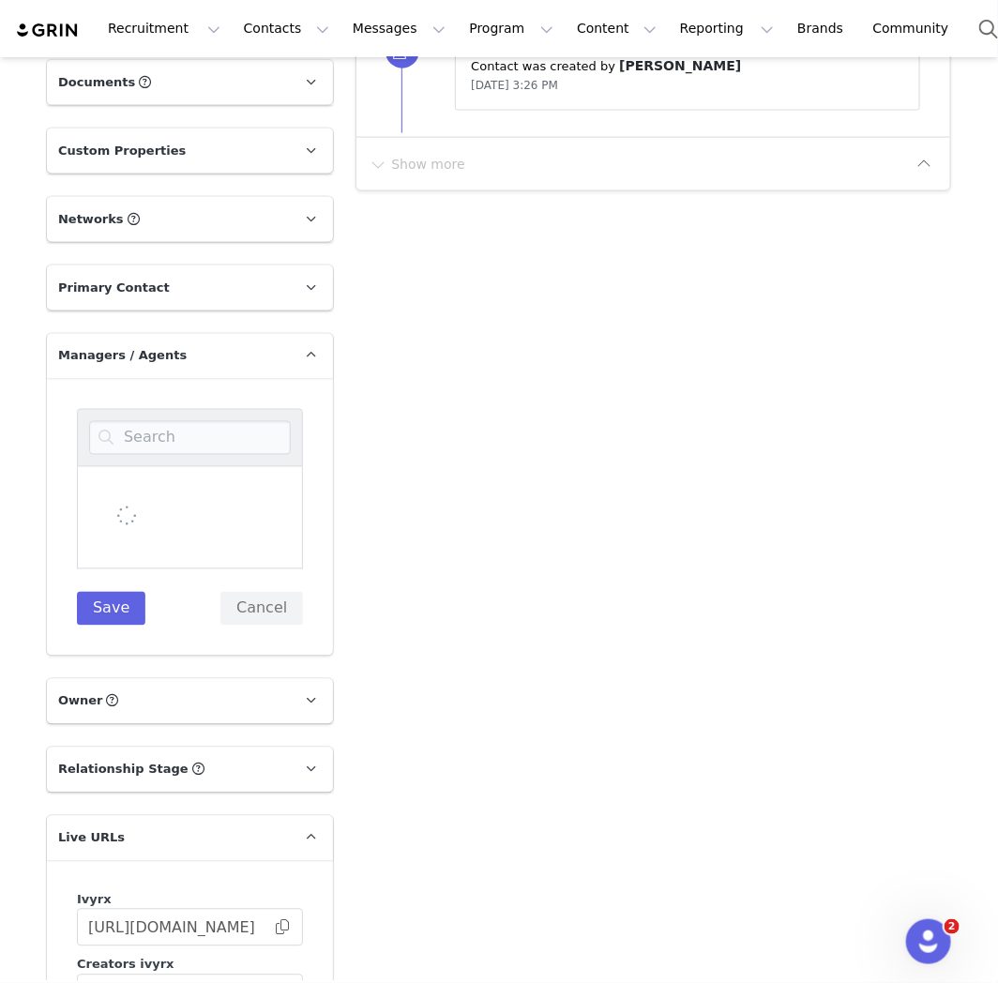
scroll to position [833, 0]
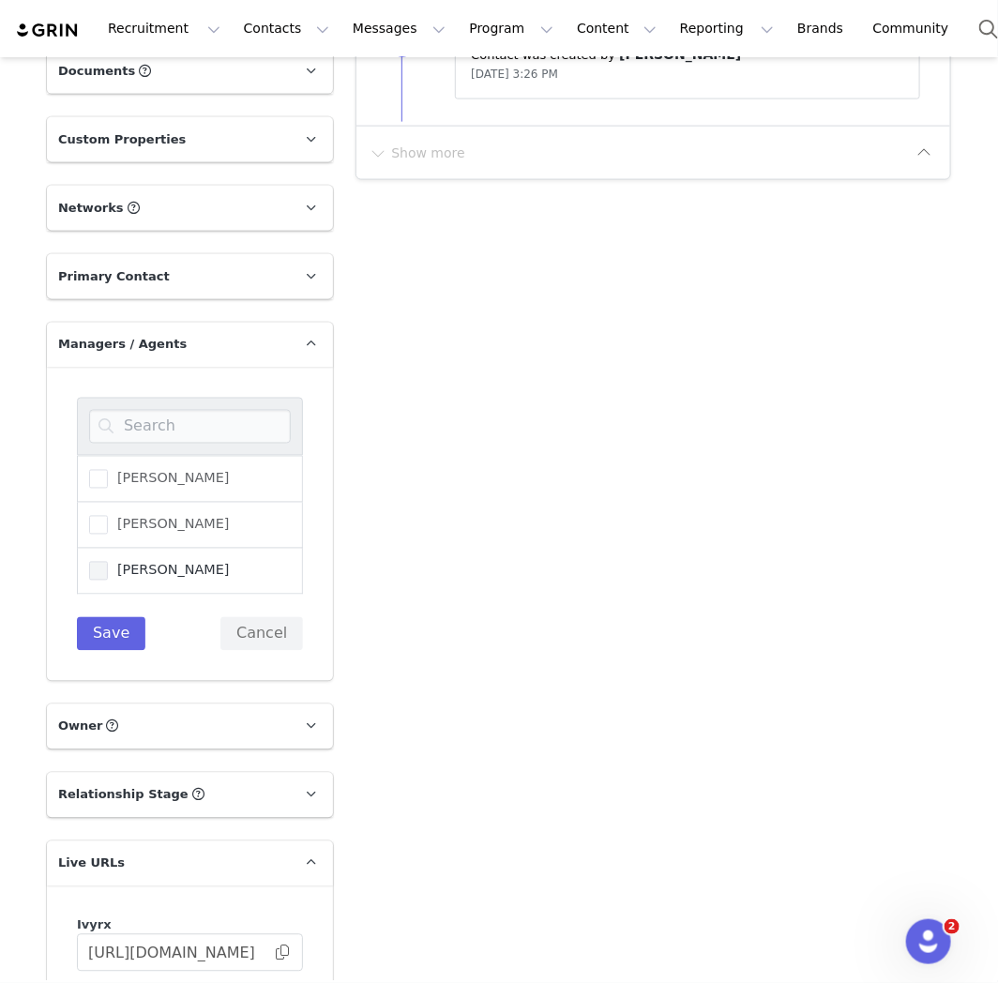
click at [127, 571] on span "[PERSON_NAME]" at bounding box center [169, 571] width 122 height 18
click at [108, 562] on input "[PERSON_NAME]" at bounding box center [108, 562] width 0 height 0
click at [107, 611] on div "[PERSON_NAME] [PERSON_NAME] [PERSON_NAME] Save Cancel" at bounding box center [190, 524] width 226 height 253
click at [107, 617] on button "Save" at bounding box center [111, 634] width 69 height 34
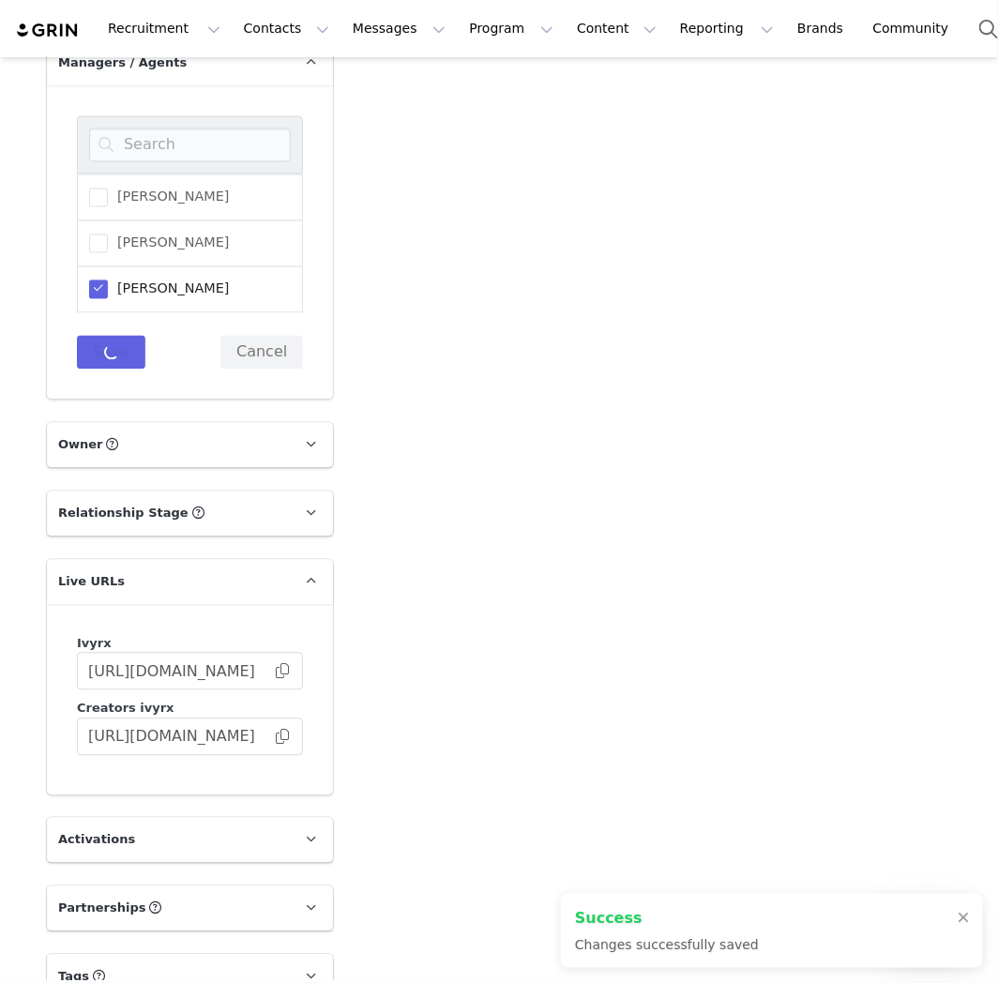
scroll to position [1147, 0]
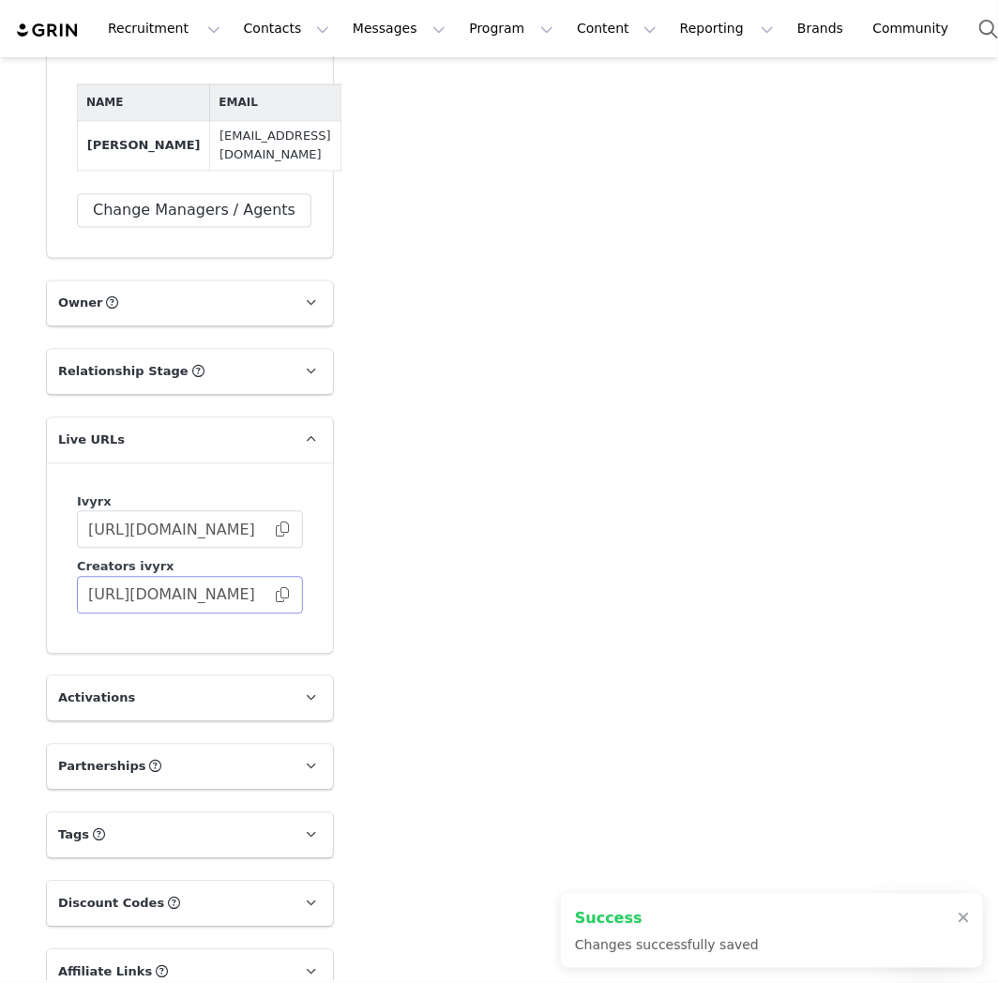
click at [273, 596] on span at bounding box center [282, 596] width 19 height 0
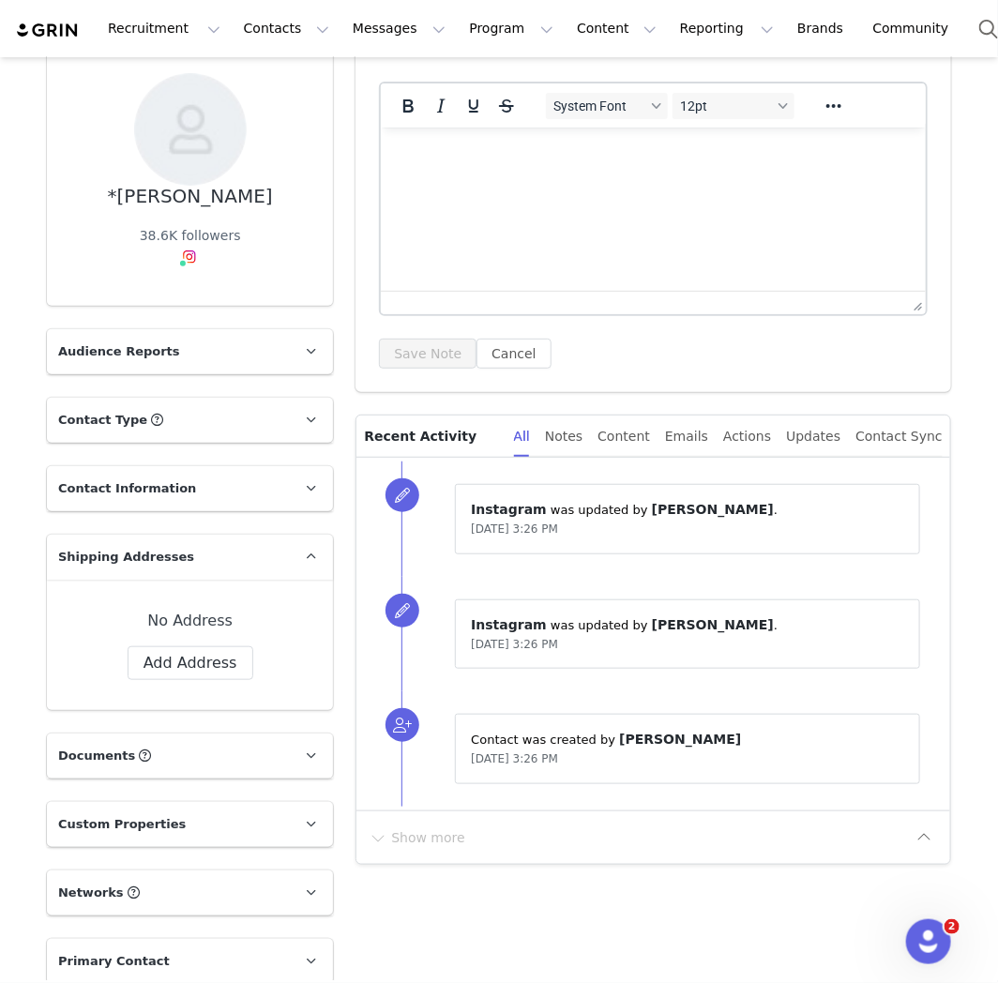
scroll to position [0, 0]
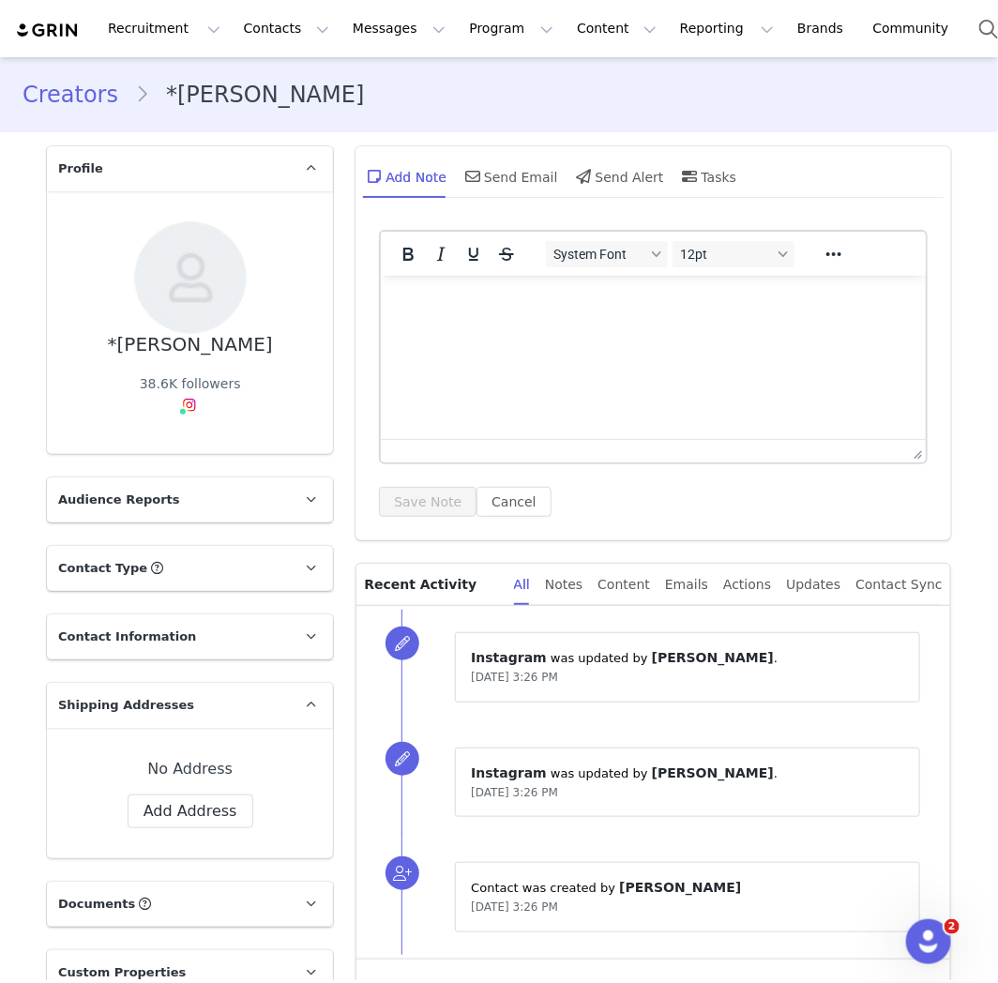
click at [87, 101] on link "Creators" at bounding box center [79, 95] width 113 height 34
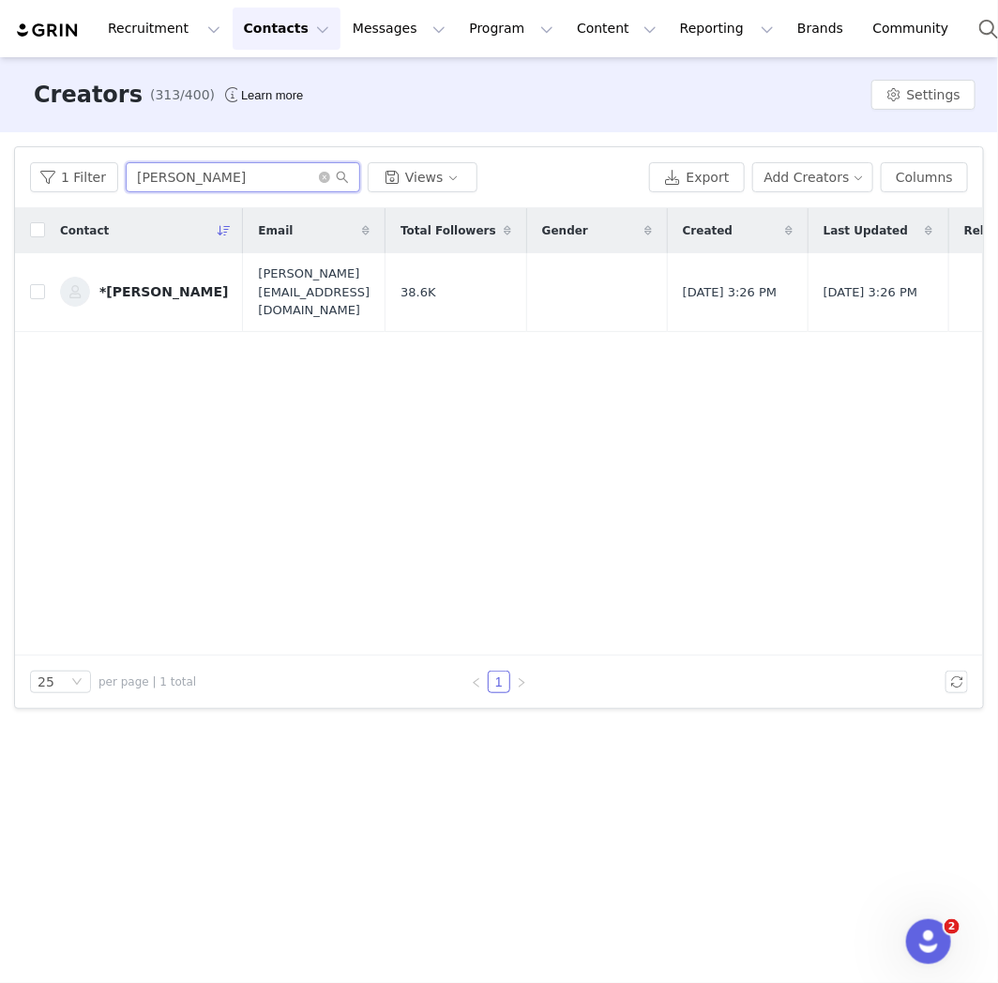
click at [179, 181] on input "[PERSON_NAME]" at bounding box center [243, 177] width 235 height 30
paste input "[PERSON_NAME]"
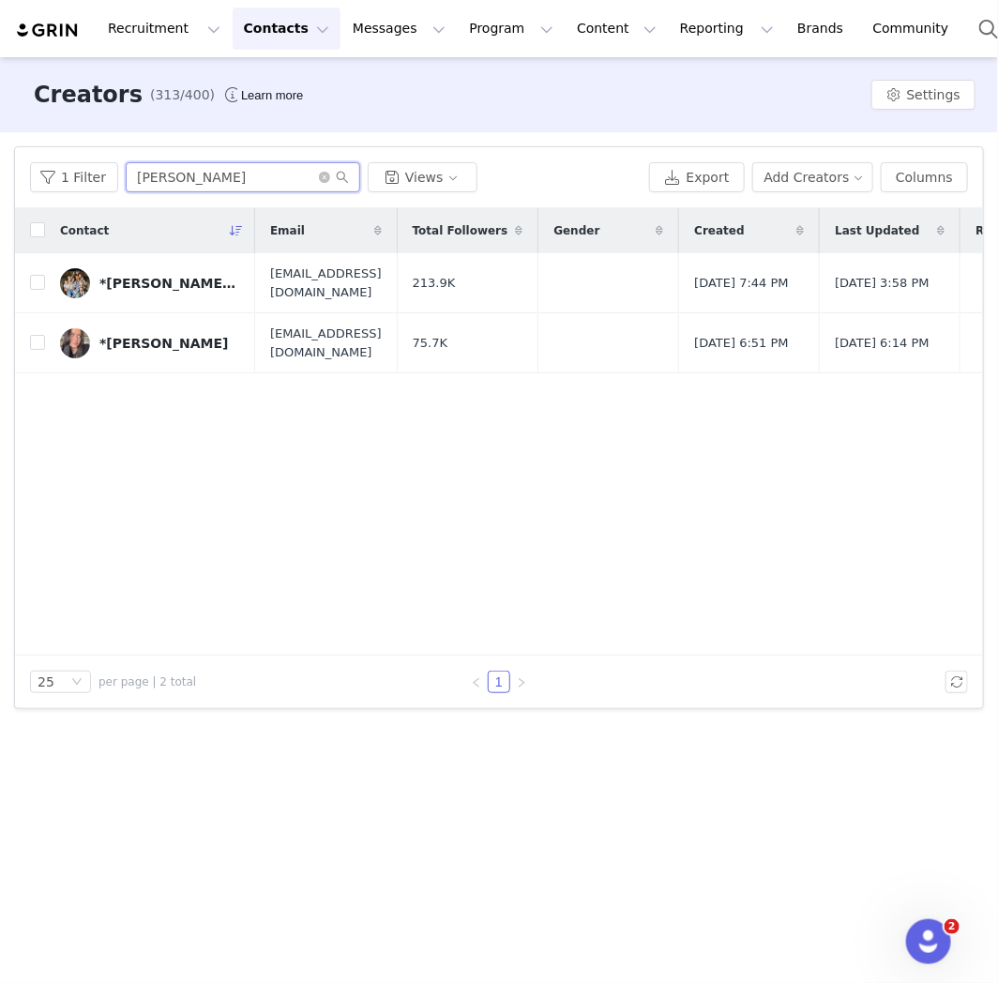
click at [173, 186] on input "[PERSON_NAME]" at bounding box center [243, 177] width 235 height 30
paste input "Amber"
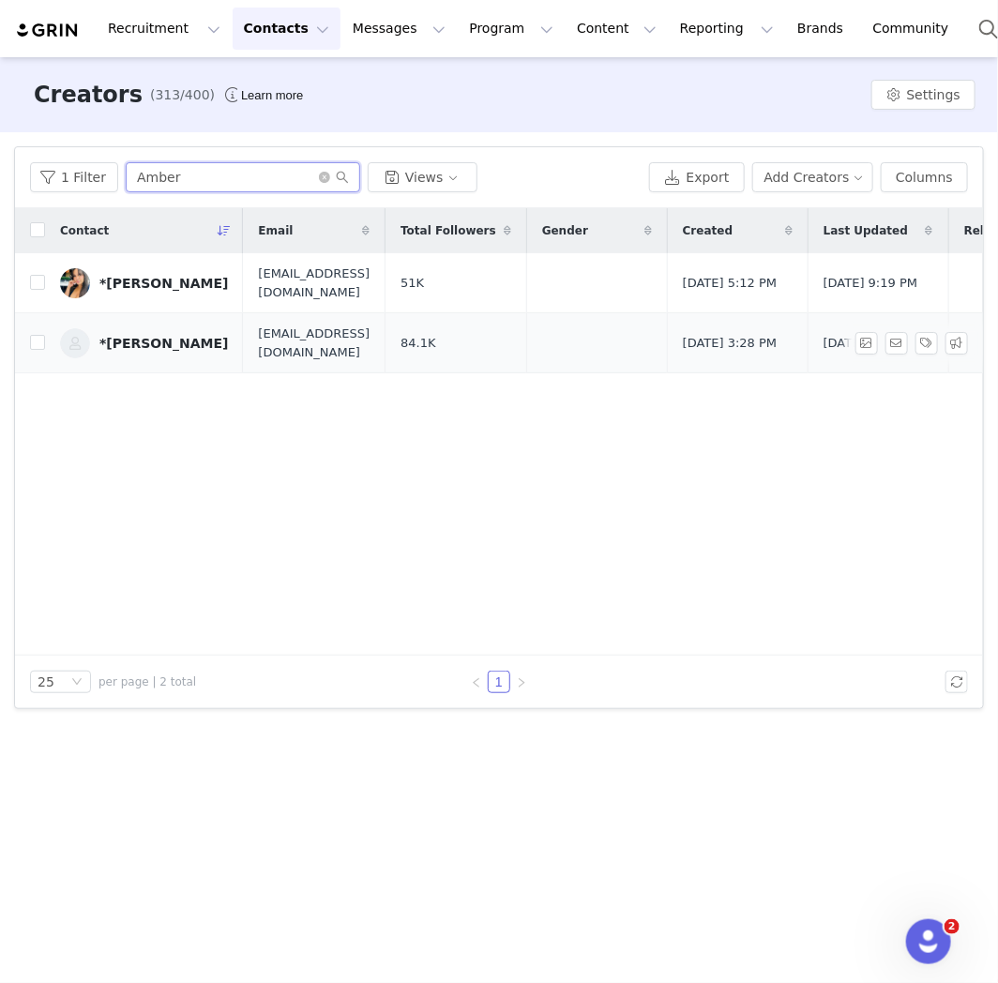
type input "Amber"
click at [165, 338] on div "*[PERSON_NAME]" at bounding box center [163, 343] width 129 height 15
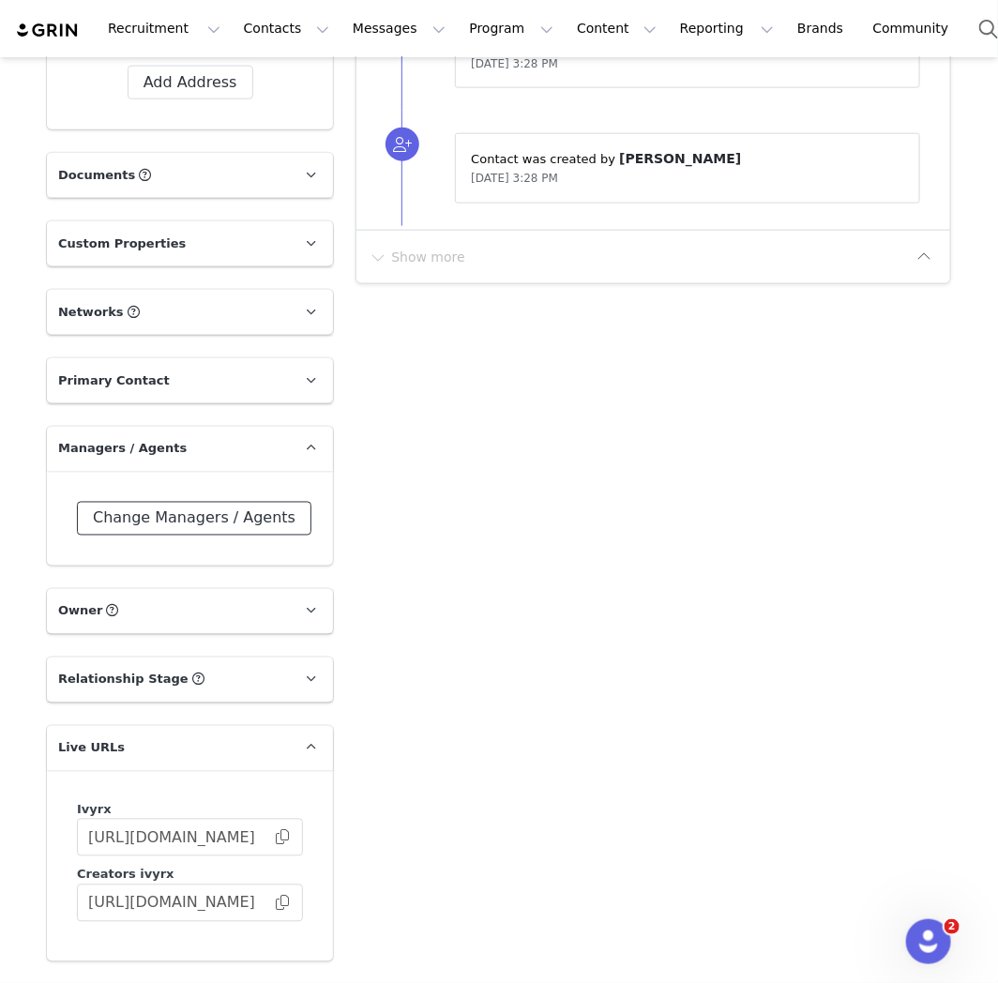
click at [238, 528] on button "Change Managers / Agents" at bounding box center [194, 519] width 235 height 34
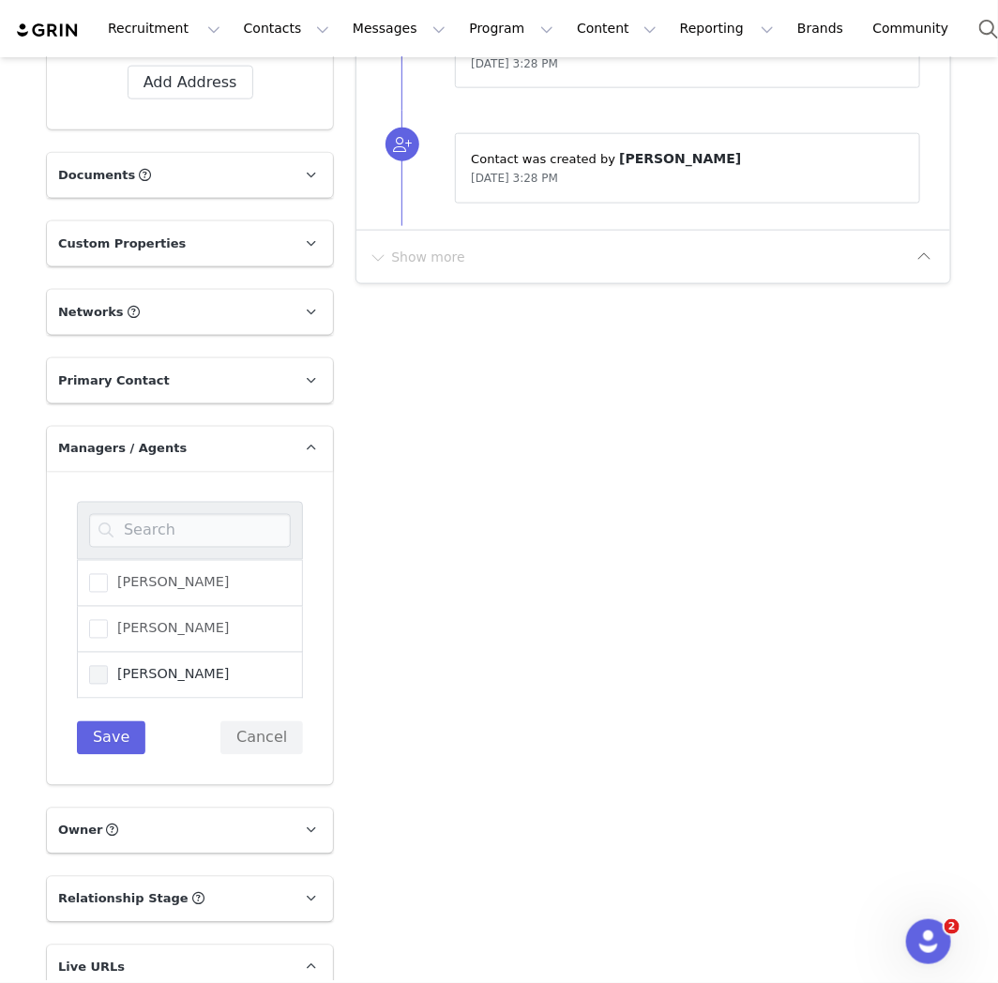
click at [134, 681] on label "[PERSON_NAME]" at bounding box center [159, 675] width 141 height 23
click at [108, 666] on input "[PERSON_NAME]" at bounding box center [108, 666] width 0 height 0
click at [118, 723] on button "Save" at bounding box center [111, 739] width 69 height 34
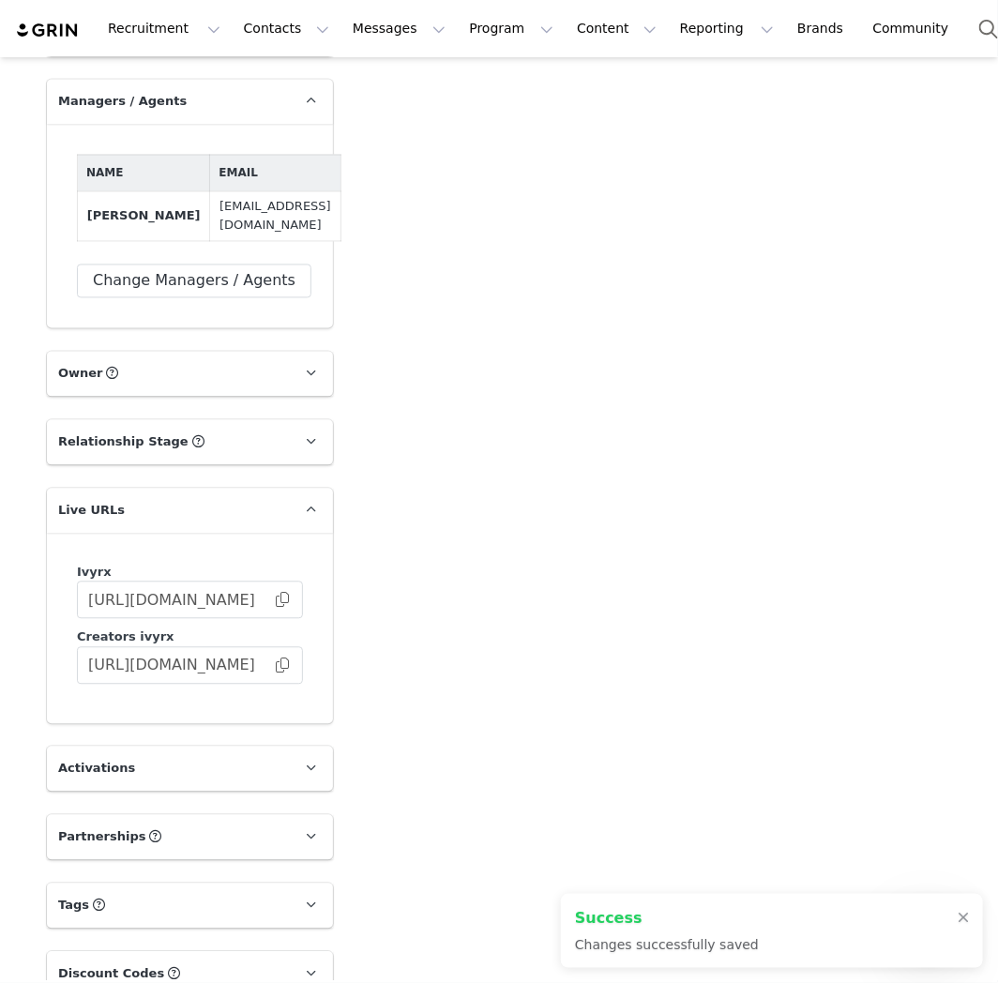
scroll to position [1251, 0]
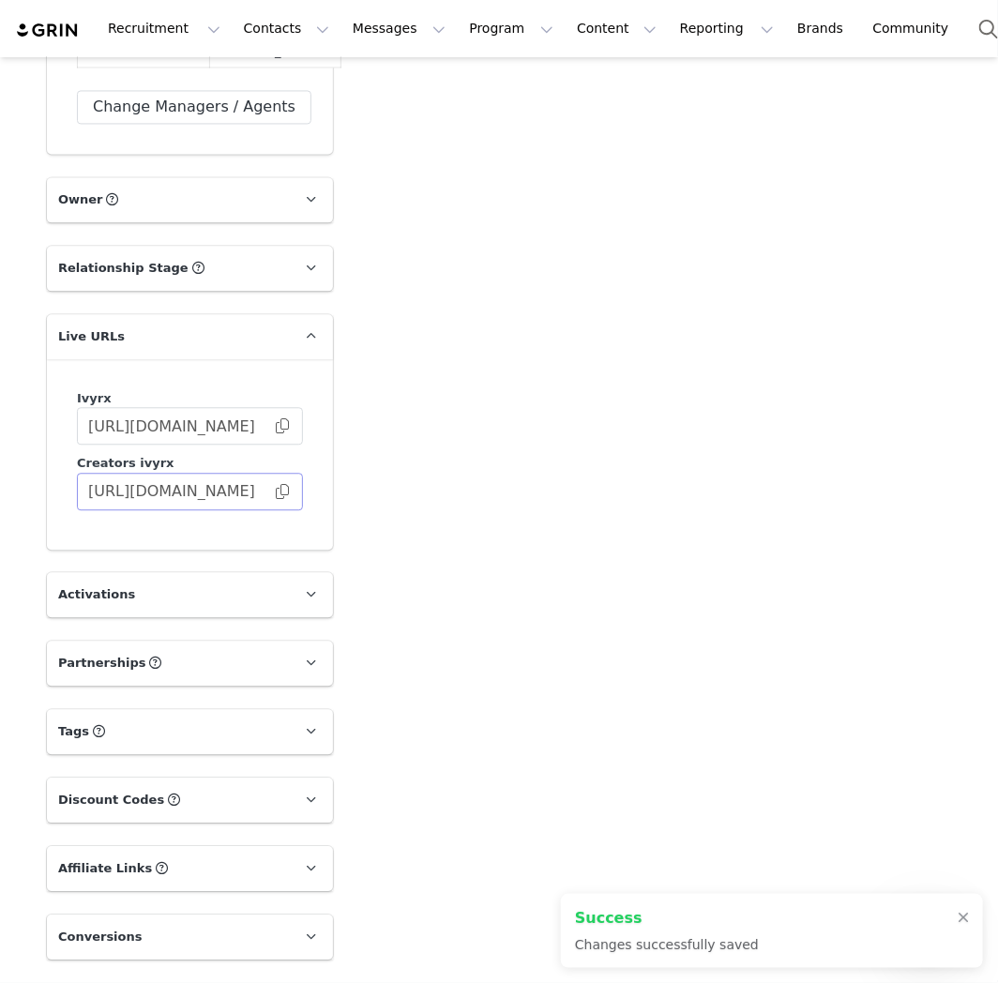
click at [278, 492] on span at bounding box center [282, 492] width 19 height 0
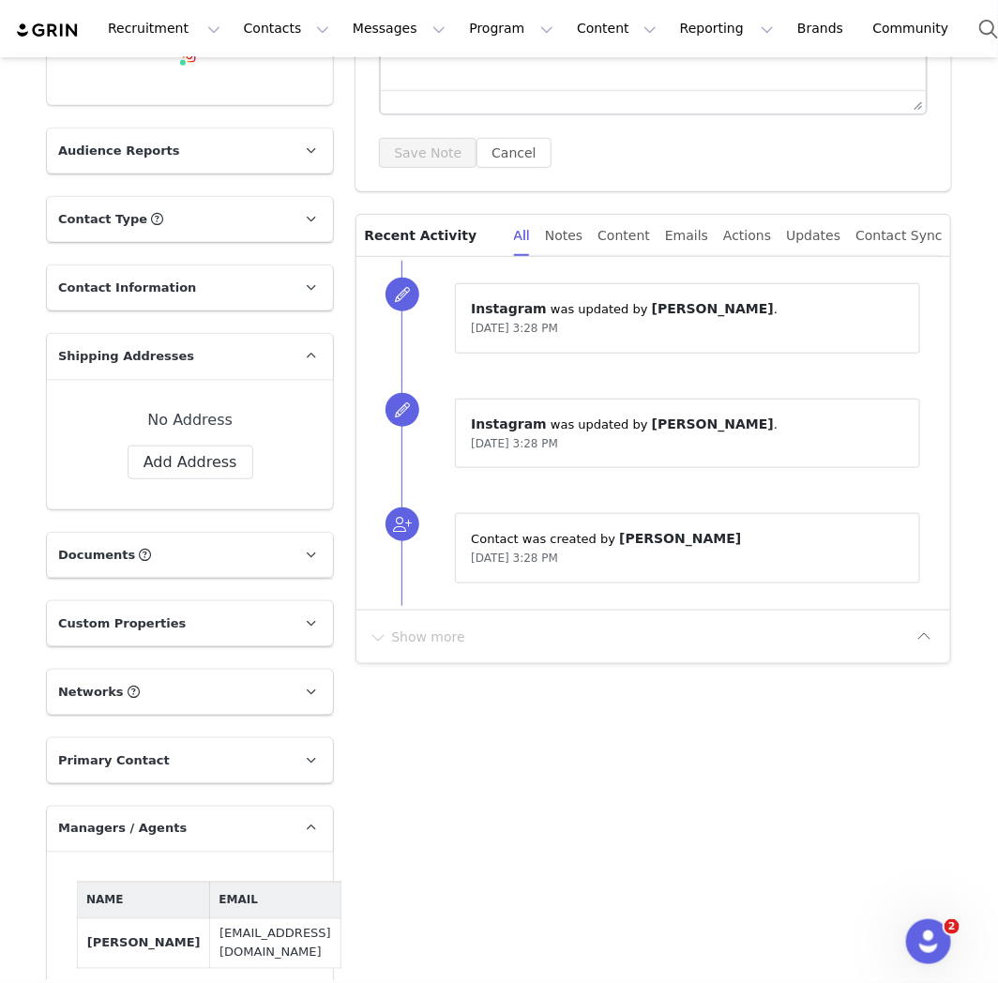
scroll to position [208, 0]
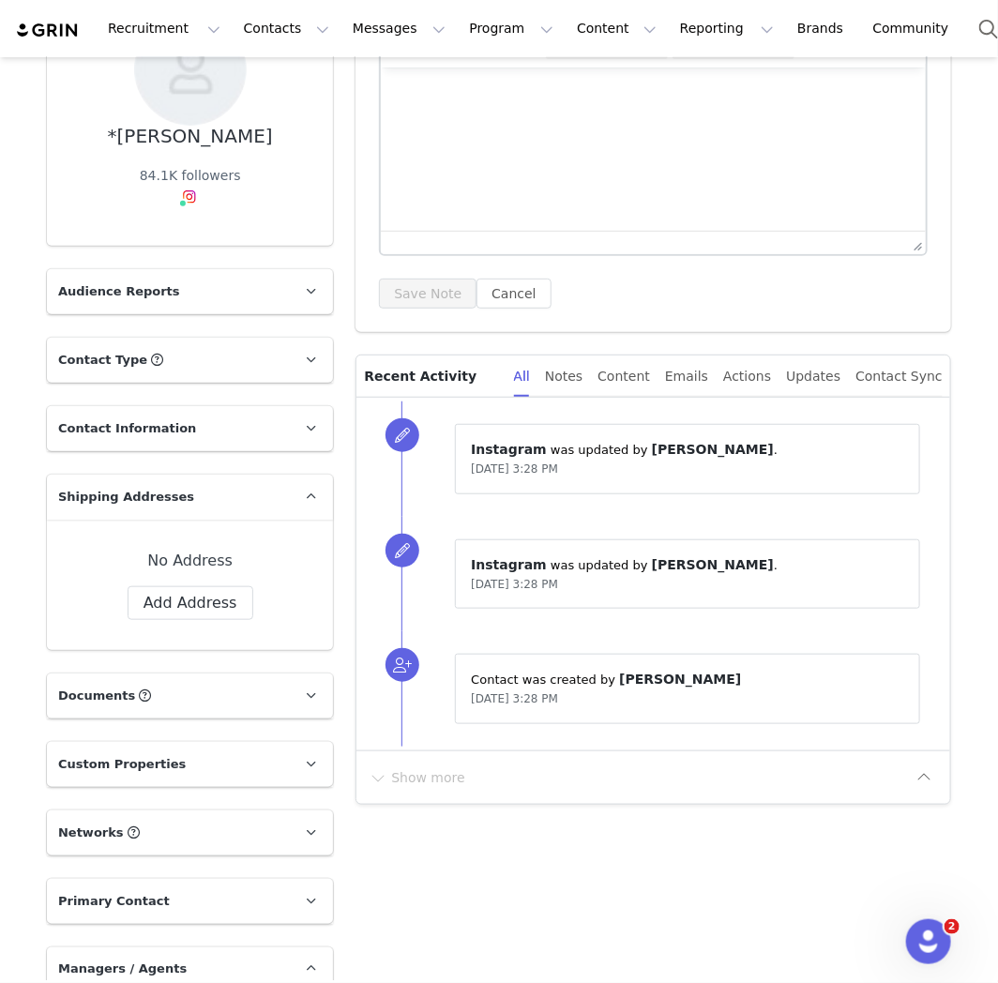
click at [58, 33] on img at bounding box center [48, 31] width 66 height 18
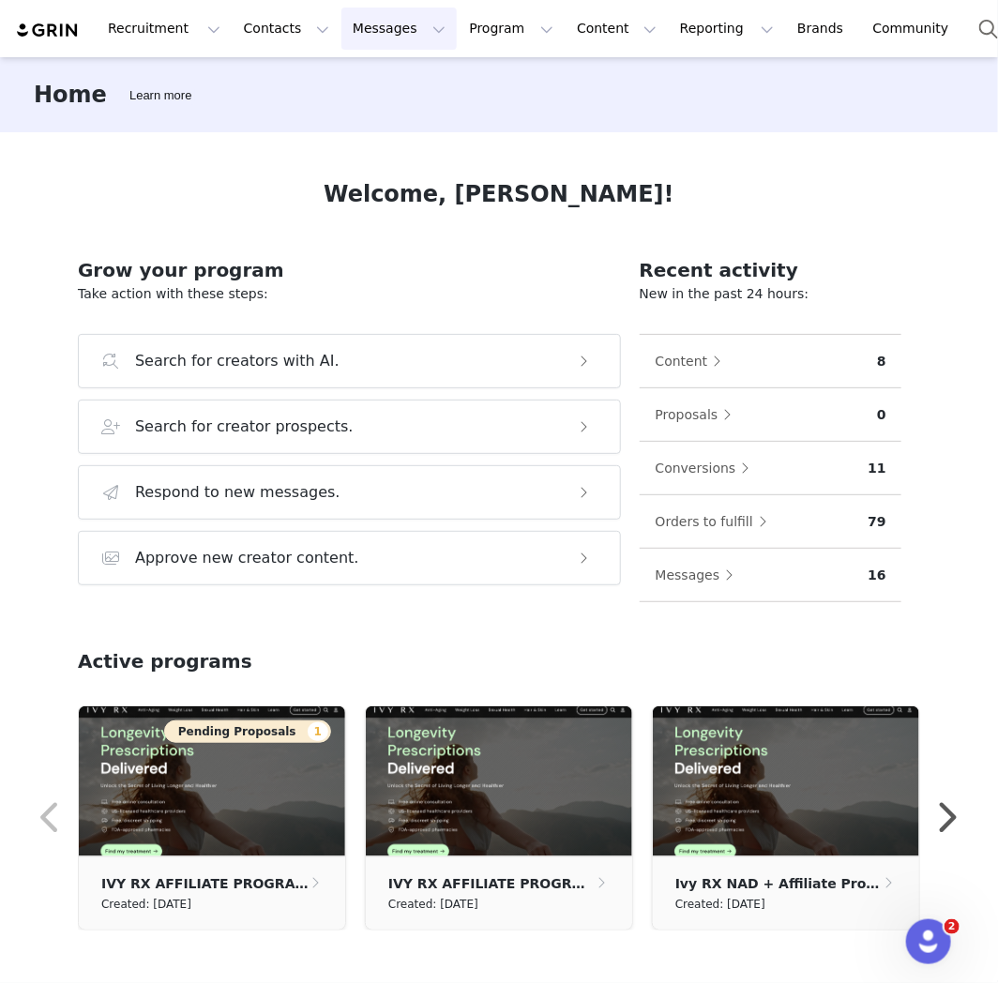
click at [376, 33] on button "Messages Messages" at bounding box center [399, 29] width 115 height 42
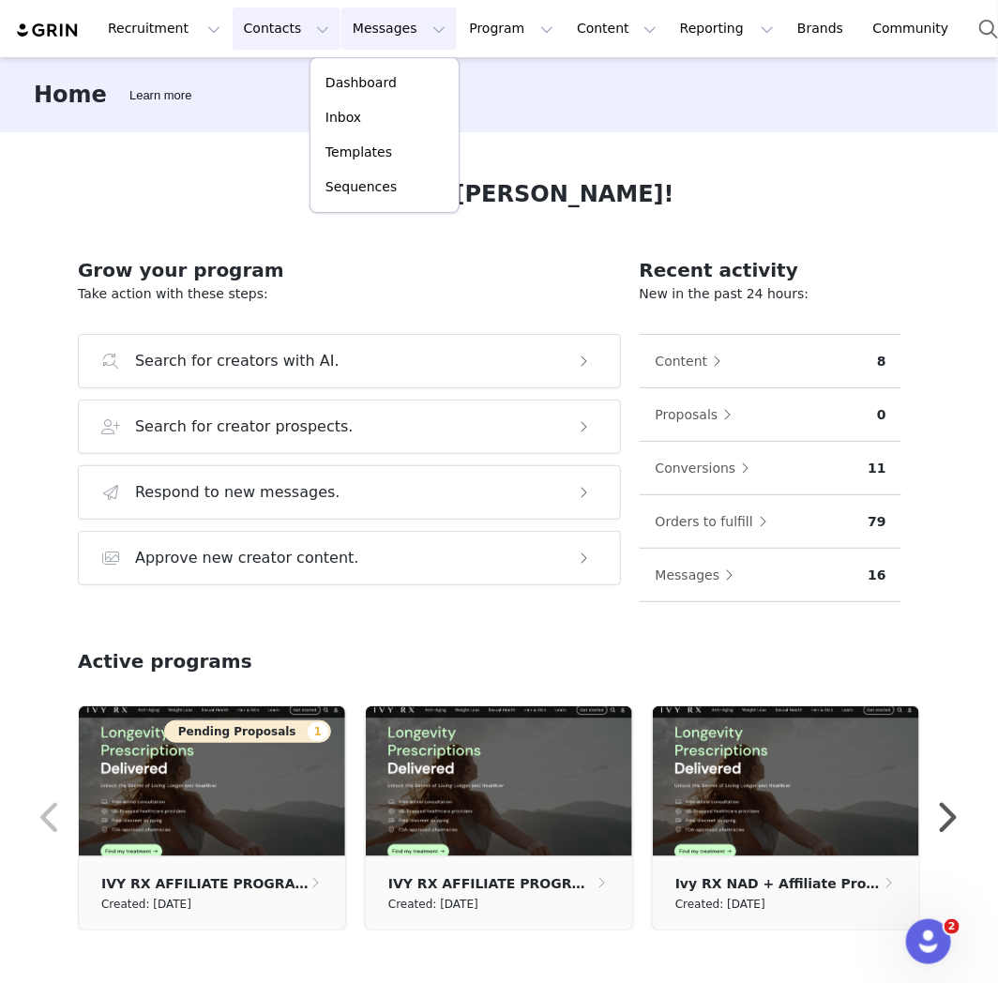
click at [292, 29] on button "Contacts Contacts" at bounding box center [287, 29] width 108 height 42
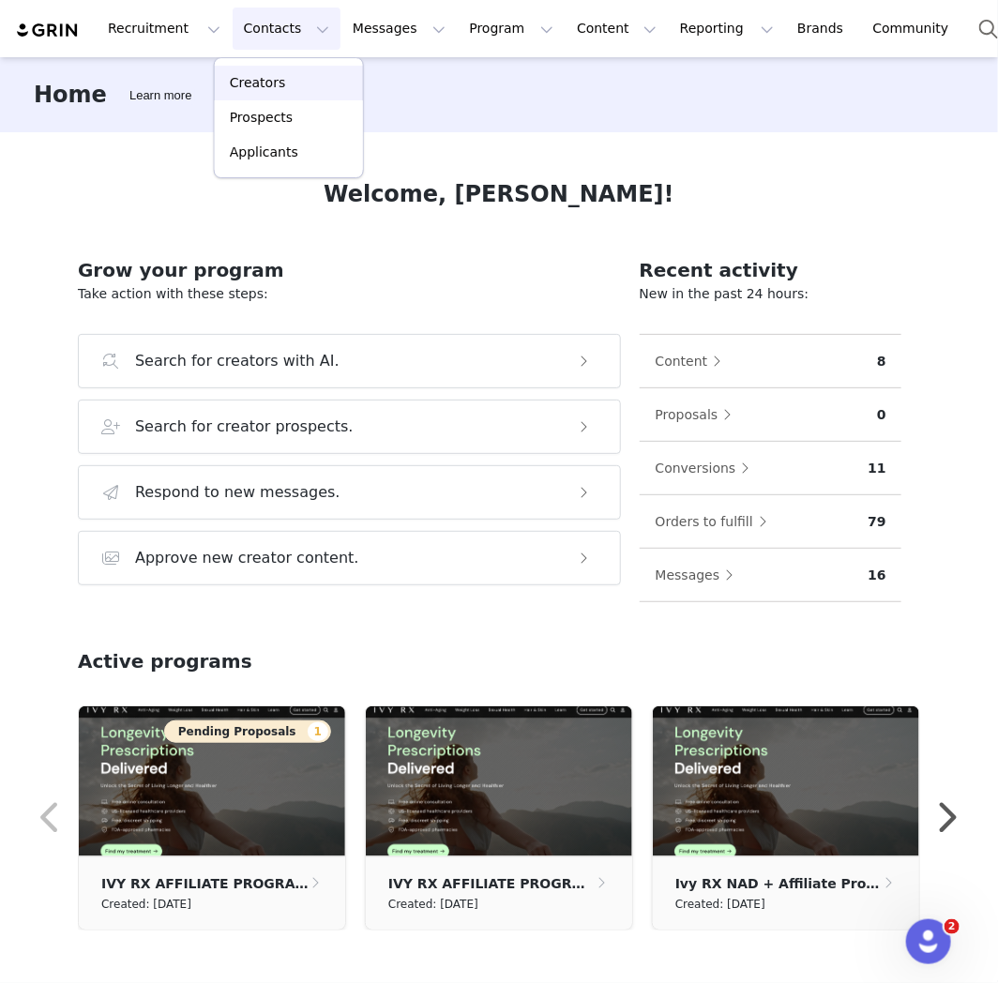
click at [287, 86] on div "Creators" at bounding box center [289, 83] width 126 height 20
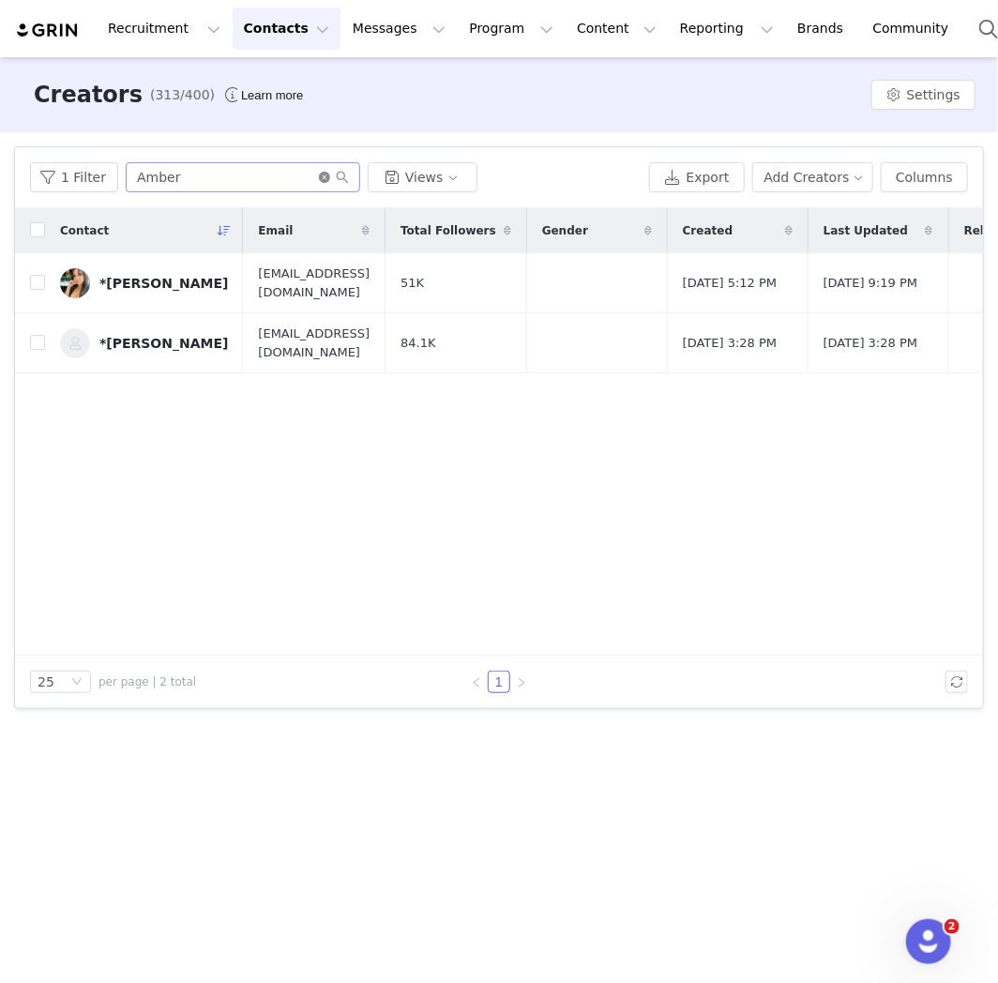
click at [321, 173] on icon "icon: close-circle" at bounding box center [324, 177] width 11 height 11
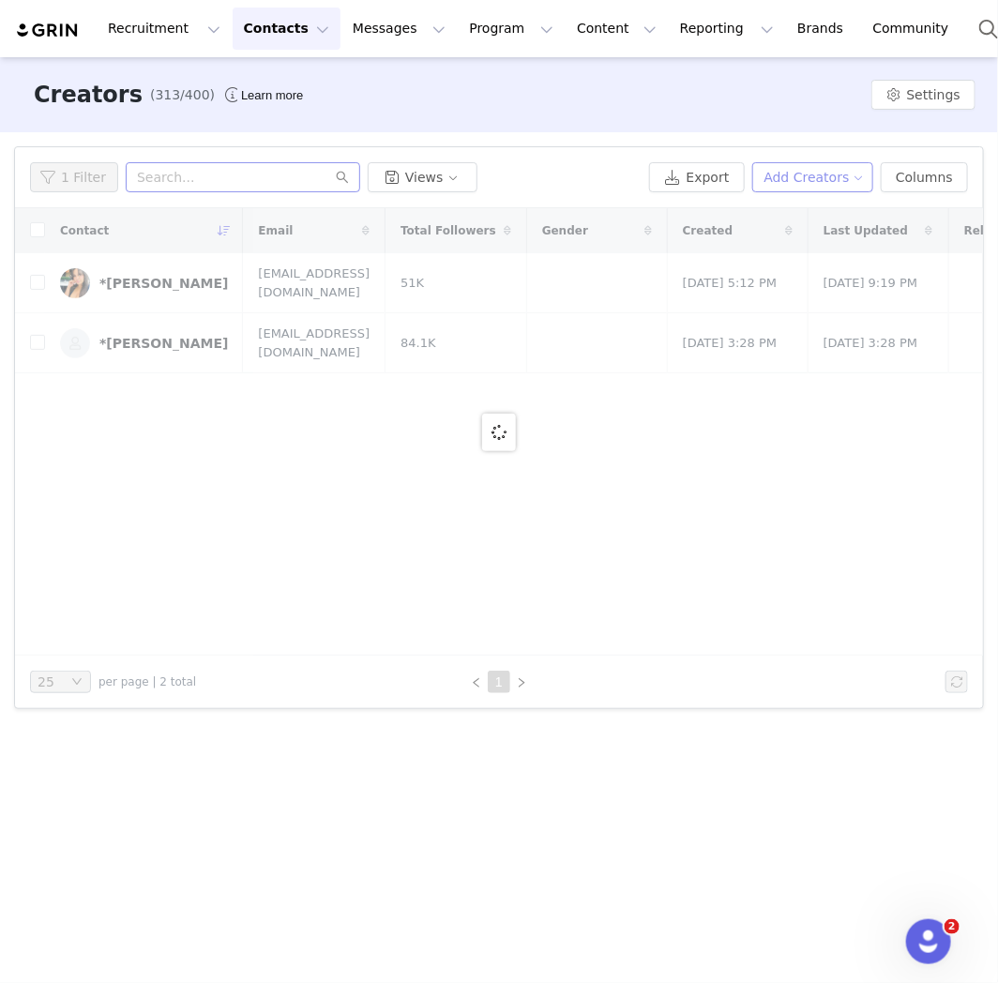
click at [821, 167] on button "Add Creators" at bounding box center [814, 177] width 122 height 30
click at [795, 208] on span "Add a Creator" at bounding box center [823, 215] width 91 height 21
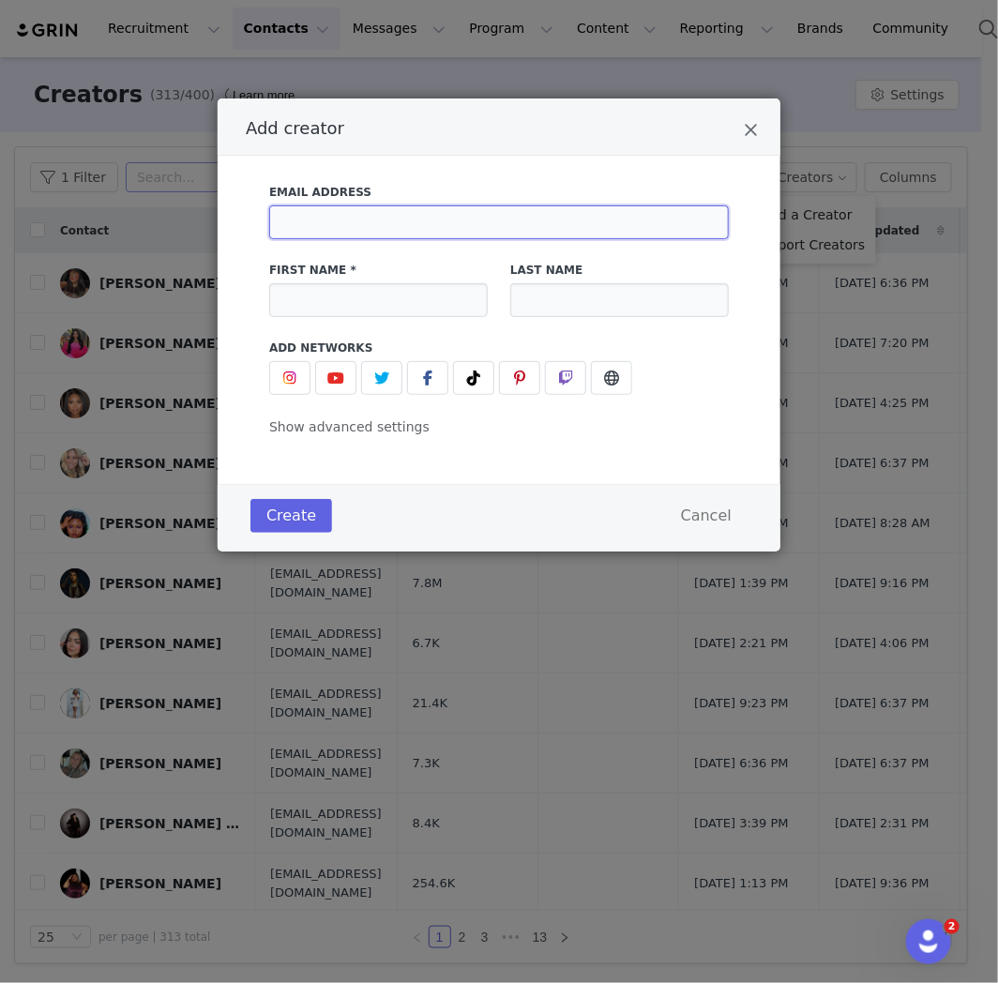
click at [289, 206] on input "Add creator" at bounding box center [499, 223] width 460 height 34
paste input "[EMAIL_ADDRESS][DOMAIN_NAME]"
type input "[EMAIL_ADDRESS][DOMAIN_NAME]"
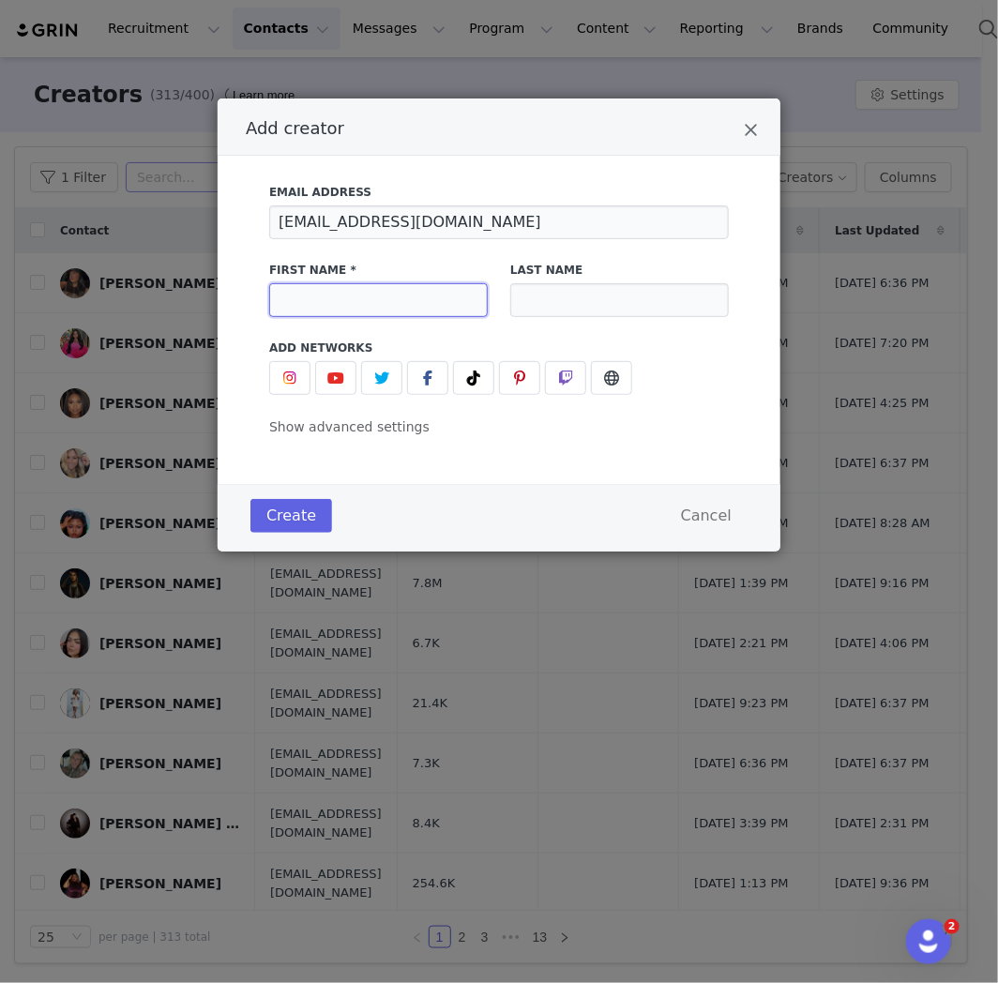
click at [333, 306] on input "Add creator" at bounding box center [378, 300] width 219 height 34
click at [292, 295] on input "*" at bounding box center [378, 300] width 219 height 34
paste input "[PERSON_NAME]"
type input "*[PERSON_NAME]"
click at [653, 297] on input "Add creator" at bounding box center [619, 300] width 219 height 34
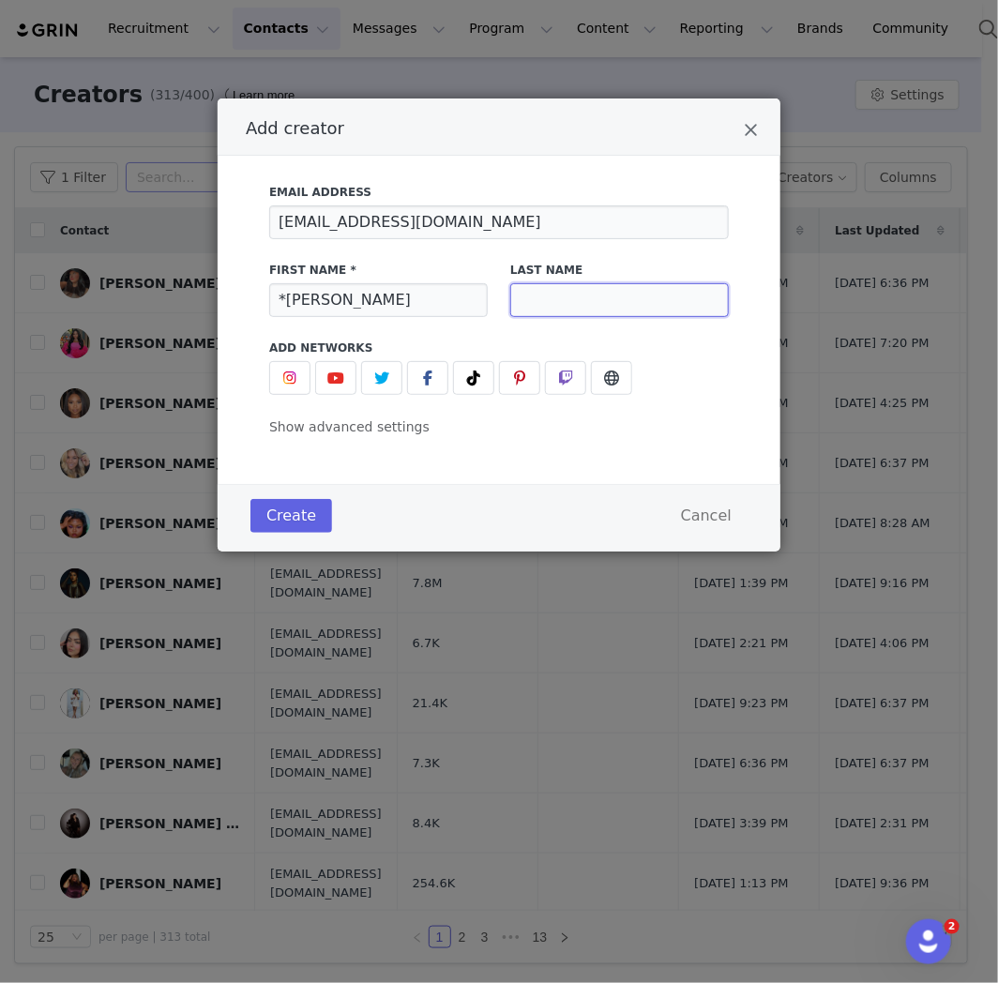
click at [663, 292] on input "Add creator" at bounding box center [619, 300] width 219 height 34
paste input "[PERSON_NAME]"
type input "[PERSON_NAME]"
click at [698, 382] on div "Add creator" at bounding box center [499, 378] width 460 height 34
click at [415, 454] on div "Email Address [EMAIL_ADDRESS][DOMAIN_NAME] First Name * *[PERSON_NAME] Last Nam…" at bounding box center [499, 320] width 563 height 328
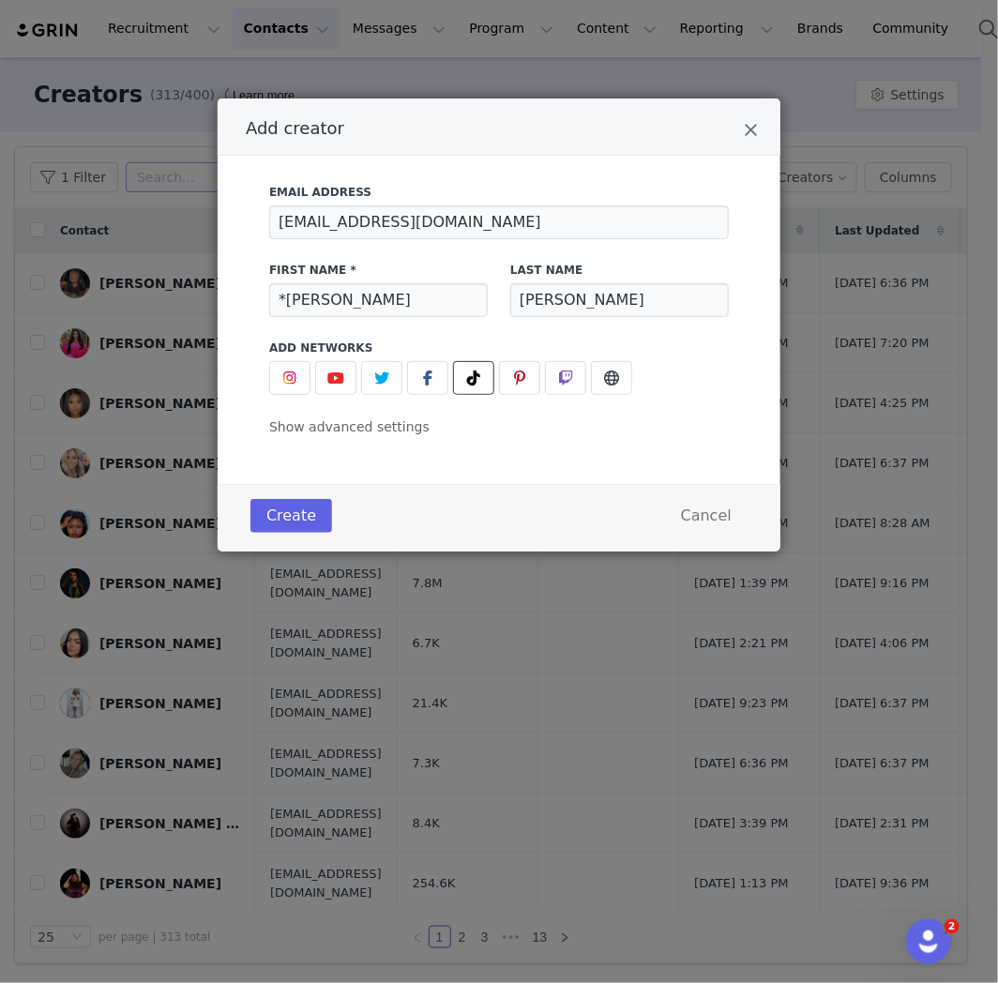
click at [479, 385] on icon "Add creator" at bounding box center [473, 378] width 13 height 15
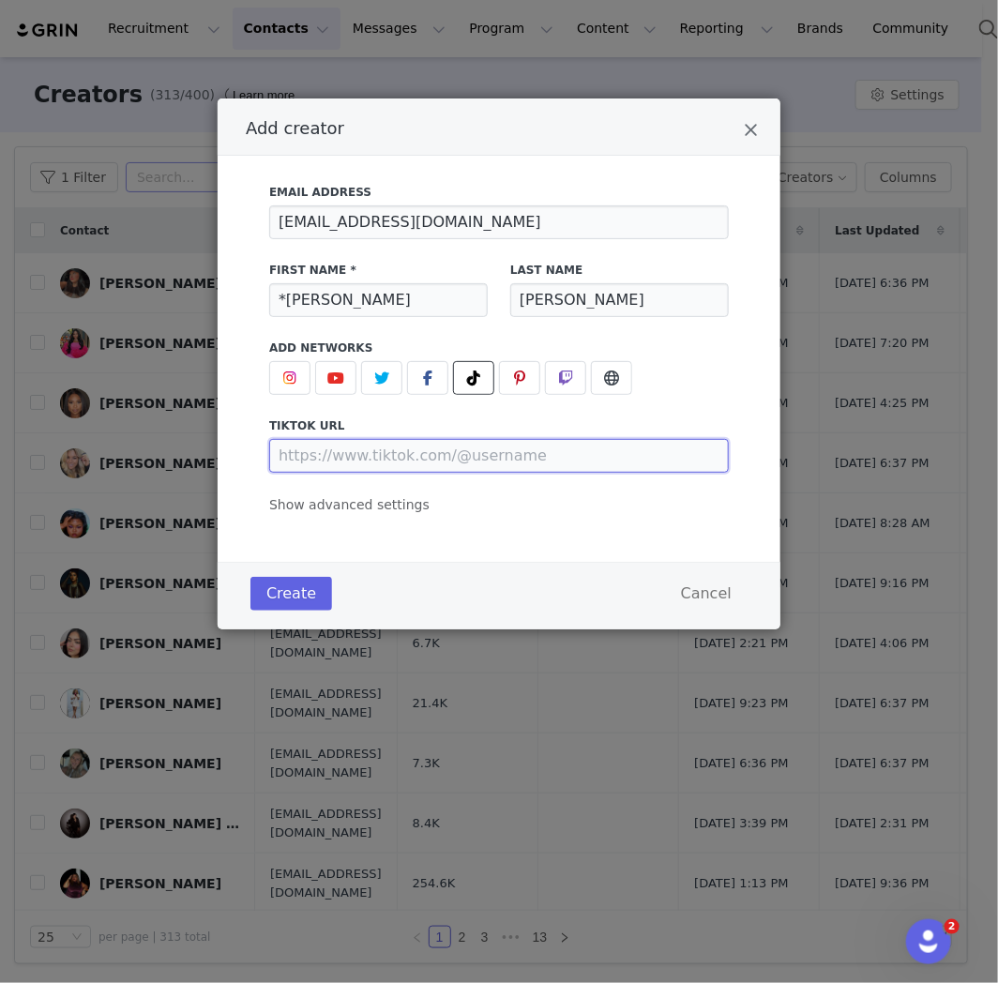
click at [456, 444] on input "Add creator" at bounding box center [499, 456] width 460 height 34
paste input "[URL][DOMAIN_NAME]"
type input "[URL][DOMAIN_NAME]"
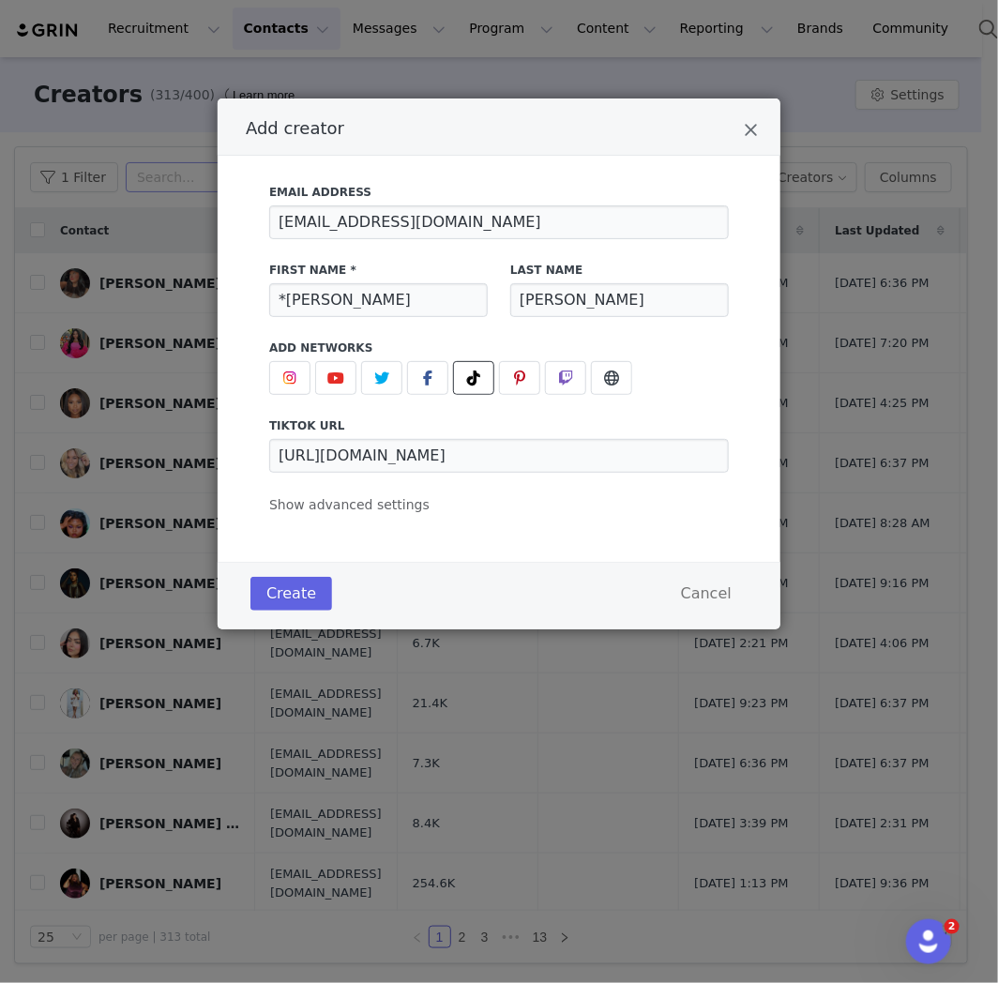
click at [471, 541] on div "Email Address [EMAIL_ADDRESS][DOMAIN_NAME] First Name * *[PERSON_NAME] Last Nam…" at bounding box center [499, 359] width 563 height 406
click at [293, 602] on button "Create" at bounding box center [292, 594] width 82 height 34
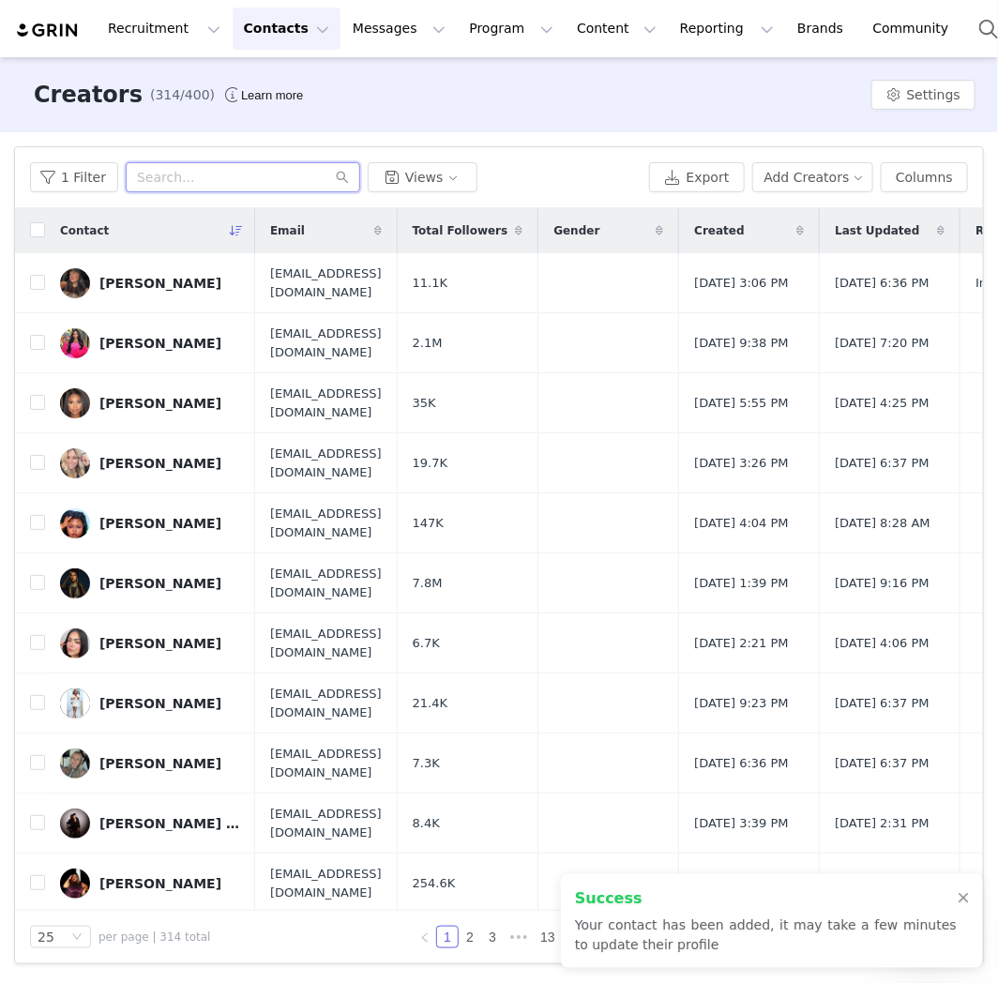
click at [278, 179] on input "text" at bounding box center [243, 177] width 235 height 30
paste input "[PERSON_NAME]"
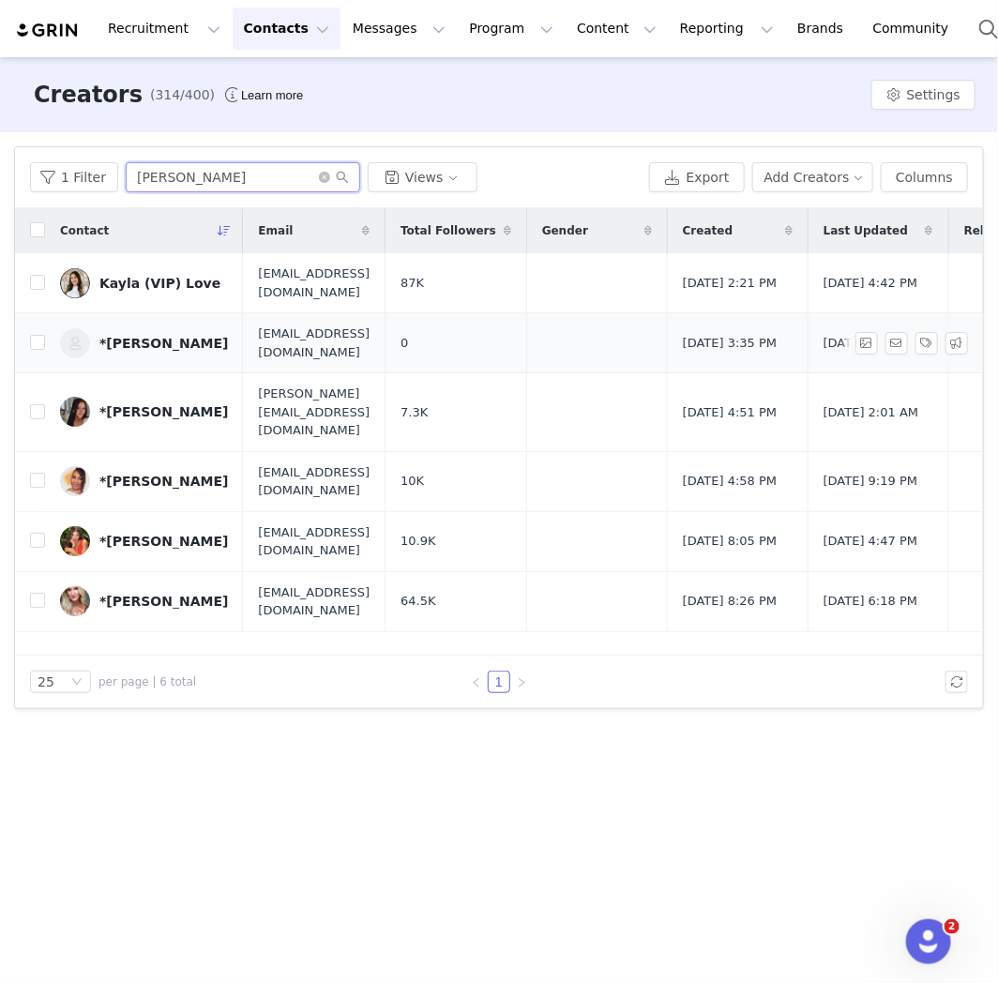
type input "[PERSON_NAME]"
click at [144, 339] on div "*[PERSON_NAME]" at bounding box center [163, 343] width 129 height 15
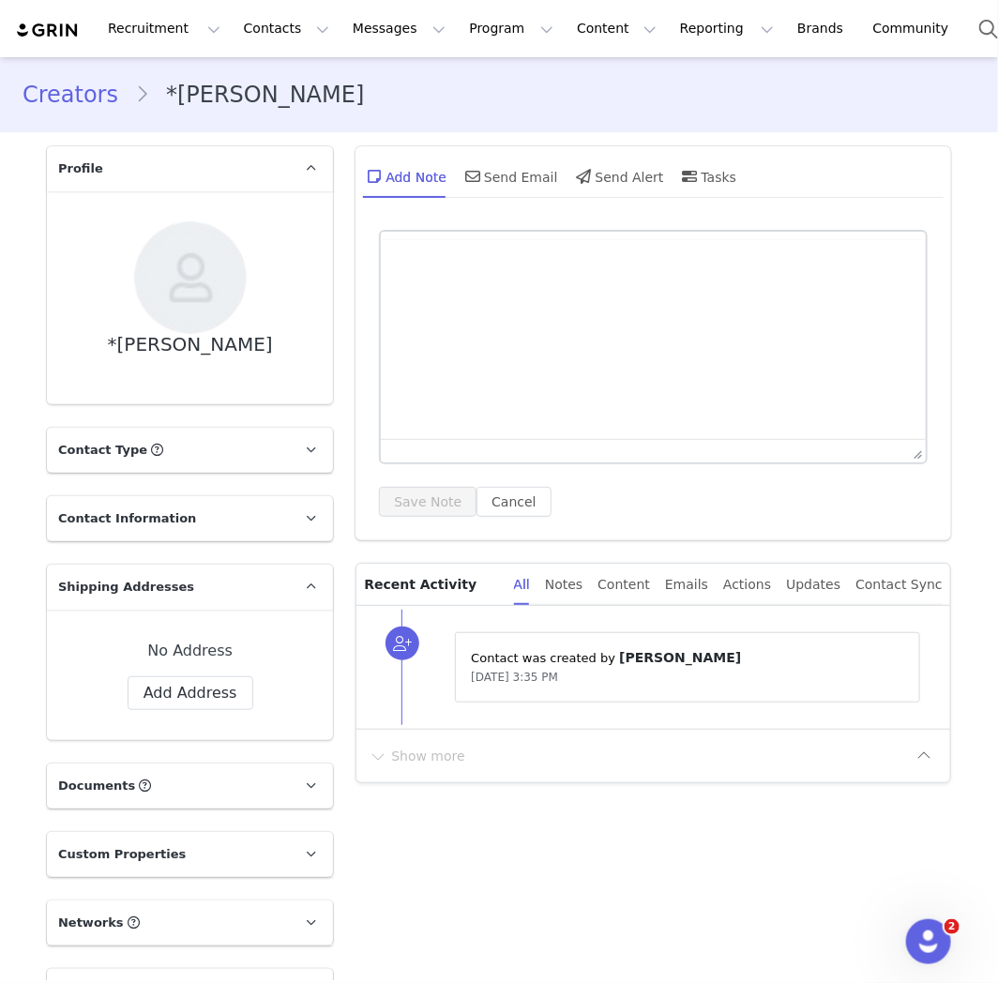
scroll to position [529, 0]
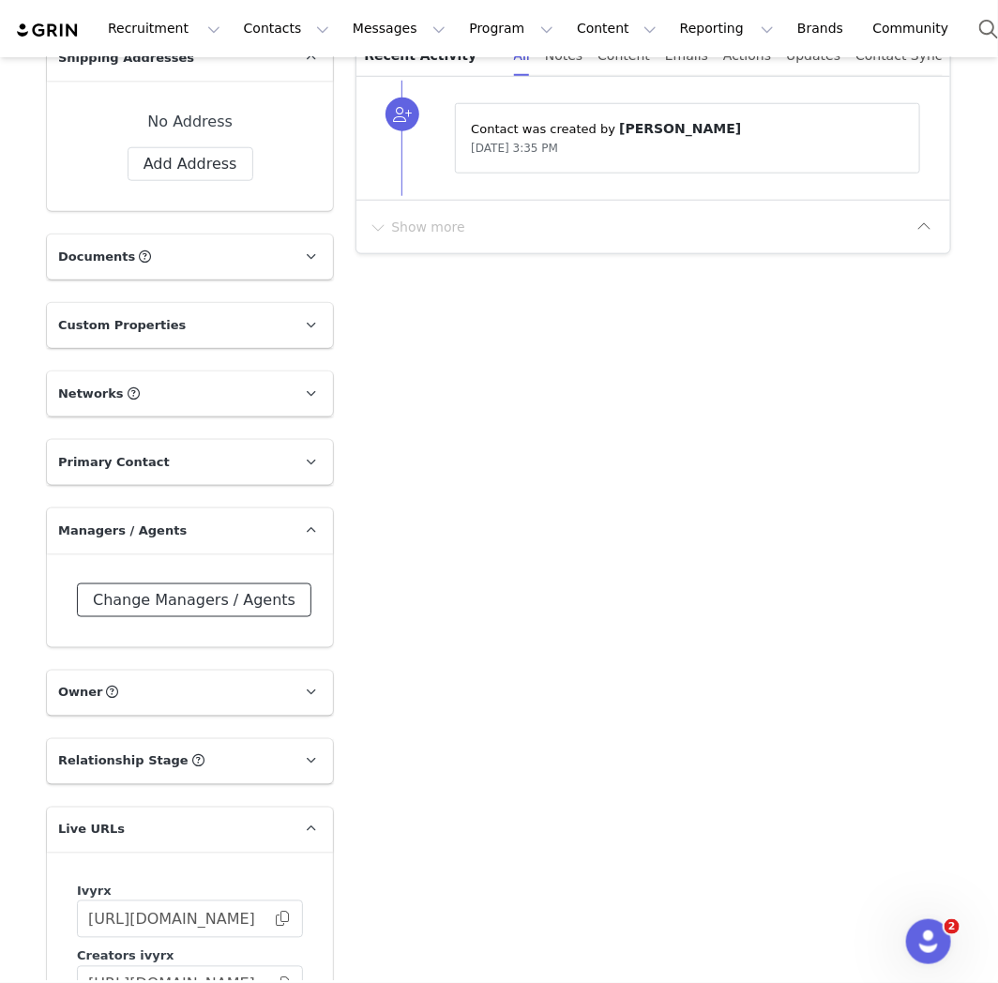
click at [233, 598] on button "Change Managers / Agents" at bounding box center [194, 601] width 235 height 34
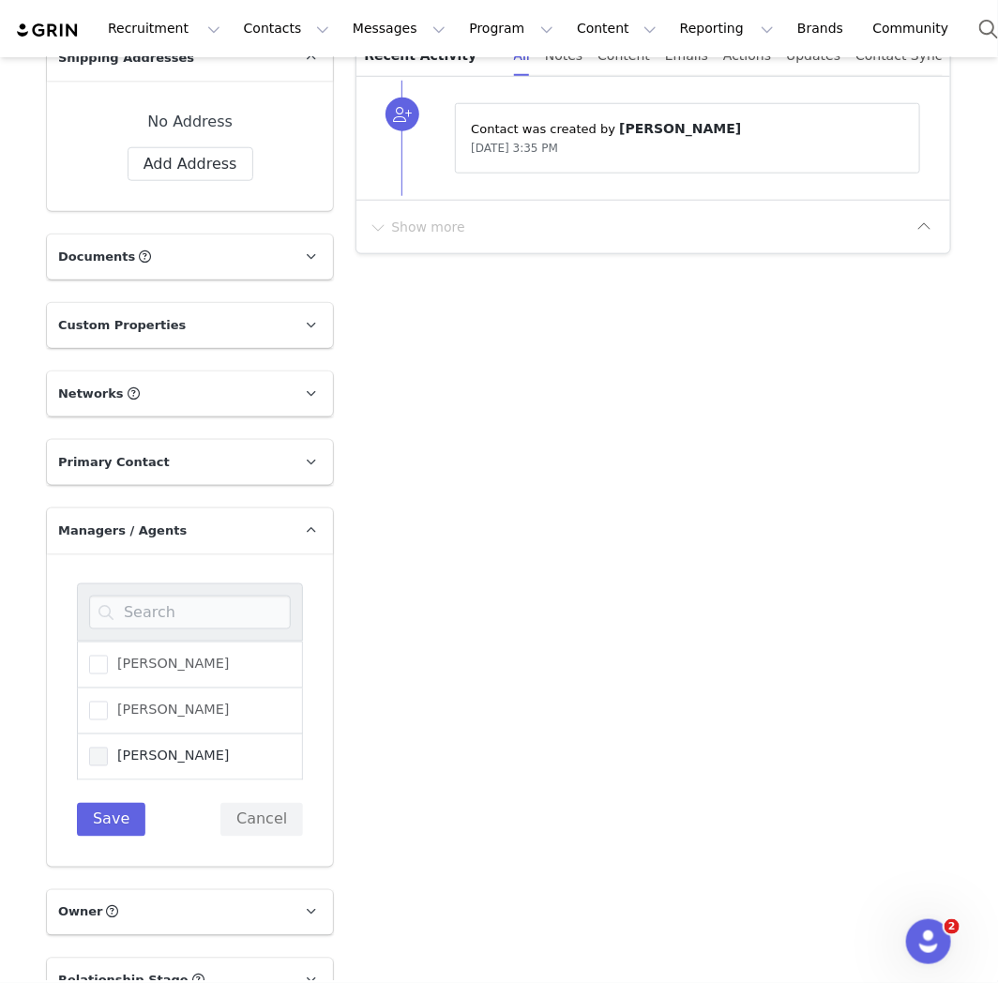
click at [164, 748] on span "[PERSON_NAME]" at bounding box center [169, 757] width 122 height 18
click at [108, 748] on input "[PERSON_NAME]" at bounding box center [108, 748] width 0 height 0
click at [119, 799] on div "[PERSON_NAME] [PERSON_NAME] [PERSON_NAME] Save Cancel" at bounding box center [190, 710] width 226 height 253
click at [118, 809] on button "Save" at bounding box center [111, 820] width 69 height 34
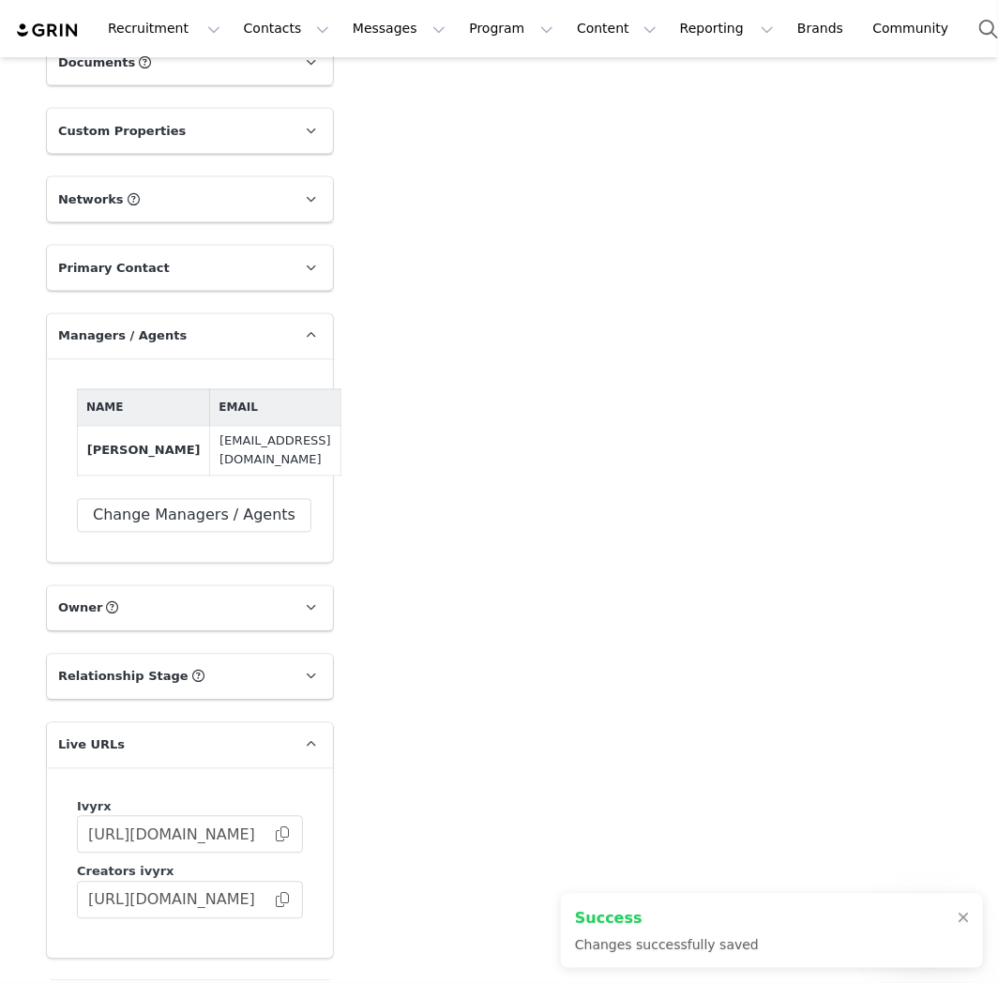
scroll to position [960, 0]
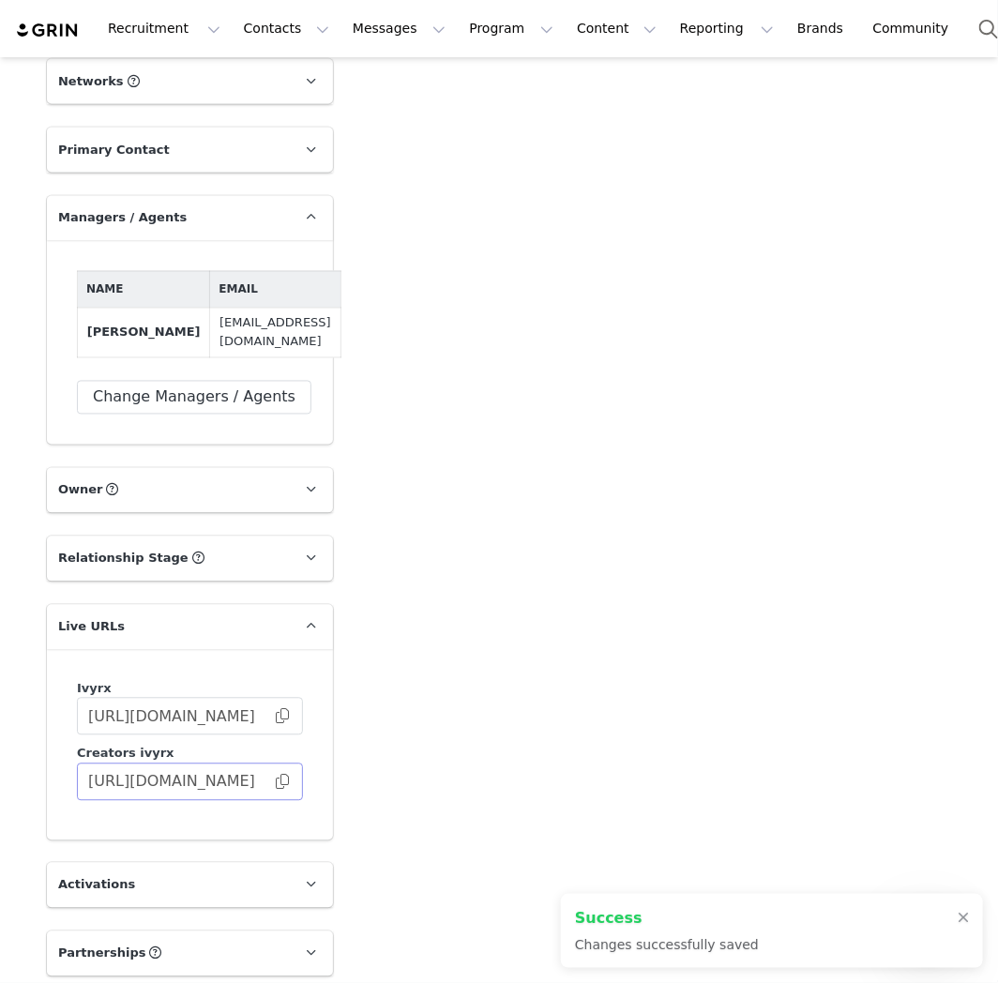
click at [275, 783] on span at bounding box center [282, 783] width 19 height 0
